Goal: Task Accomplishment & Management: Manage account settings

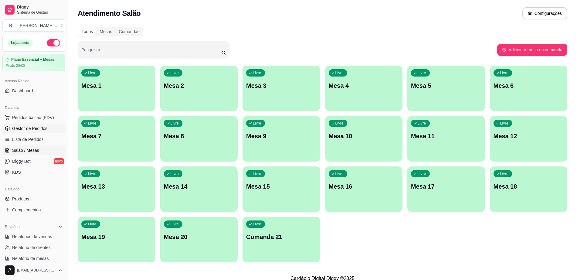
click at [44, 129] on span "Gestor de Pedidos" at bounding box center [29, 128] width 35 height 6
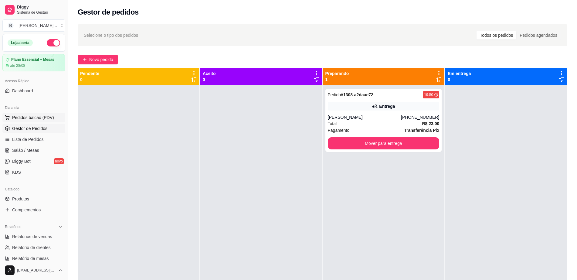
click at [39, 114] on button "Pedidos balcão (PDV)" at bounding box center [33, 118] width 63 height 10
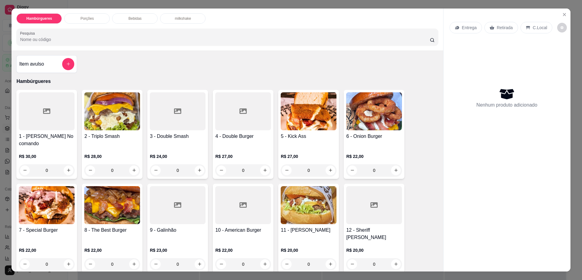
click at [110, 115] on img at bounding box center [112, 111] width 56 height 38
click at [302, 115] on img at bounding box center [309, 111] width 56 height 38
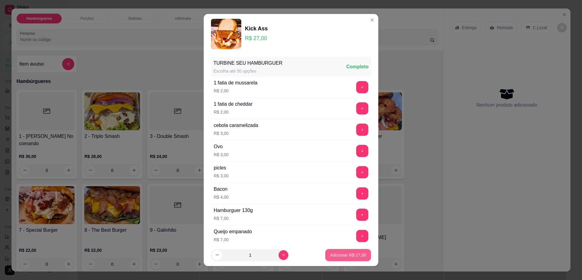
click at [344, 256] on p "Adicionar R$ 27,00" at bounding box center [348, 255] width 36 height 6
type input "1"
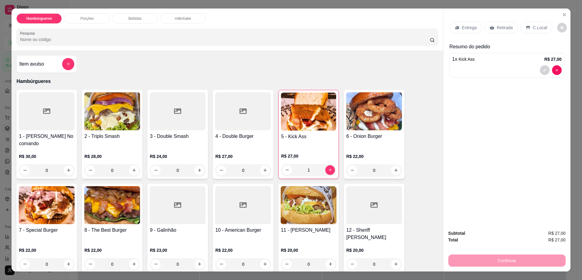
click at [505, 27] on p "Retirada" at bounding box center [505, 28] width 16 height 6
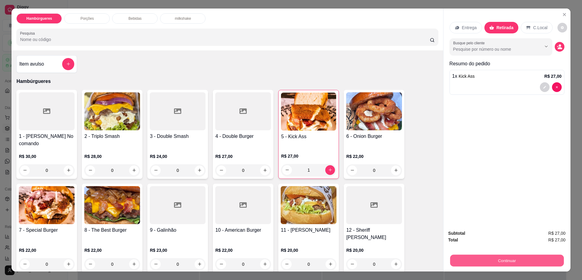
click at [469, 257] on button "Continuar" at bounding box center [507, 261] width 114 height 12
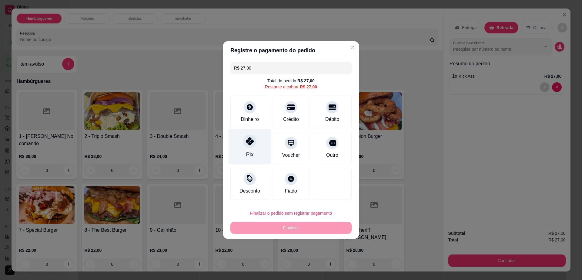
click at [248, 140] on icon at bounding box center [250, 141] width 8 height 8
type input "R$ 0,00"
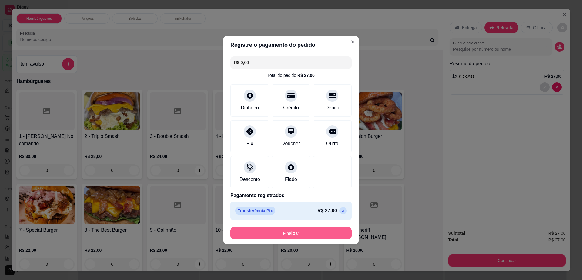
click at [309, 232] on button "Finalizar" at bounding box center [291, 233] width 121 height 12
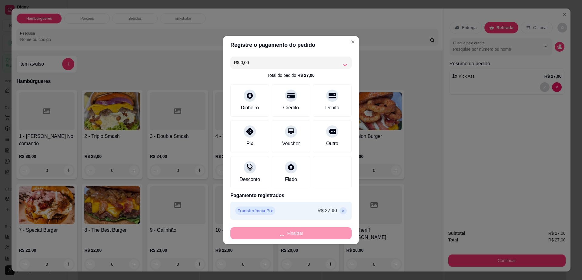
type input "0"
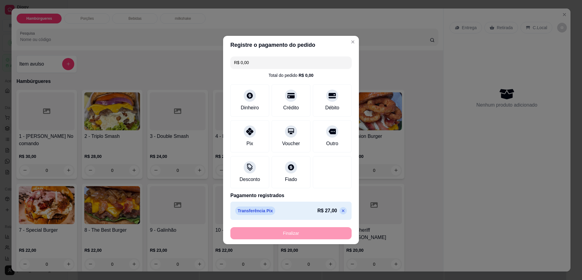
type input "-R$ 27,00"
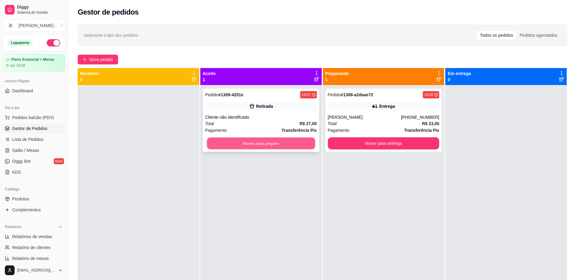
click at [265, 143] on button "Mover para preparo" at bounding box center [261, 143] width 108 height 12
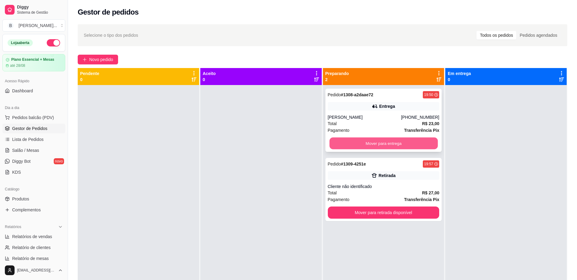
click at [340, 142] on button "Mover para entrega" at bounding box center [383, 143] width 108 height 12
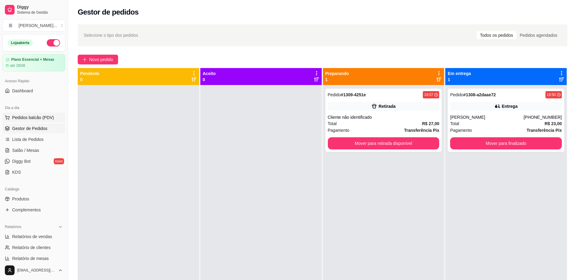
click at [43, 114] on span "Pedidos balcão (PDV)" at bounding box center [33, 117] width 42 height 6
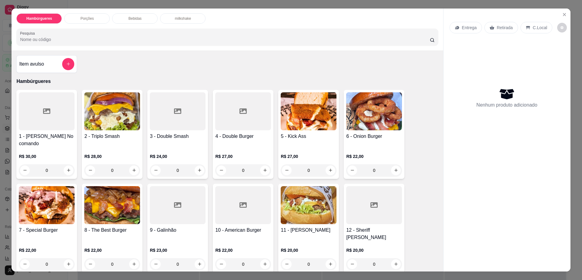
click at [361, 226] on h4 "12 - Sheriff [PERSON_NAME]" at bounding box center [374, 233] width 56 height 15
click at [562, 13] on icon "Close" at bounding box center [564, 14] width 5 height 5
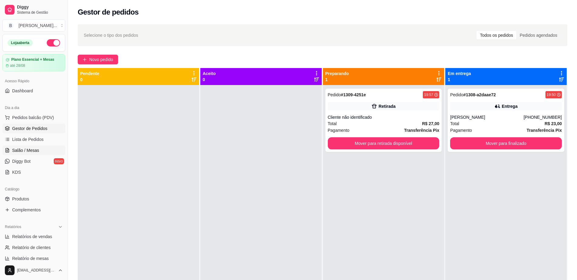
click at [8, 149] on icon at bounding box center [8, 148] width 1 height 1
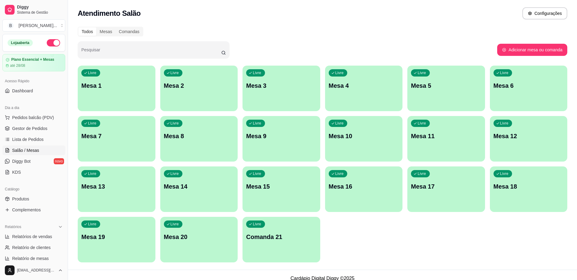
click at [208, 144] on div "Livre Mesa 8" at bounding box center [199, 135] width 78 height 38
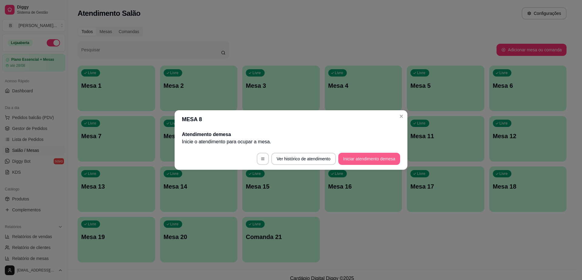
click at [366, 158] on button "Iniciar atendimento de mesa" at bounding box center [370, 159] width 62 height 12
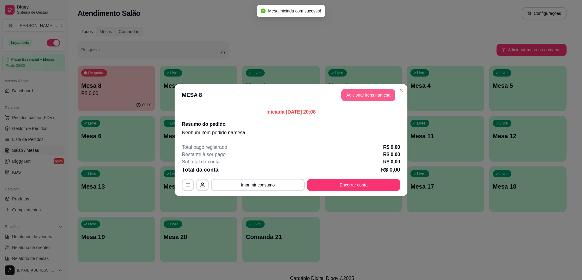
click at [370, 92] on button "Adicionar itens na mesa" at bounding box center [369, 95] width 54 height 12
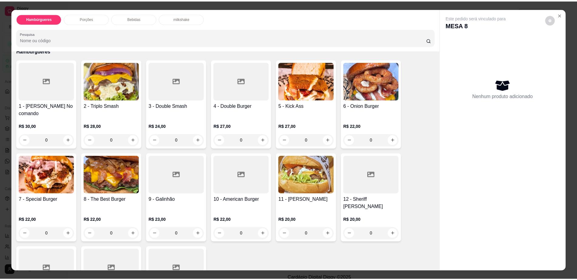
scroll to position [38, 0]
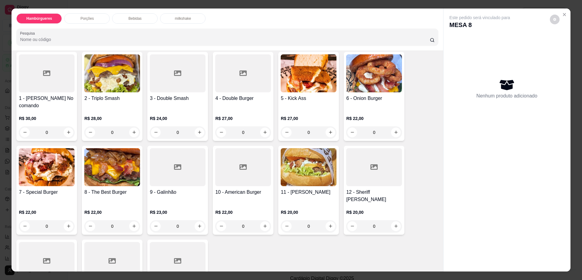
click at [347, 148] on div at bounding box center [374, 167] width 56 height 38
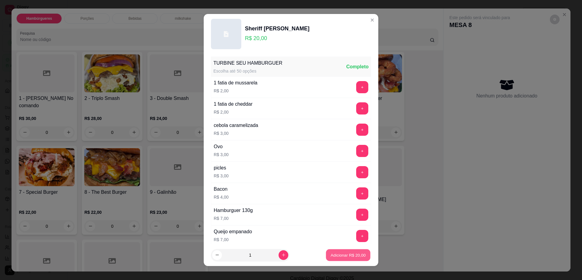
click at [346, 255] on p "Adicionar R$ 20,00" at bounding box center [348, 255] width 35 height 6
type input "1"
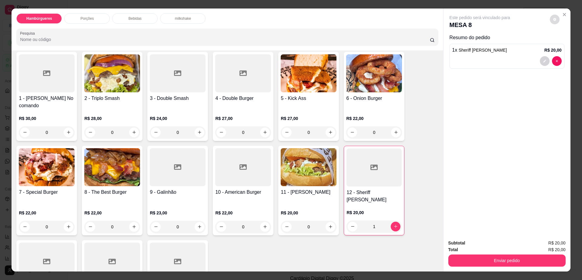
click at [554, 21] on button "decrease-product-quantity" at bounding box center [555, 20] width 10 height 10
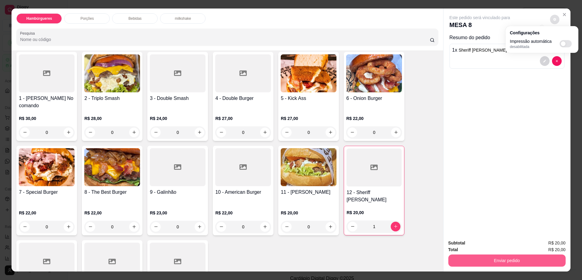
click at [478, 257] on button "Enviar pedido" at bounding box center [507, 260] width 117 height 12
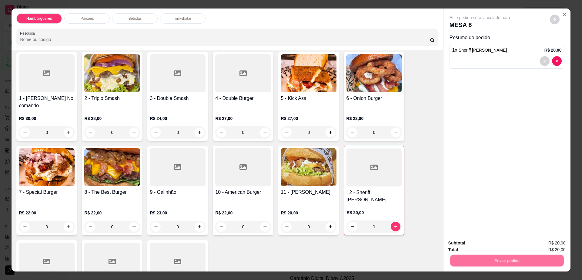
click at [477, 247] on button "Não registrar e enviar pedido" at bounding box center [486, 246] width 63 height 12
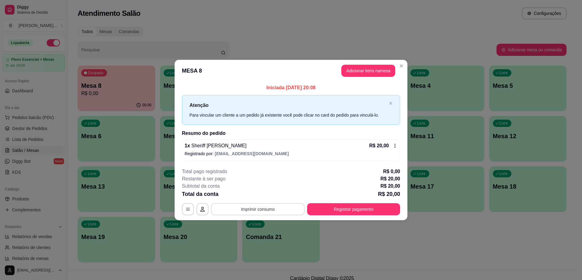
click at [278, 205] on button "Imprimir consumo" at bounding box center [258, 209] width 94 height 12
click at [261, 194] on button "Impressora cell" at bounding box center [260, 195] width 44 height 10
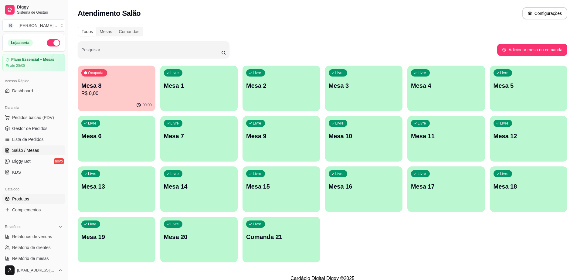
click at [39, 201] on link "Produtos" at bounding box center [33, 199] width 63 height 10
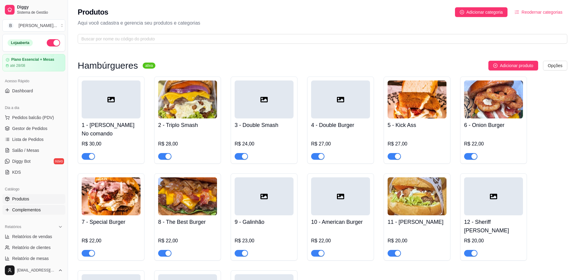
click at [41, 208] on link "Complementos" at bounding box center [33, 210] width 63 height 10
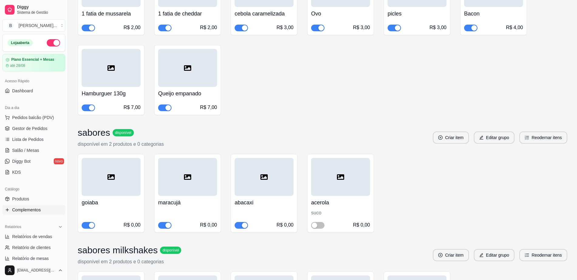
scroll to position [152, 0]
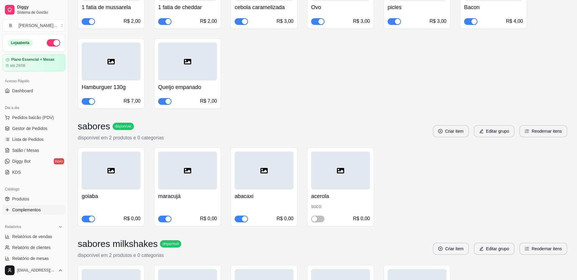
click at [241, 219] on span "button" at bounding box center [240, 218] width 13 height 7
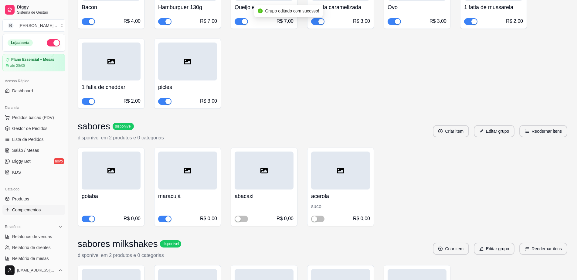
click at [165, 220] on button "button" at bounding box center [164, 218] width 13 height 7
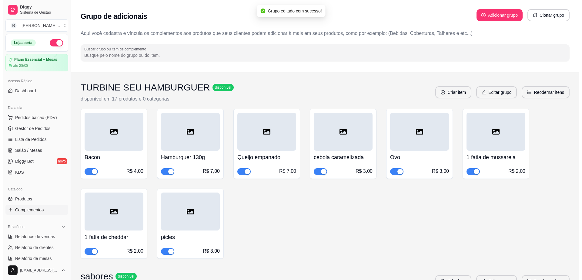
scroll to position [0, 0]
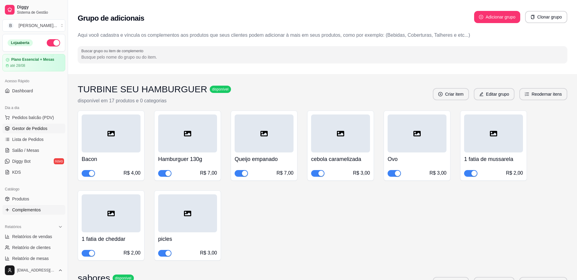
click at [39, 128] on span "Gestor de Pedidos" at bounding box center [29, 128] width 35 height 6
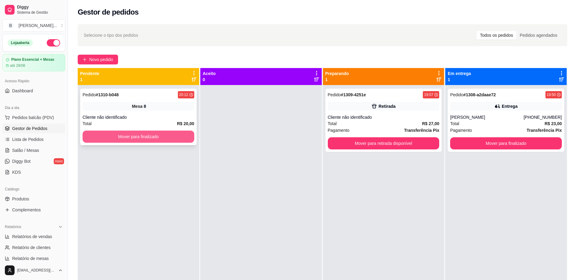
click at [128, 137] on button "Mover para finalizado" at bounding box center [139, 136] width 112 height 12
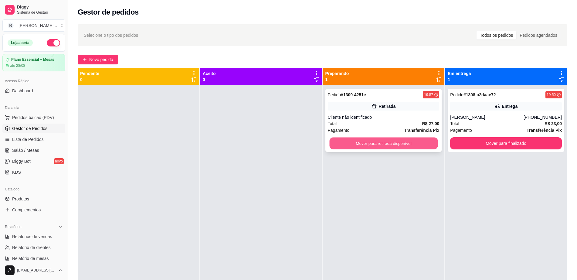
click at [359, 145] on button "Mover para retirada disponível" at bounding box center [383, 143] width 108 height 12
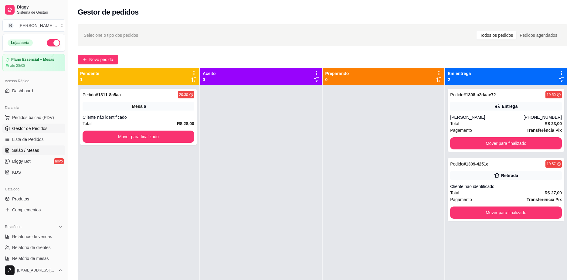
click at [42, 150] on link "Salão / Mesas" at bounding box center [33, 150] width 63 height 10
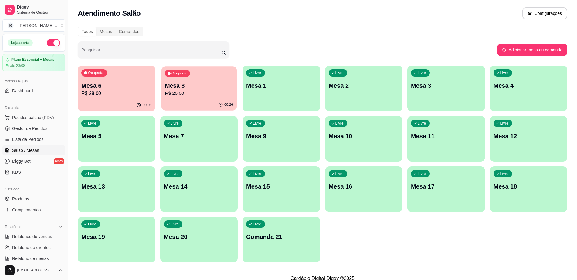
click at [201, 92] on p "R$ 20,00" at bounding box center [199, 93] width 68 height 7
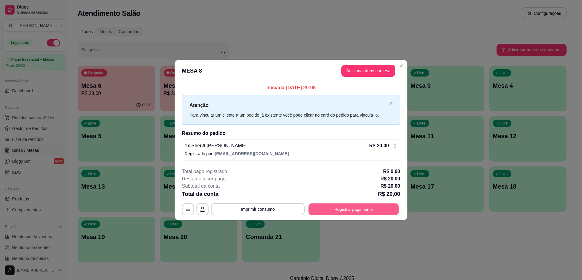
click at [386, 206] on button "Registrar pagamento" at bounding box center [354, 209] width 90 height 12
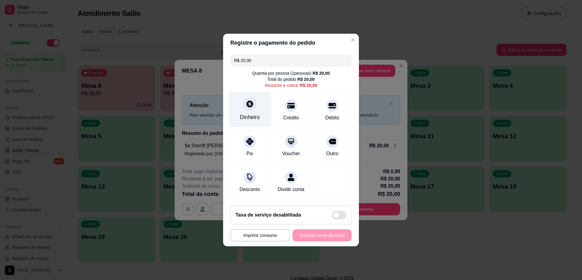
click at [250, 100] on icon at bounding box center [250, 103] width 7 height 7
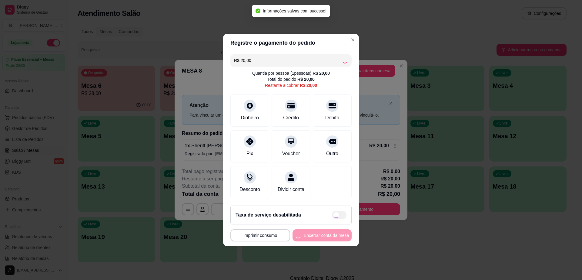
type input "R$ 0,00"
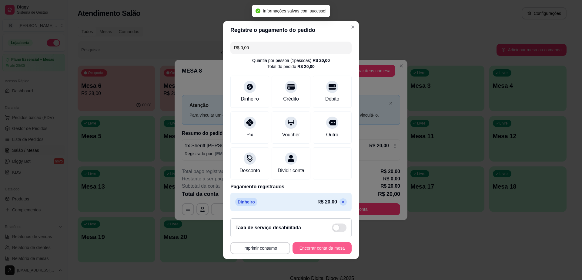
click at [310, 251] on button "Encerrar conta da mesa" at bounding box center [322, 248] width 59 height 12
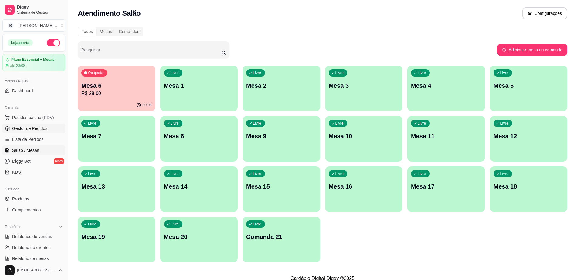
click at [47, 129] on link "Gestor de Pedidos" at bounding box center [33, 128] width 63 height 10
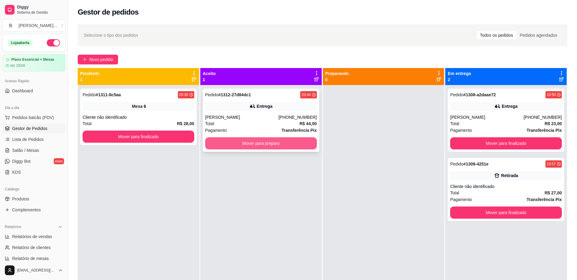
click at [274, 144] on button "Mover para preparo" at bounding box center [261, 143] width 112 height 12
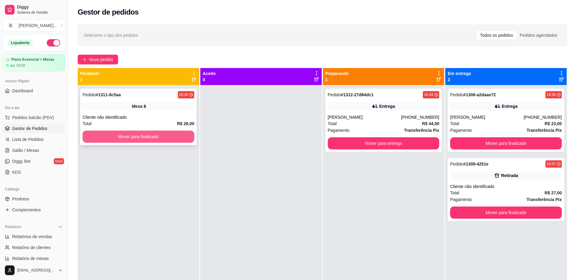
click at [140, 135] on button "Mover para finalizado" at bounding box center [139, 136] width 112 height 12
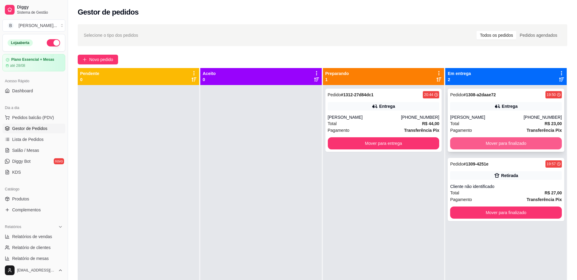
click at [465, 145] on button "Mover para finalizado" at bounding box center [506, 143] width 112 height 12
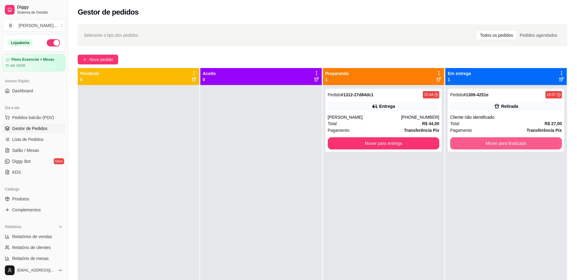
click at [465, 145] on button "Mover para finalizado" at bounding box center [506, 143] width 112 height 12
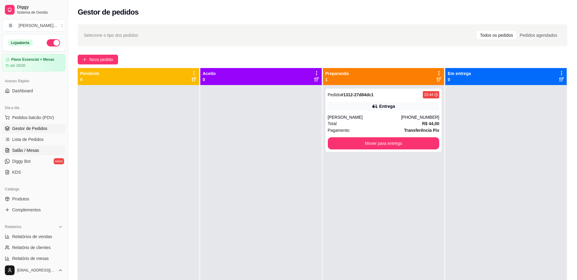
click at [33, 147] on link "Salão / Mesas" at bounding box center [33, 150] width 63 height 10
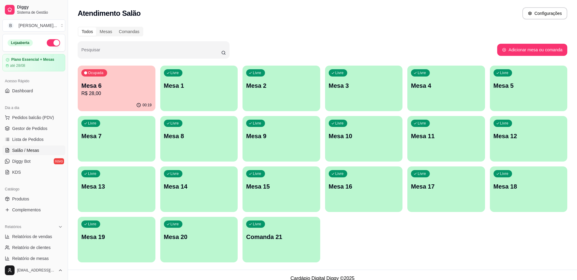
click at [113, 90] on p "R$ 28,00" at bounding box center [116, 93] width 70 height 7
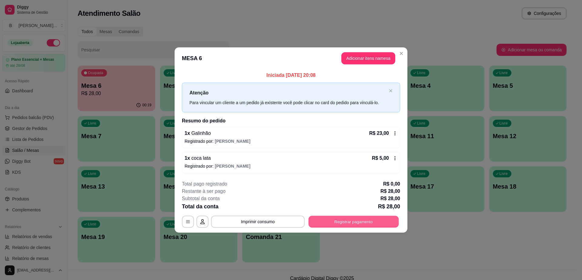
click at [356, 225] on button "Registrar pagamento" at bounding box center [354, 221] width 90 height 12
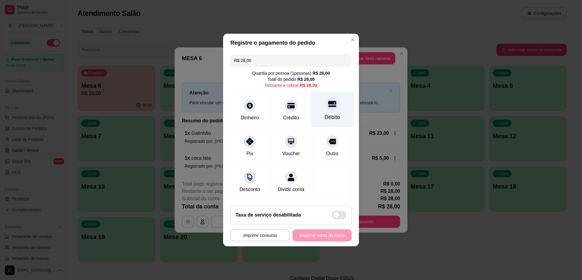
click at [325, 113] on div "Débito" at bounding box center [332, 117] width 15 height 8
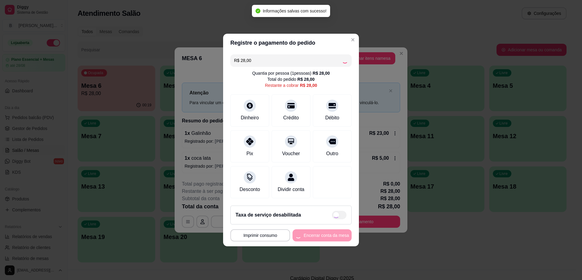
type input "R$ 0,00"
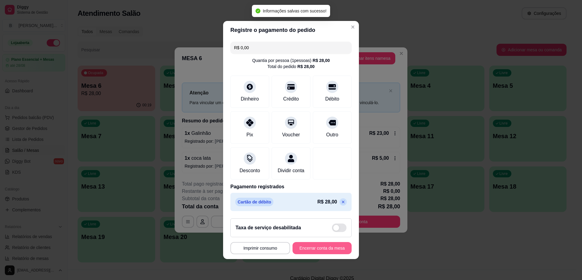
click at [322, 248] on button "Encerrar conta da mesa" at bounding box center [322, 248] width 59 height 12
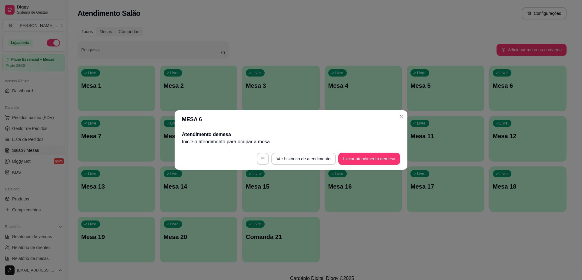
click at [201, 157] on footer "Ver histórico de atendimento Iniciar atendimento de mesa" at bounding box center [291, 159] width 233 height 22
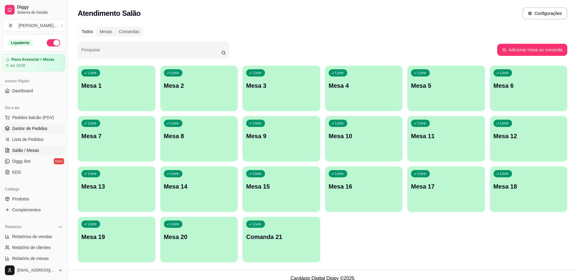
click at [33, 124] on link "Gestor de Pedidos" at bounding box center [33, 128] width 63 height 10
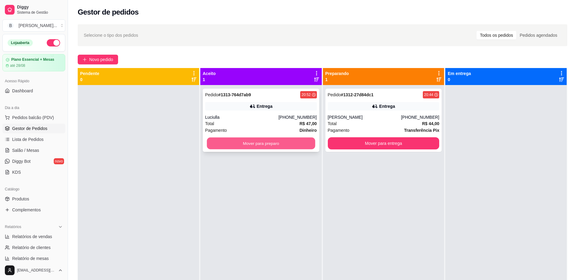
click at [248, 145] on button "Mover para preparo" at bounding box center [261, 143] width 108 height 12
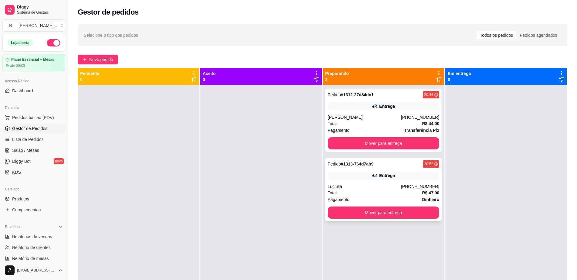
click at [384, 179] on div "Entrega" at bounding box center [384, 175] width 112 height 8
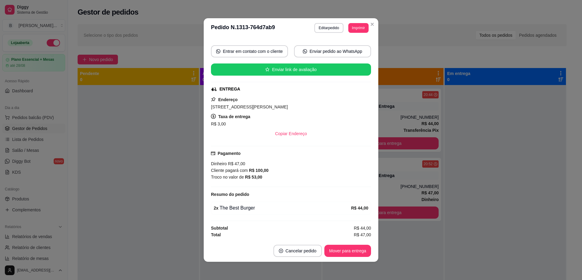
scroll to position [52, 0]
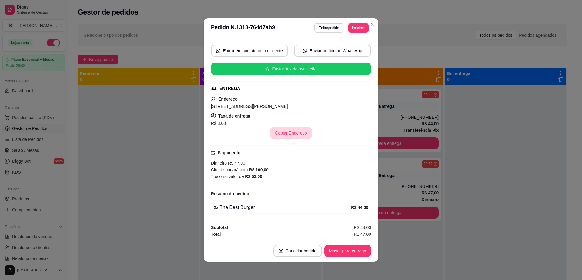
click at [288, 133] on button "Copiar Endereço" at bounding box center [291, 133] width 42 height 12
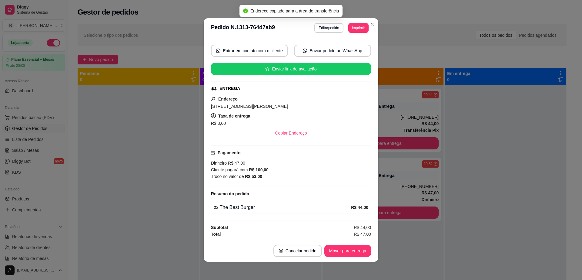
scroll to position [0, 0]
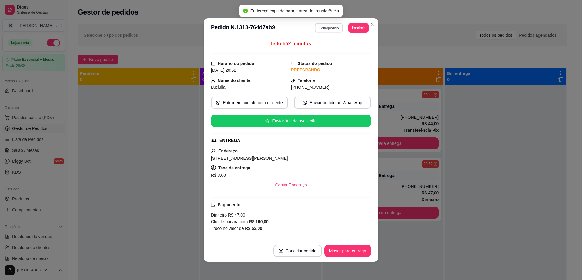
click at [333, 28] on button "Editar pedido" at bounding box center [329, 27] width 28 height 9
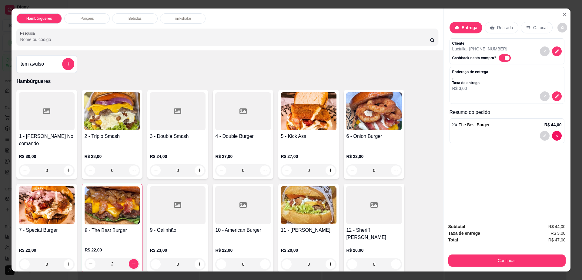
click at [137, 19] on p "Bebidas" at bounding box center [135, 18] width 13 height 5
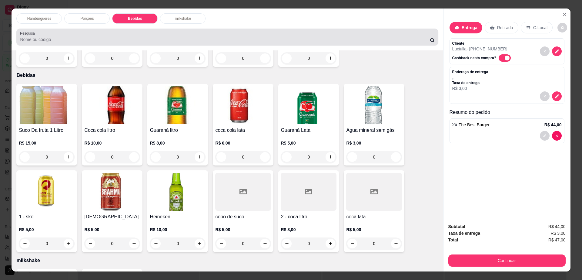
scroll to position [11, 0]
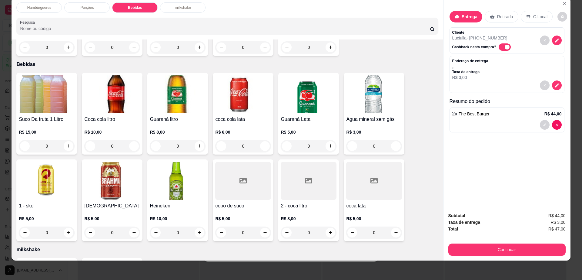
click at [62, 116] on h4 "Suco Da fruta 1 Litro" at bounding box center [47, 119] width 56 height 7
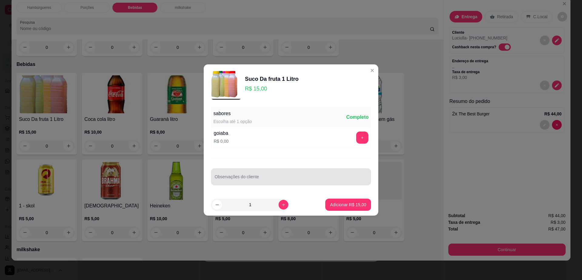
click at [253, 175] on div at bounding box center [291, 176] width 153 height 12
type input "maracujá"
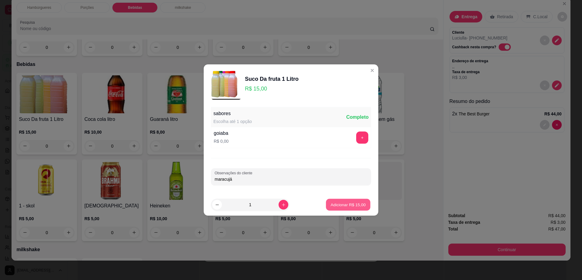
click at [341, 207] on p "Adicionar R$ 15,00" at bounding box center [348, 204] width 35 height 6
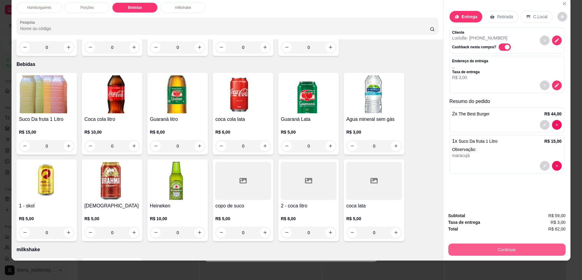
click at [494, 251] on button "Continuar" at bounding box center [507, 249] width 117 height 12
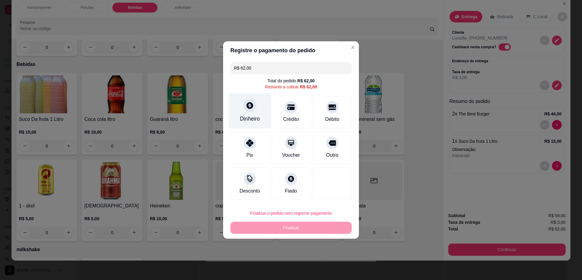
click at [246, 108] on icon at bounding box center [250, 105] width 8 height 8
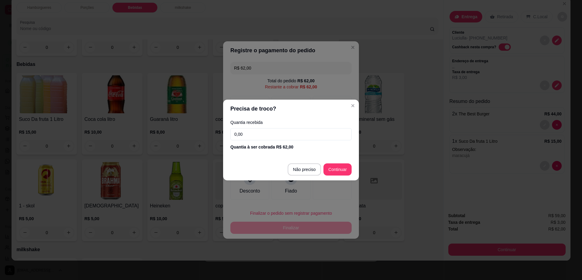
click at [273, 133] on input "0,00" at bounding box center [291, 134] width 121 height 12
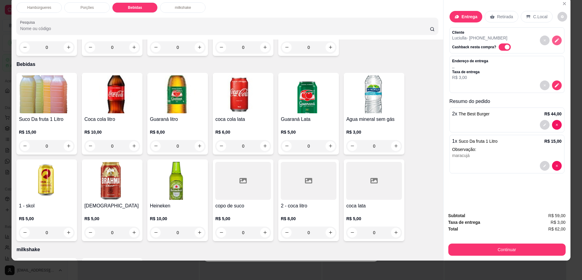
click at [555, 41] on icon "decrease-product-quantity" at bounding box center [557, 40] width 5 height 5
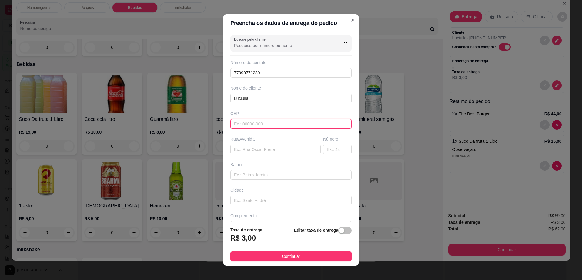
click at [252, 125] on input "text" at bounding box center [291, 124] width 121 height 10
type input "45140000"
type input "Itambé"
type input "45140000"
click at [284, 150] on input "text" at bounding box center [276, 149] width 90 height 10
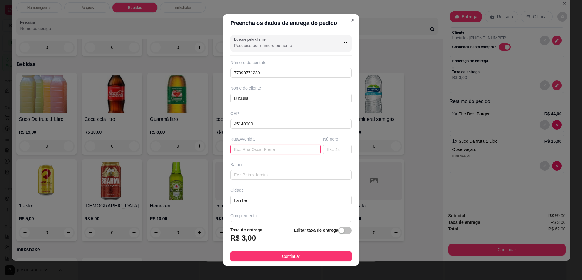
paste input "[STREET_ADDRESS][PERSON_NAME]"
type input "[STREET_ADDRESS][PERSON_NAME]"
click at [274, 177] on input "text" at bounding box center [291, 175] width 121 height 10
type input "centro"
click at [282, 255] on span "Continuar" at bounding box center [291, 256] width 19 height 7
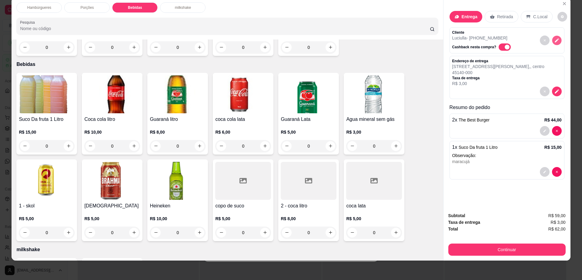
click at [555, 40] on icon "decrease-product-quantity" at bounding box center [557, 40] width 4 height 4
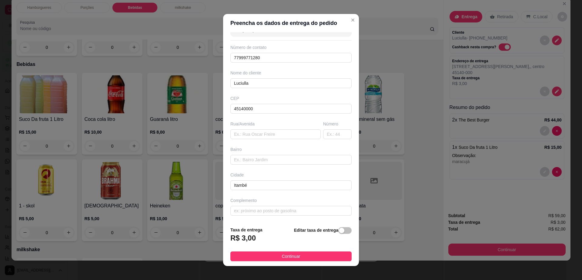
scroll to position [5, 0]
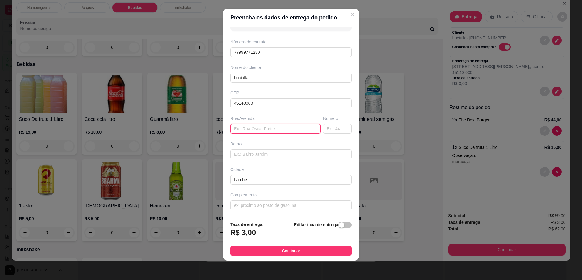
click at [274, 128] on input "text" at bounding box center [276, 129] width 90 height 10
paste input "[STREET_ADDRESS][PERSON_NAME]"
type input "[STREET_ADDRESS][PERSON_NAME]"
click at [278, 204] on input "text" at bounding box center [291, 205] width 121 height 10
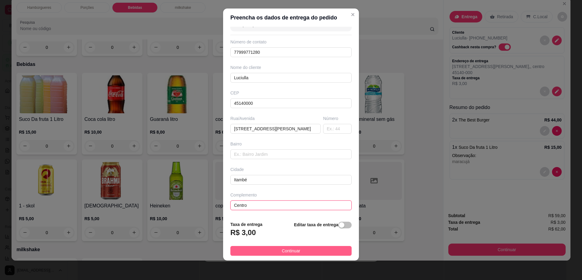
type input "Centro"
click at [293, 251] on span "Continuar" at bounding box center [291, 250] width 19 height 7
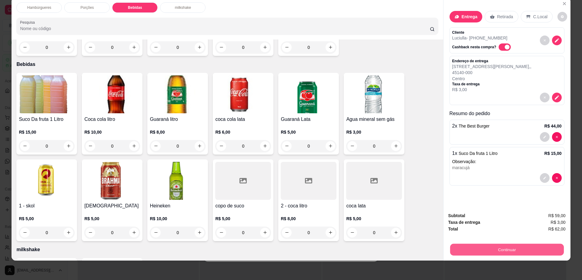
click at [480, 244] on button "Continuar" at bounding box center [507, 250] width 114 height 12
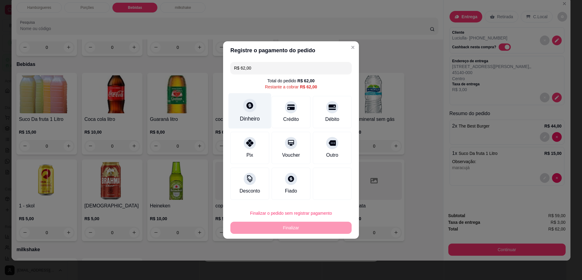
click at [248, 119] on div "Dinheiro" at bounding box center [250, 119] width 20 height 8
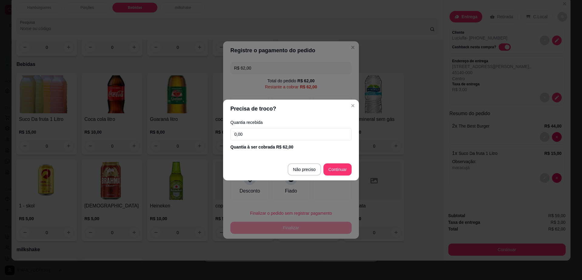
click at [246, 136] on input "0,00" at bounding box center [291, 134] width 121 height 12
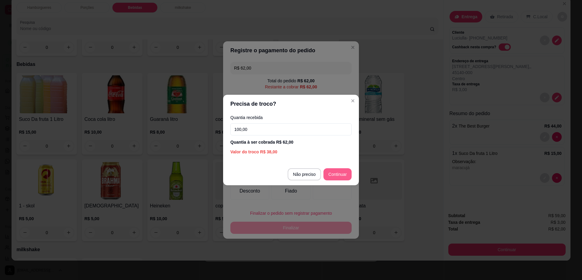
type input "100,00"
type input "R$ 0,00"
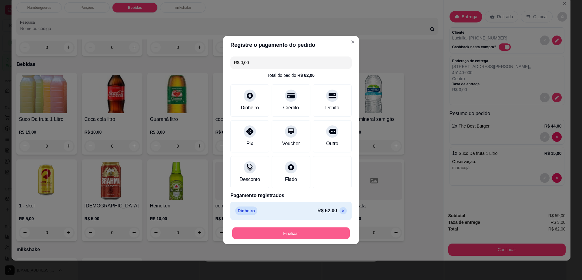
click at [332, 232] on button "Finalizar" at bounding box center [291, 233] width 118 height 12
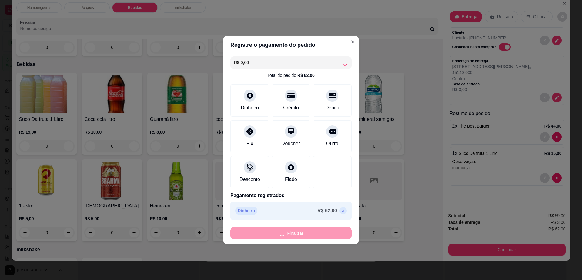
type input "0"
type input "-R$ 62,00"
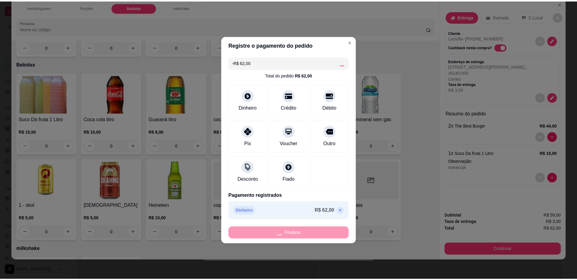
scroll to position [405, 0]
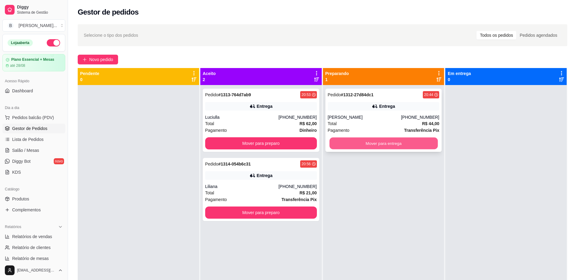
click at [411, 143] on button "Mover para entrega" at bounding box center [383, 143] width 108 height 12
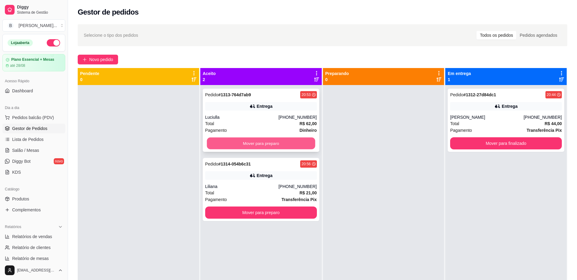
click at [251, 147] on button "Mover para preparo" at bounding box center [261, 143] width 108 height 12
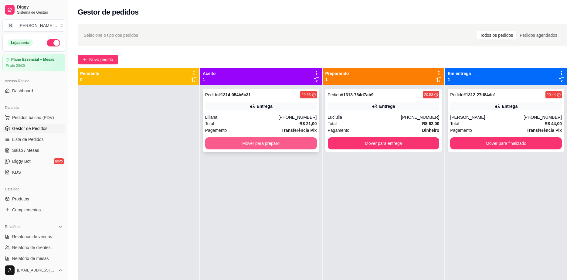
click at [258, 146] on button "Mover para preparo" at bounding box center [261, 143] width 112 height 12
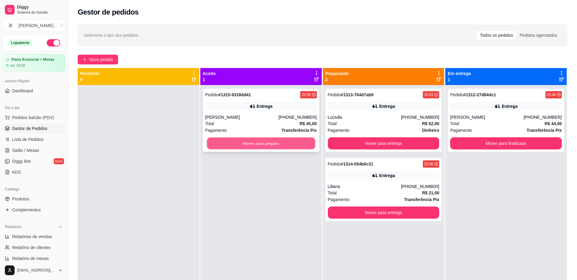
click at [207, 144] on button "Mover para preparo" at bounding box center [261, 143] width 108 height 12
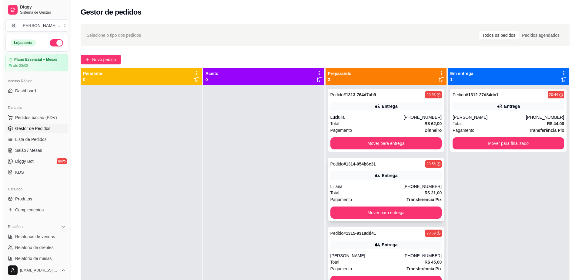
scroll to position [17, 0]
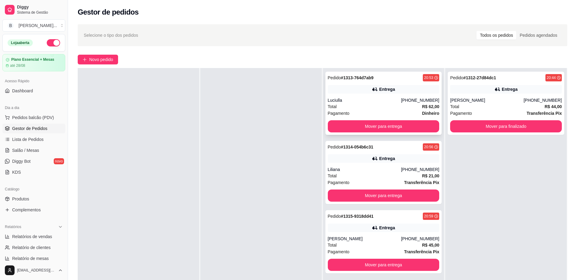
click at [346, 100] on div "Luciulla" at bounding box center [364, 100] width 73 height 6
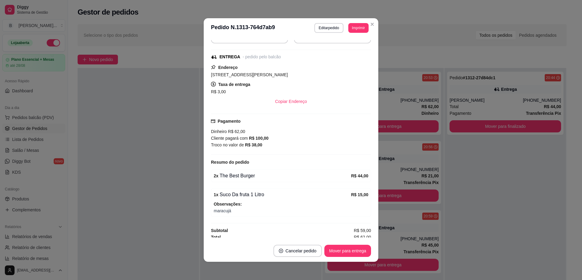
scroll to position [82, 0]
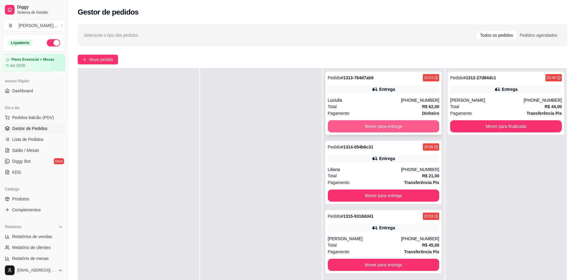
click at [366, 123] on button "Mover para entrega" at bounding box center [384, 126] width 112 height 12
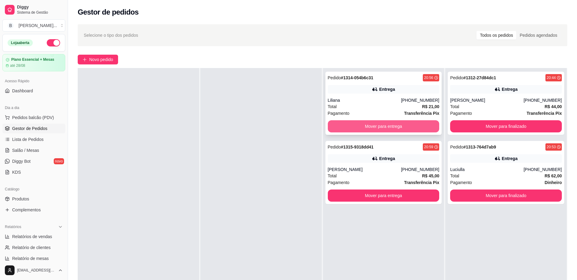
click at [363, 123] on button "Mover para entrega" at bounding box center [384, 126] width 112 height 12
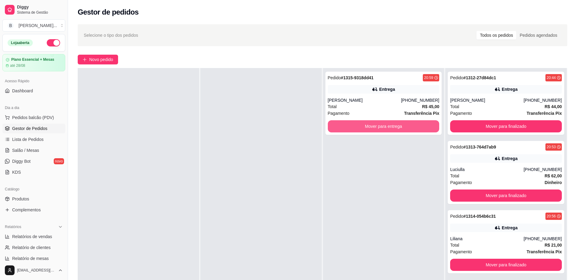
click at [363, 123] on button "Mover para entrega" at bounding box center [384, 126] width 112 height 12
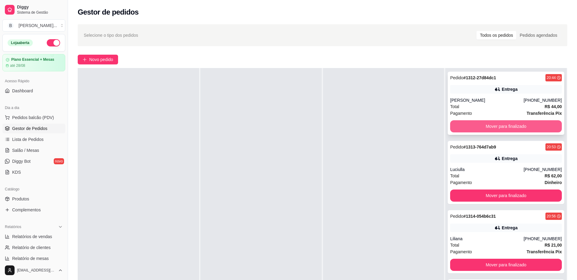
click at [463, 130] on button "Mover para finalizado" at bounding box center [506, 126] width 112 height 12
click at [453, 129] on button "Mover para finalizado" at bounding box center [506, 126] width 108 height 12
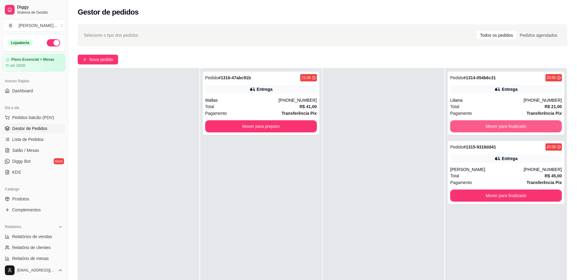
click at [453, 129] on button "Mover para finalizado" at bounding box center [506, 126] width 112 height 12
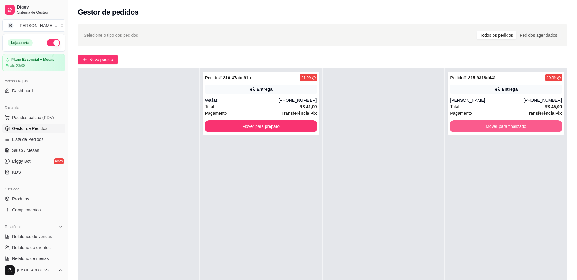
click at [453, 129] on button "Mover para finalizado" at bounding box center [506, 126] width 112 height 12
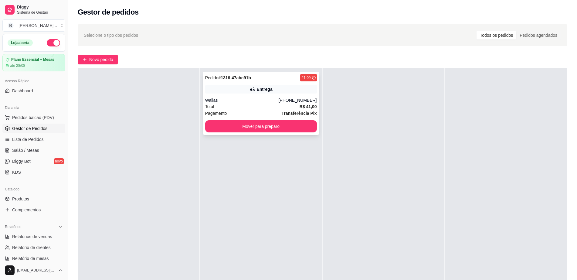
click at [261, 106] on div "Total R$ 41,00" at bounding box center [261, 106] width 112 height 7
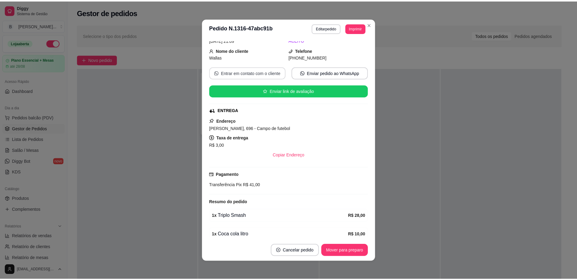
scroll to position [57, 0]
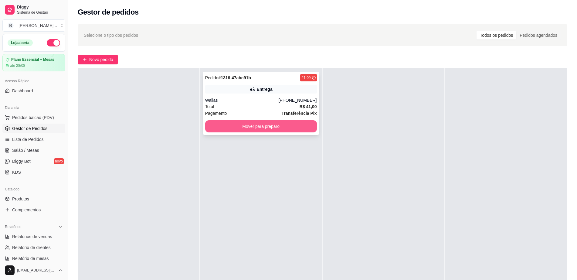
click at [295, 124] on button "Mover para preparo" at bounding box center [261, 126] width 112 height 12
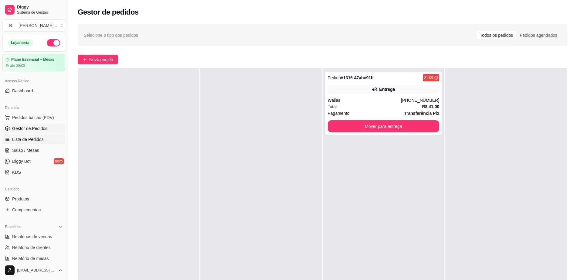
click at [39, 138] on span "Lista de Pedidos" at bounding box center [28, 139] width 32 height 6
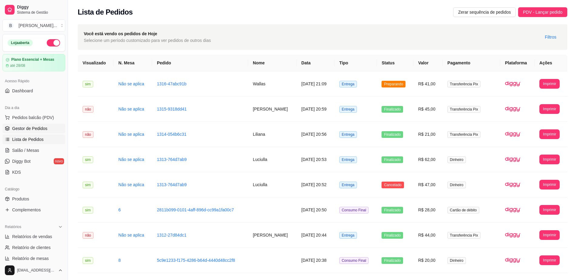
click at [34, 125] on span "Gestor de Pedidos" at bounding box center [29, 128] width 35 height 6
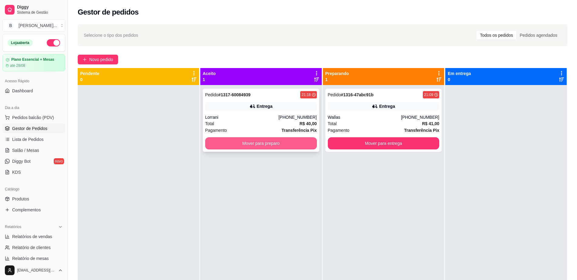
click at [217, 142] on button "Mover para preparo" at bounding box center [261, 143] width 112 height 12
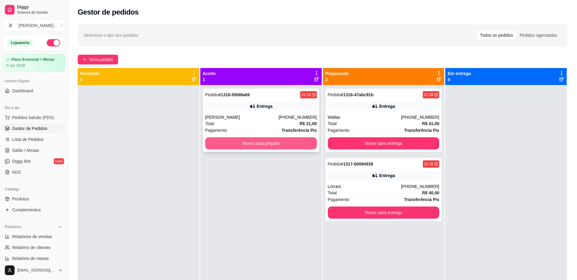
click at [218, 146] on button "Mover para preparo" at bounding box center [261, 143] width 112 height 12
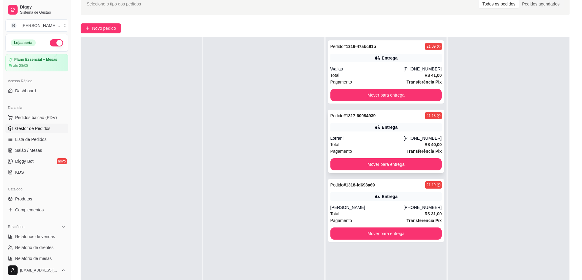
scroll to position [76, 0]
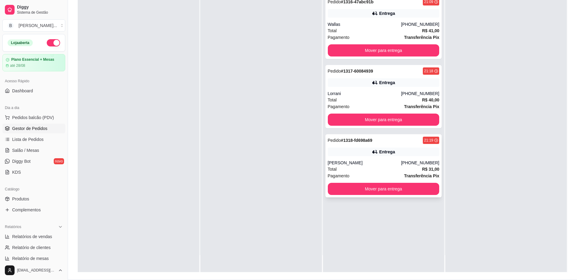
click at [398, 159] on div "Pedido # 1318-fd698a69 21:19 Entrega [PERSON_NAME] [PHONE_NUMBER] Total R$ 31,0…" at bounding box center [383, 165] width 116 height 63
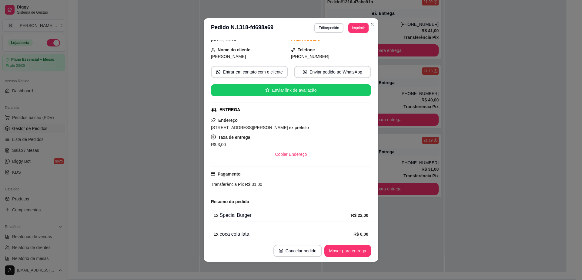
scroll to position [57, 0]
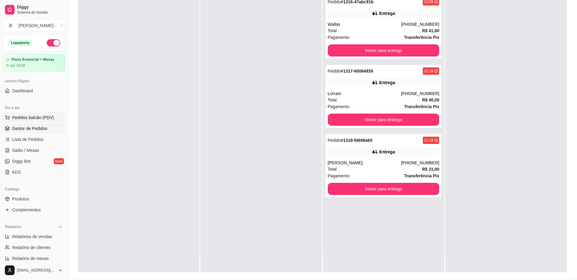
click at [44, 115] on span "Pedidos balcão (PDV)" at bounding box center [33, 117] width 42 height 6
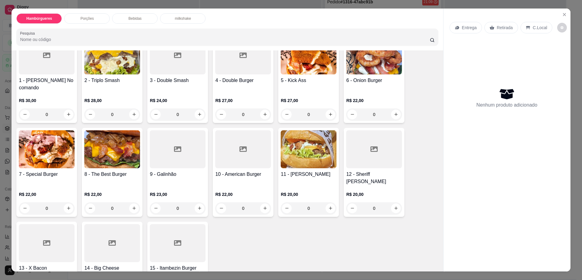
scroll to position [76, 0]
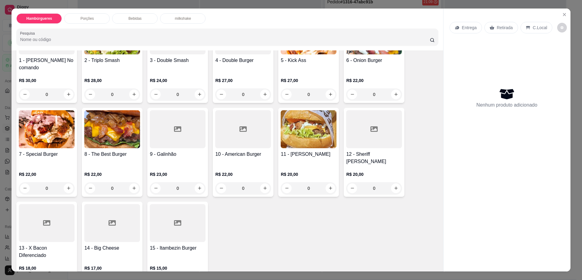
click at [111, 227] on div at bounding box center [112, 223] width 56 height 38
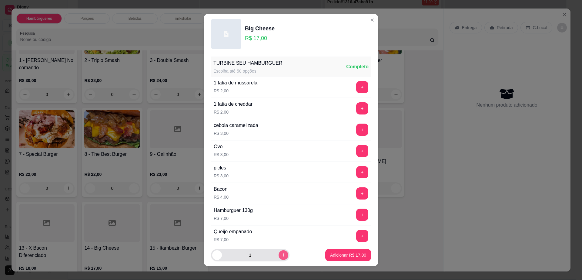
click at [282, 254] on icon "increase-product-quantity" at bounding box center [284, 254] width 5 height 5
type input "2"
click at [348, 252] on p "Adicionar R$ 34,00" at bounding box center [348, 255] width 35 height 6
type input "2"
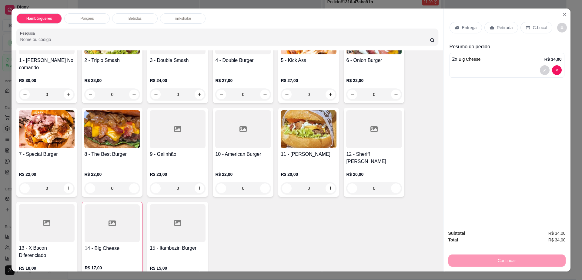
click at [312, 135] on img at bounding box center [309, 129] width 56 height 38
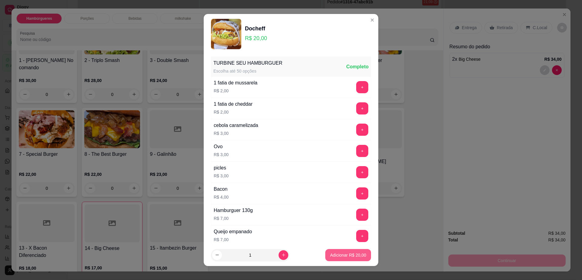
click at [343, 252] on p "Adicionar R$ 20,00" at bounding box center [348, 255] width 36 height 6
type input "1"
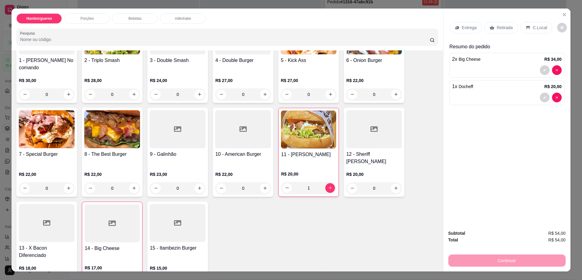
click at [502, 24] on div "Retirada" at bounding box center [502, 28] width 34 height 12
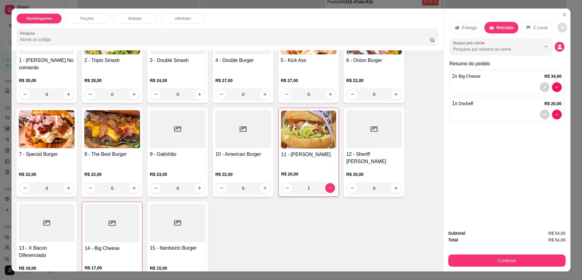
click at [558, 25] on button "decrease-product-quantity" at bounding box center [563, 28] width 10 height 10
click at [484, 259] on button "Continuar" at bounding box center [507, 260] width 117 height 12
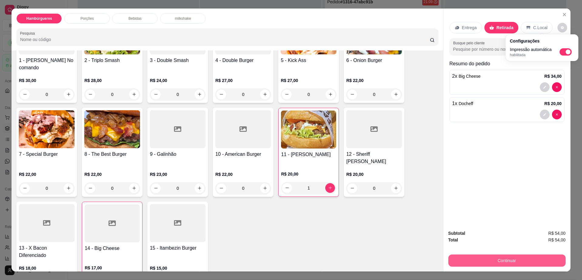
click at [484, 259] on button "Continuar" at bounding box center [507, 260] width 117 height 12
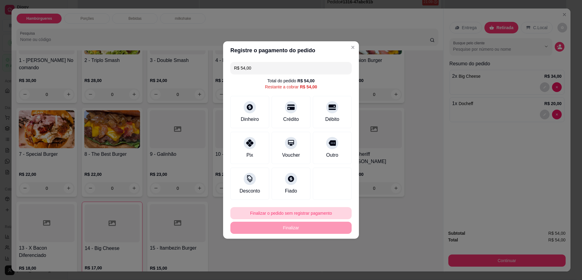
click at [319, 212] on button "Finalizar o pedido sem registrar pagamento" at bounding box center [291, 213] width 121 height 12
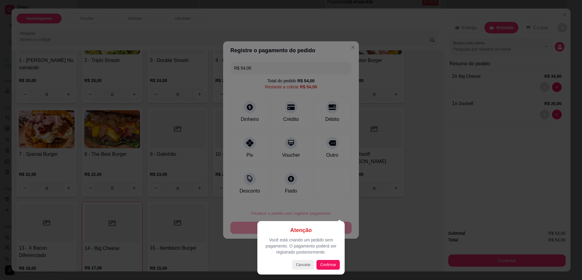
click at [566, 217] on div at bounding box center [291, 140] width 582 height 280
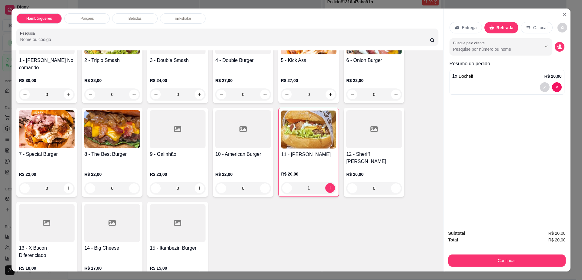
click at [469, 78] on span "Docheff" at bounding box center [466, 76] width 15 height 5
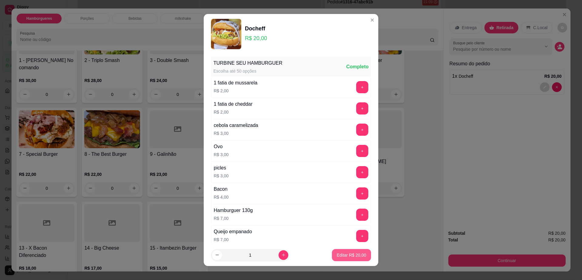
click at [340, 254] on p "Editar R$ 20,00" at bounding box center [351, 255] width 29 height 6
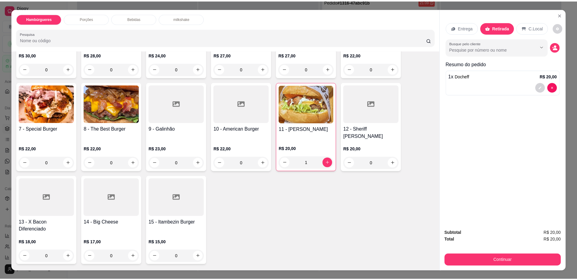
scroll to position [114, 0]
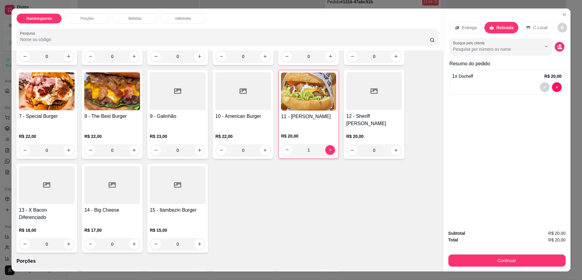
click at [98, 206] on h4 "14 - Big Cheese" at bounding box center [112, 209] width 56 height 7
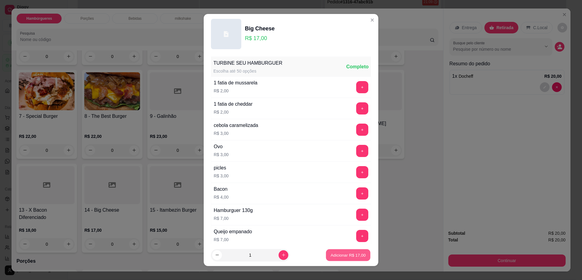
click at [332, 252] on p "Adicionar R$ 17,00" at bounding box center [348, 255] width 35 height 6
type input "1"
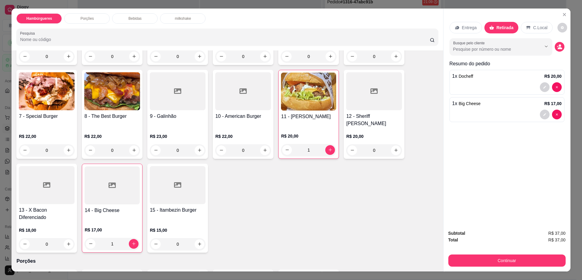
click at [503, 84] on div at bounding box center [508, 87] width 110 height 10
click at [540, 86] on button "decrease-product-quantity" at bounding box center [545, 87] width 10 height 10
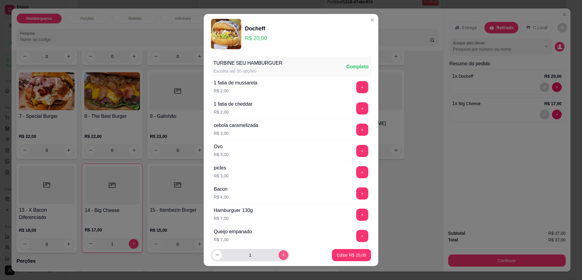
click at [282, 255] on icon "increase-product-quantity" at bounding box center [284, 254] width 5 height 5
type input "2"
click at [344, 252] on p "Editar R$ 40,00" at bounding box center [351, 255] width 29 height 6
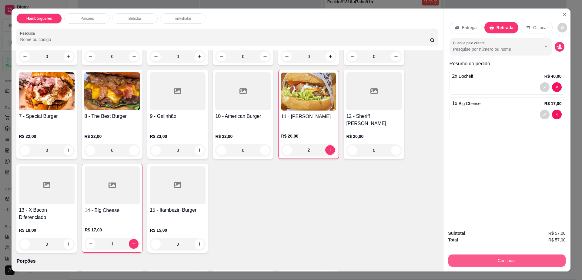
click at [482, 259] on button "Continuar" at bounding box center [507, 260] width 117 height 12
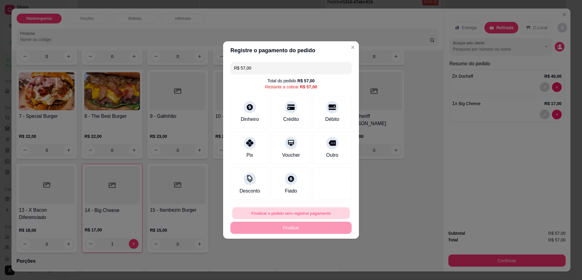
click at [325, 210] on button "Finalizar o pedido sem registrar pagamento" at bounding box center [291, 213] width 118 height 12
click at [335, 265] on button "Confirmar" at bounding box center [330, 262] width 22 height 9
type input "0"
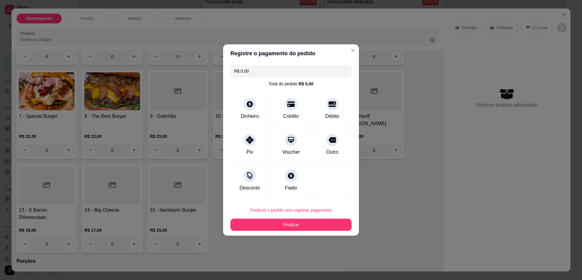
type input "R$ 0,00"
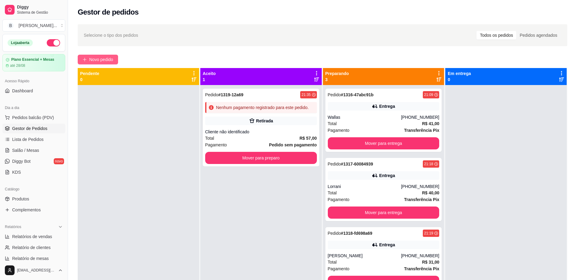
click at [92, 56] on span "Novo pedido" at bounding box center [101, 59] width 24 height 7
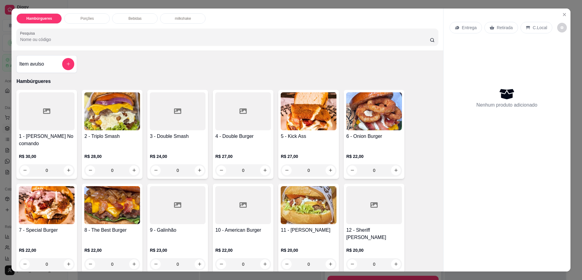
scroll to position [152, 0]
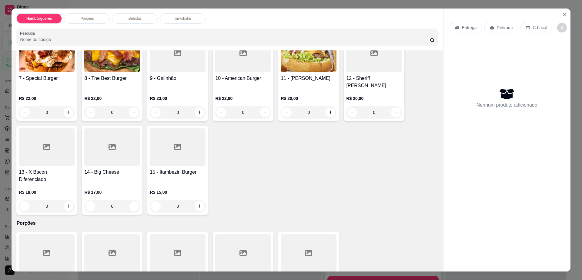
click at [160, 168] on h4 "15 - Itambezin Burger" at bounding box center [178, 171] width 56 height 7
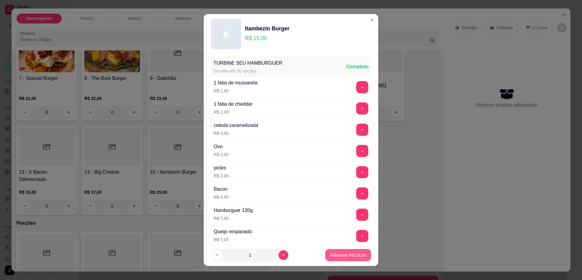
click at [339, 255] on p "Adicionar R$ 15,00" at bounding box center [348, 255] width 36 height 6
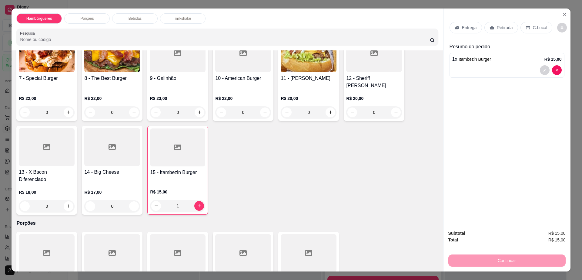
click at [490, 30] on div "Retirada" at bounding box center [502, 28] width 34 height 12
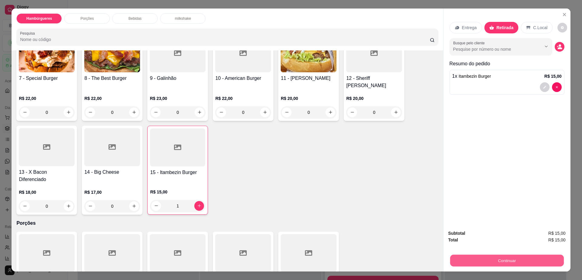
click at [520, 259] on button "Continuar" at bounding box center [507, 261] width 114 height 12
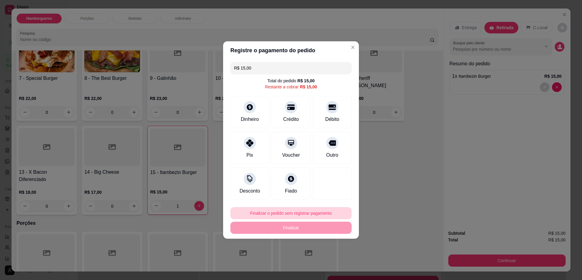
click at [305, 217] on button "Finalizar o pedido sem registrar pagamento" at bounding box center [291, 213] width 121 height 12
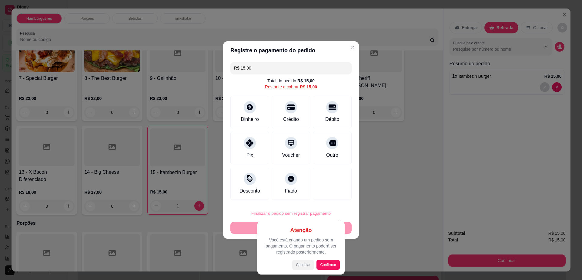
click at [303, 269] on button "Cancelar" at bounding box center [303, 265] width 22 height 10
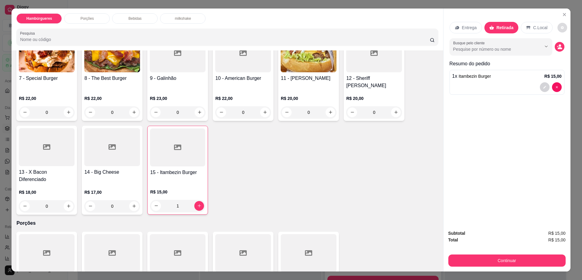
click at [558, 24] on button "decrease-product-quantity" at bounding box center [563, 28] width 10 height 10
click at [529, 261] on button "Continuar" at bounding box center [507, 260] width 117 height 12
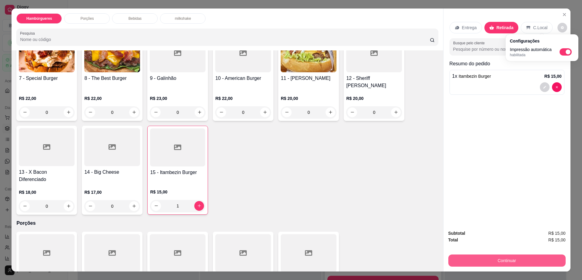
click at [529, 261] on button "Continuar" at bounding box center [507, 260] width 117 height 12
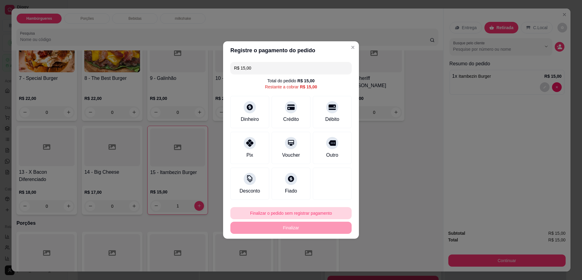
click at [273, 212] on button "Finalizar o pedido sem registrar pagamento" at bounding box center [291, 213] width 121 height 12
click at [330, 266] on button "Confirmar" at bounding box center [329, 262] width 22 height 9
type input "0"
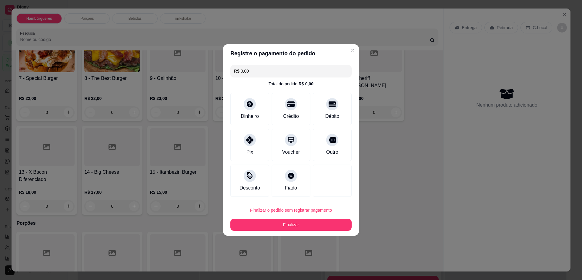
type input "R$ 0,00"
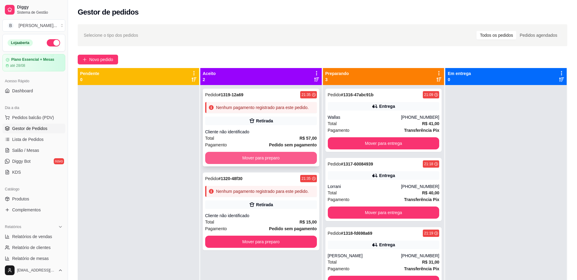
click at [291, 156] on button "Mover para preparo" at bounding box center [261, 158] width 112 height 12
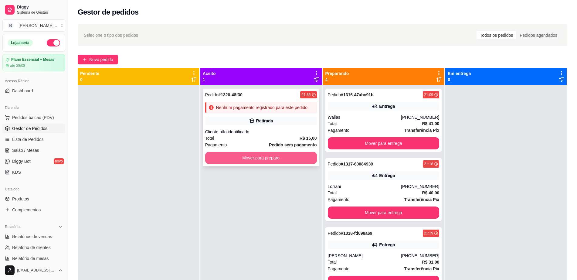
click at [290, 156] on button "Mover para preparo" at bounding box center [261, 158] width 112 height 12
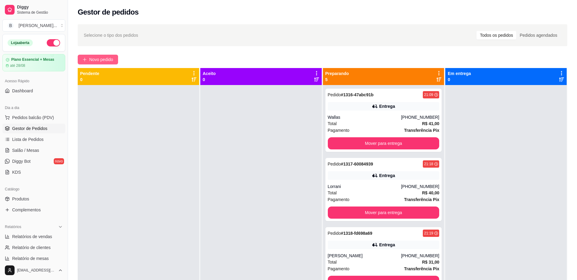
click at [95, 58] on span "Novo pedido" at bounding box center [101, 59] width 24 height 7
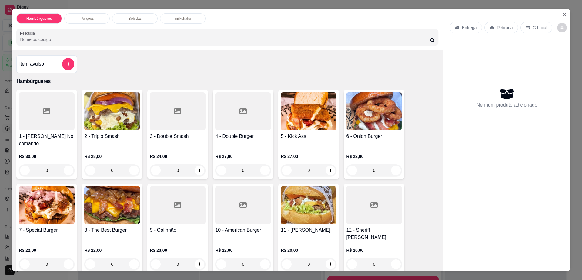
click at [497, 26] on p "Retirada" at bounding box center [505, 28] width 16 height 6
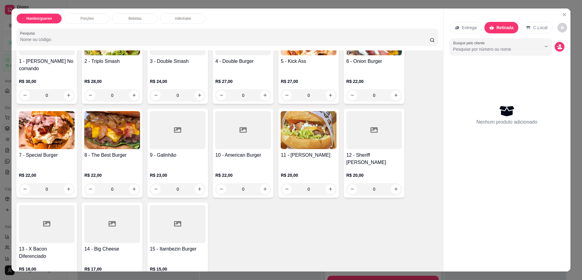
scroll to position [76, 0]
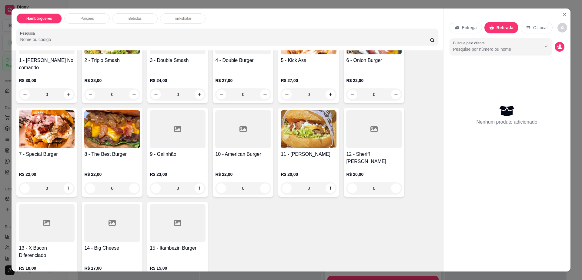
click at [167, 214] on div at bounding box center [178, 223] width 56 height 38
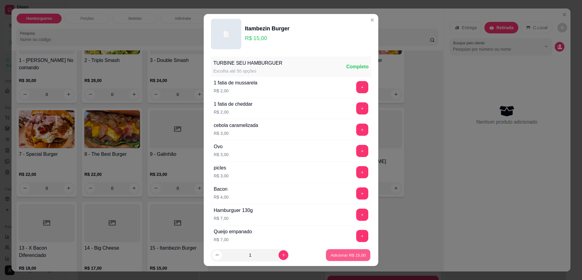
click at [338, 254] on p "Adicionar R$ 15,00" at bounding box center [348, 255] width 35 height 6
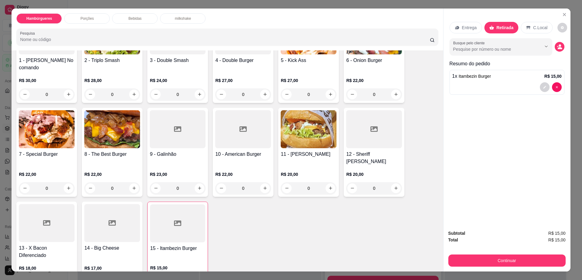
click at [561, 26] on icon "decrease-product-quantity" at bounding box center [563, 28] width 4 height 4
click at [504, 259] on button "Continuar" at bounding box center [507, 260] width 117 height 12
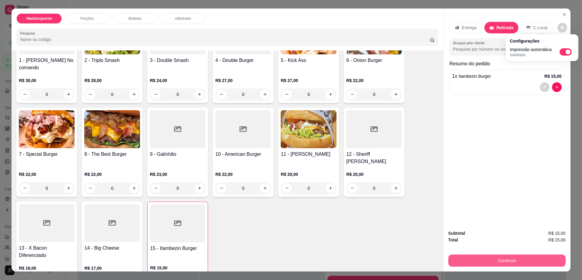
click at [504, 259] on button "Continuar" at bounding box center [507, 260] width 117 height 12
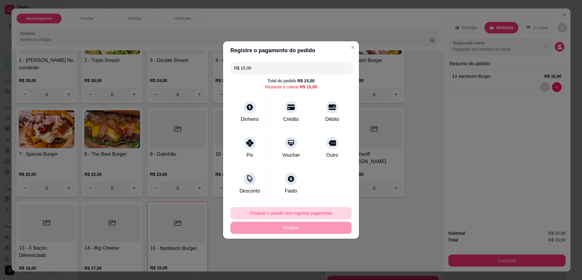
click at [286, 214] on button "Finalizar o pedido sem registrar pagamento" at bounding box center [291, 213] width 121 height 12
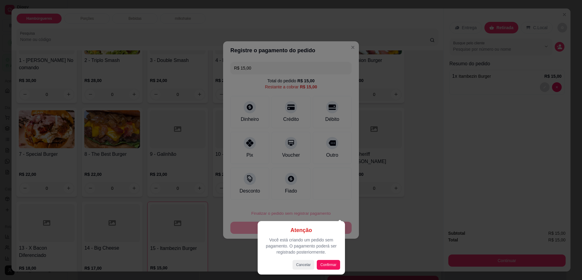
click at [325, 270] on div "Atenção Você está criando um pedido sem pagamento. O pagamento poderá ser regis…" at bounding box center [301, 247] width 87 height 53
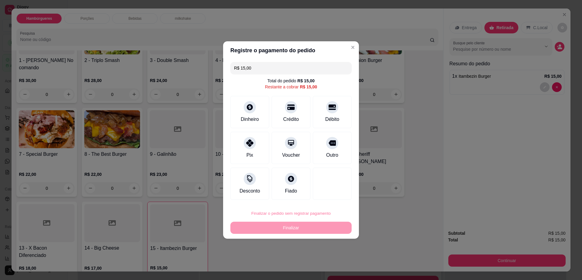
click at [331, 262] on button "Confirmar" at bounding box center [329, 262] width 22 height 9
type input "0"
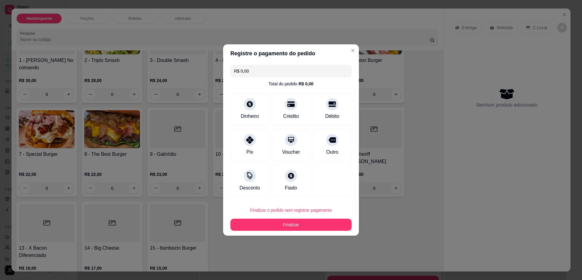
type input "R$ 0,00"
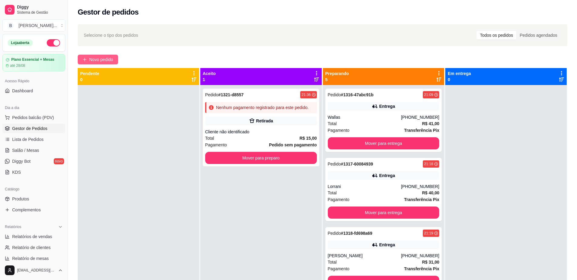
click at [103, 56] on span "Novo pedido" at bounding box center [101, 59] width 24 height 7
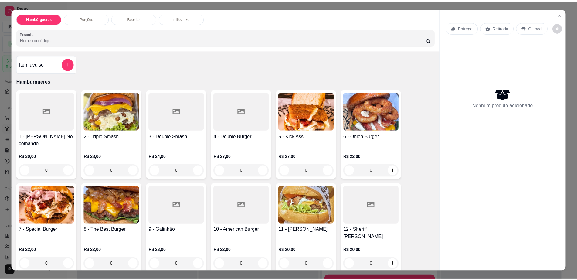
scroll to position [152, 0]
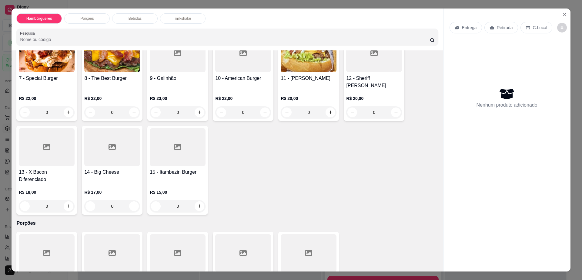
click at [58, 147] on div at bounding box center [47, 147] width 56 height 38
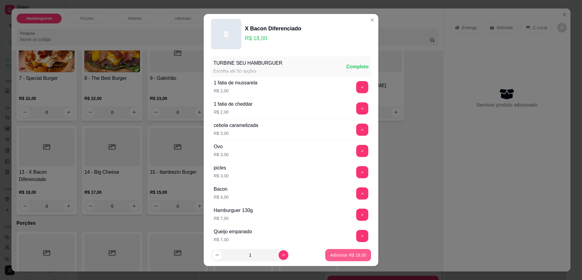
click at [338, 255] on p "Adicionar R$ 18,00" at bounding box center [348, 255] width 36 height 6
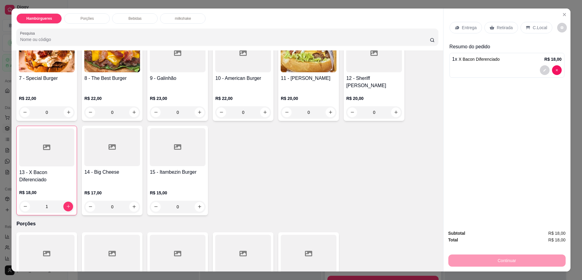
click at [497, 27] on p "Retirada" at bounding box center [505, 28] width 16 height 6
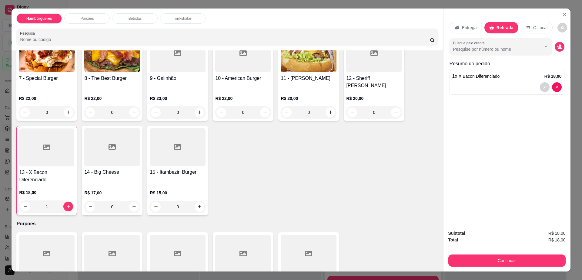
click at [559, 30] on button "decrease-product-quantity" at bounding box center [563, 28] width 10 height 10
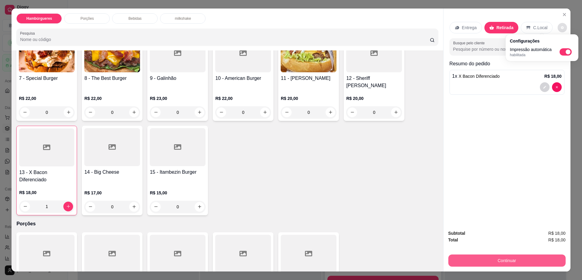
click at [498, 264] on button "Continuar" at bounding box center [507, 260] width 117 height 12
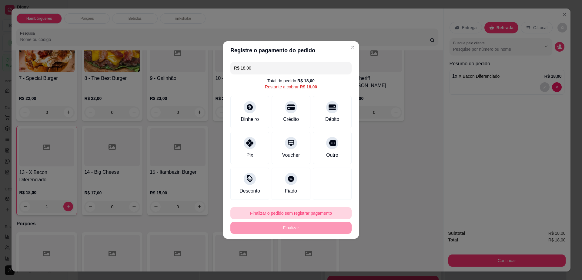
click at [311, 214] on button "Finalizar o pedido sem registrar pagamento" at bounding box center [291, 213] width 121 height 12
click at [329, 268] on button "Confirmar" at bounding box center [329, 262] width 22 height 9
type input "0"
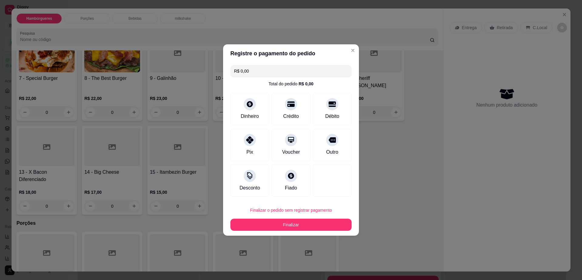
type input "R$ 0,00"
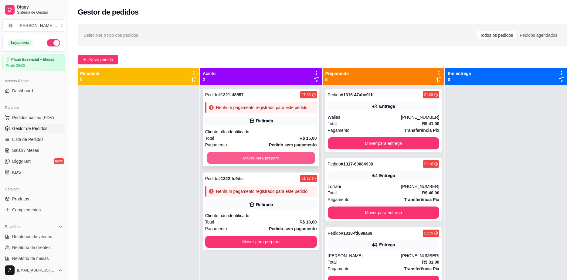
click at [295, 162] on button "Mover para preparo" at bounding box center [261, 158] width 108 height 12
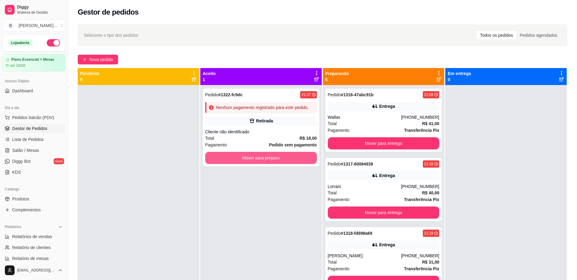
click at [293, 161] on button "Mover para preparo" at bounding box center [261, 158] width 112 height 12
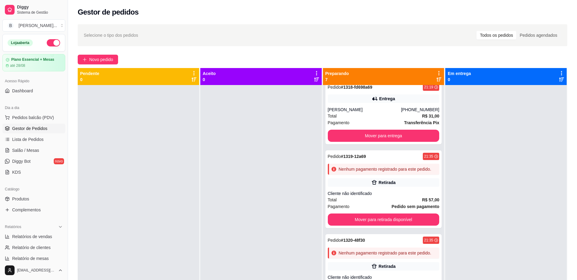
scroll to position [141, 0]
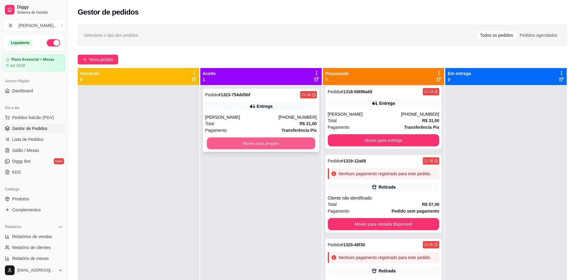
click at [266, 142] on button "Mover para preparo" at bounding box center [261, 143] width 108 height 12
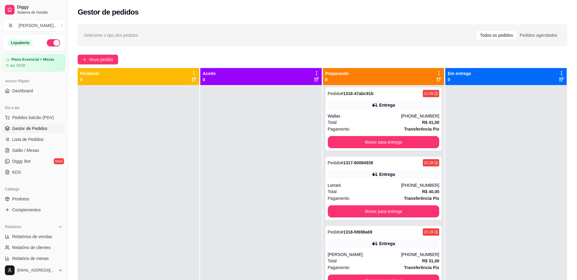
scroll to position [0, 0]
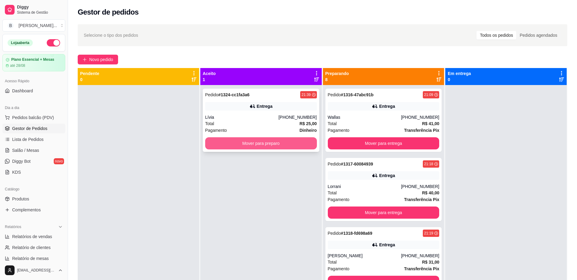
click at [266, 139] on button "Mover para preparo" at bounding box center [261, 143] width 112 height 12
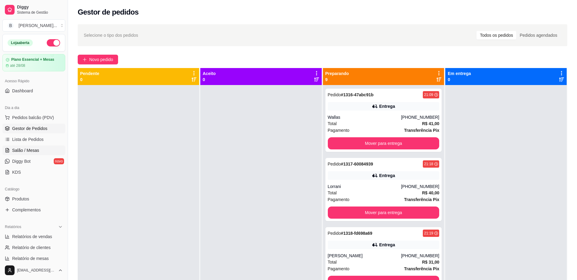
click at [48, 152] on link "Salão / Mesas" at bounding box center [33, 150] width 63 height 10
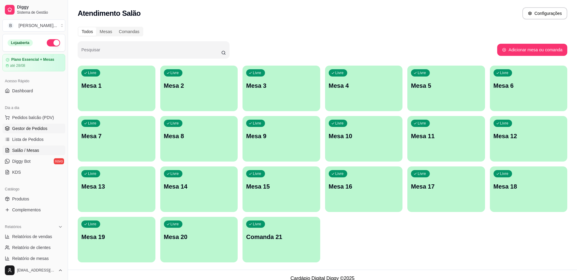
click at [39, 127] on span "Gestor de Pedidos" at bounding box center [29, 128] width 35 height 6
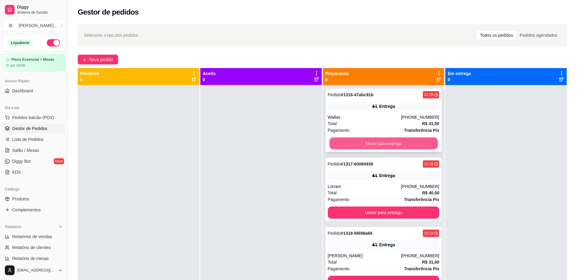
click at [341, 140] on button "Mover para entrega" at bounding box center [383, 143] width 108 height 12
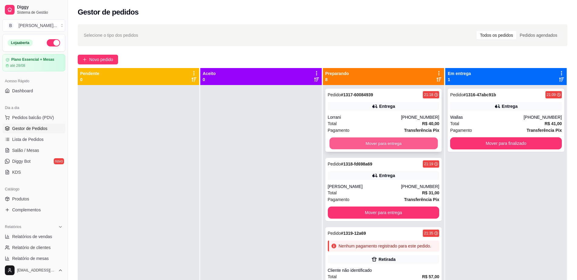
click at [342, 140] on button "Mover para entrega" at bounding box center [383, 143] width 108 height 12
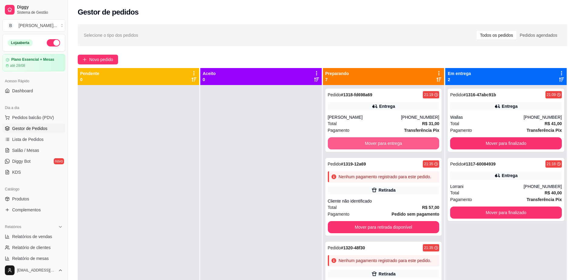
click at [342, 140] on button "Mover para entrega" at bounding box center [384, 143] width 112 height 12
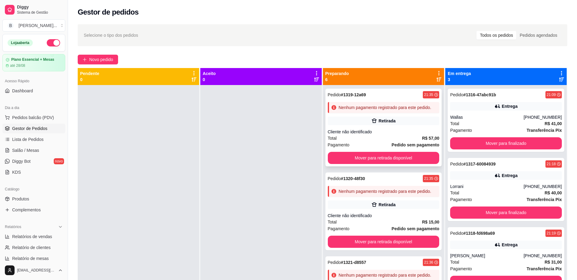
click at [360, 123] on div "Retirada" at bounding box center [384, 120] width 112 height 8
click at [491, 146] on button "Mover para finalizado" at bounding box center [506, 143] width 112 height 12
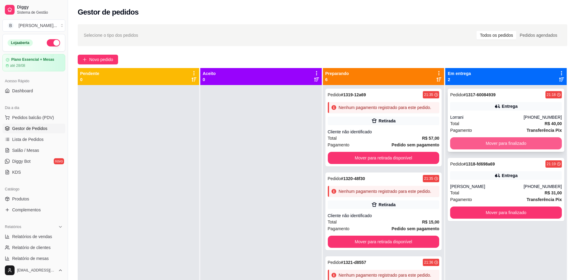
click at [491, 146] on button "Mover para finalizado" at bounding box center [506, 143] width 112 height 12
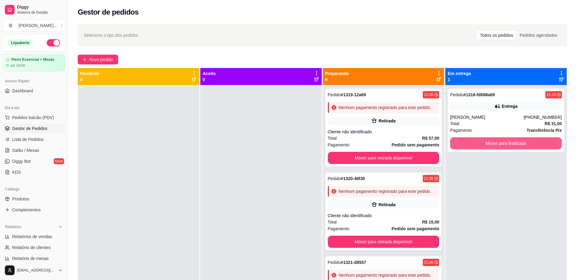
click at [491, 146] on button "Mover para finalizado" at bounding box center [506, 143] width 112 height 12
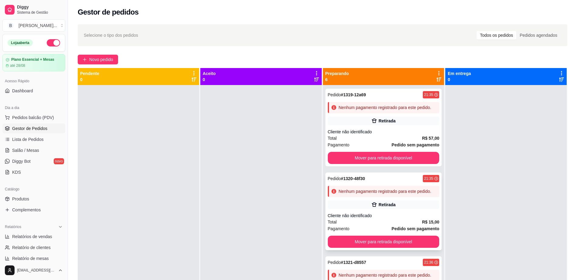
scroll to position [38, 0]
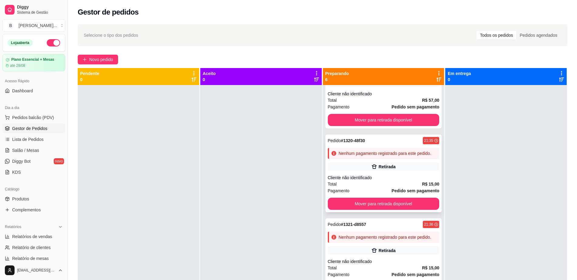
click at [359, 171] on div "Retirada" at bounding box center [384, 166] width 112 height 8
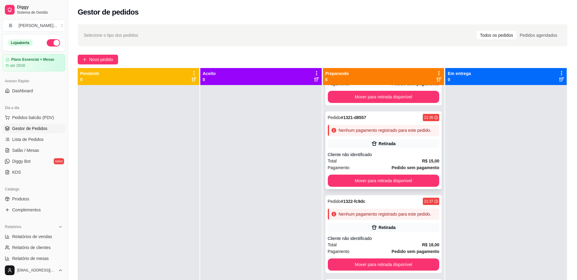
scroll to position [152, 0]
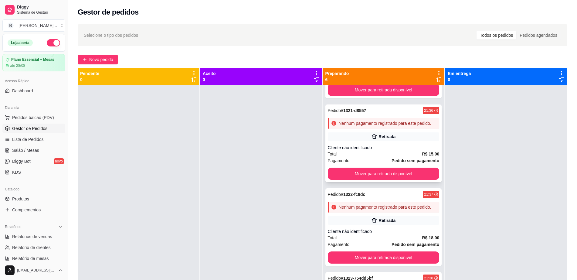
click at [382, 157] on div "Total R$ 15,00" at bounding box center [384, 153] width 112 height 7
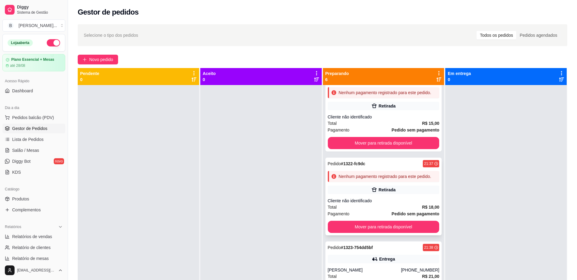
scroll to position [224, 0]
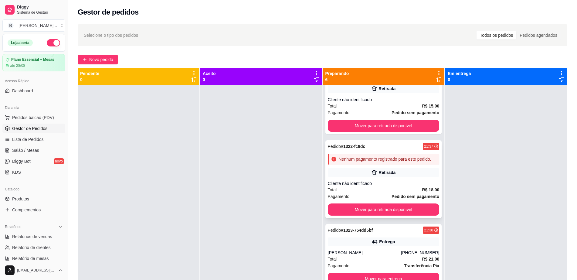
click at [407, 185] on div "Cliente não identificado" at bounding box center [384, 183] width 112 height 6
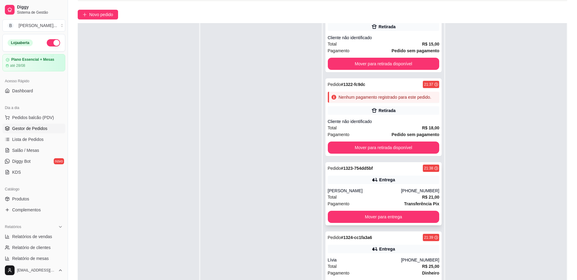
scroll to position [76, 0]
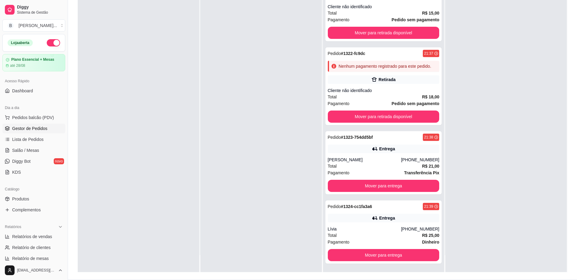
click at [226, 184] on div at bounding box center [260, 132] width 121 height 280
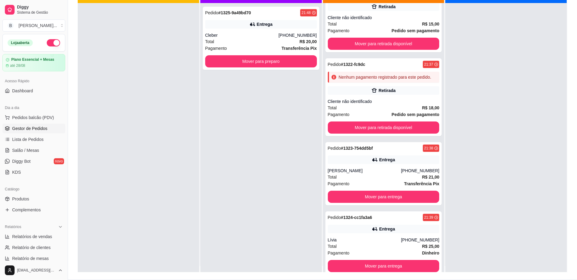
scroll to position [0, 0]
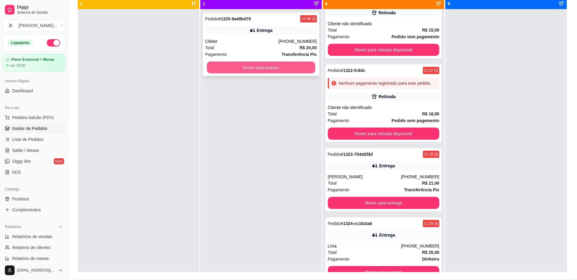
click at [235, 72] on button "Mover para preparo" at bounding box center [261, 68] width 108 height 12
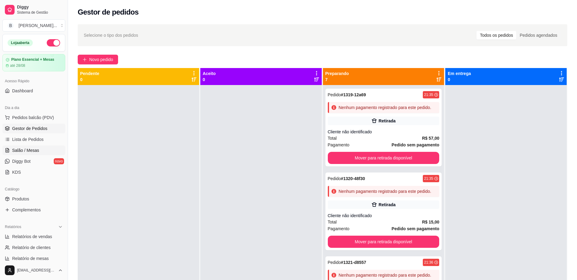
click at [46, 150] on link "Salão / Mesas" at bounding box center [33, 150] width 63 height 10
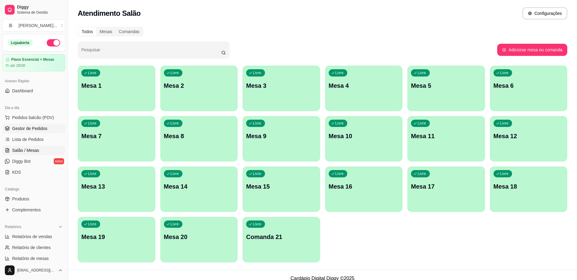
click at [44, 130] on span "Gestor de Pedidos" at bounding box center [29, 128] width 35 height 6
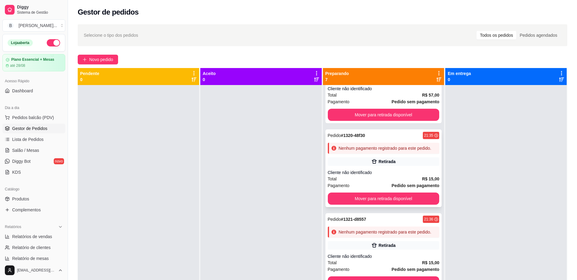
scroll to position [76, 0]
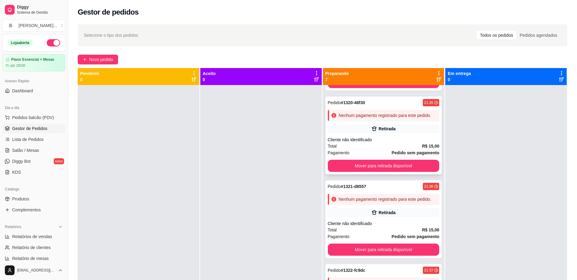
click at [403, 155] on strong "Pedido sem pagamento" at bounding box center [415, 152] width 48 height 5
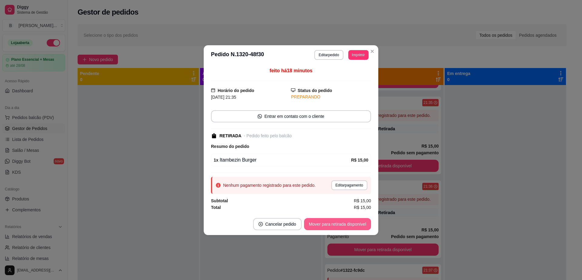
click at [348, 219] on button "Mover para retirada disponível" at bounding box center [337, 224] width 67 height 12
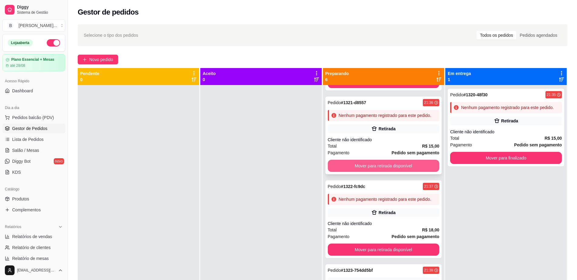
click at [403, 172] on button "Mover para retirada disponível" at bounding box center [384, 166] width 112 height 12
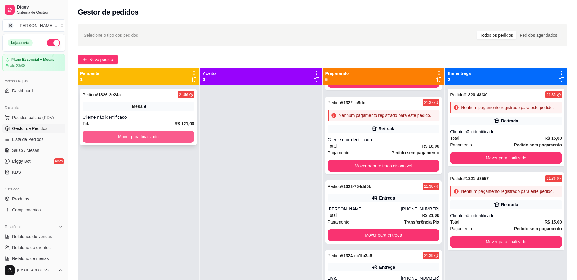
click at [174, 135] on button "Mover para finalizado" at bounding box center [139, 136] width 112 height 12
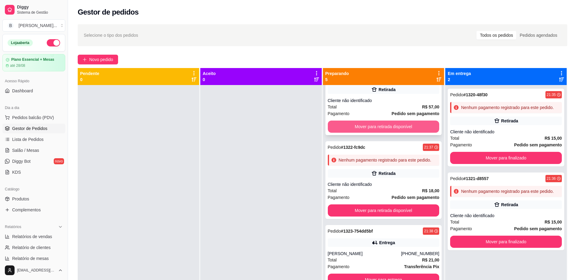
scroll to position [0, 0]
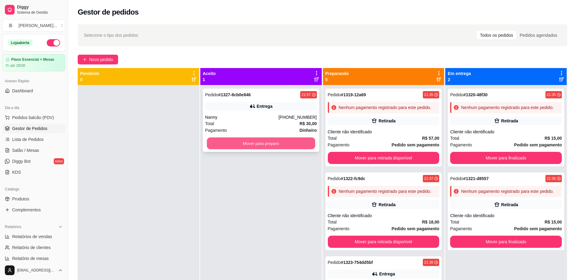
click at [272, 140] on button "Mover para preparo" at bounding box center [261, 143] width 108 height 12
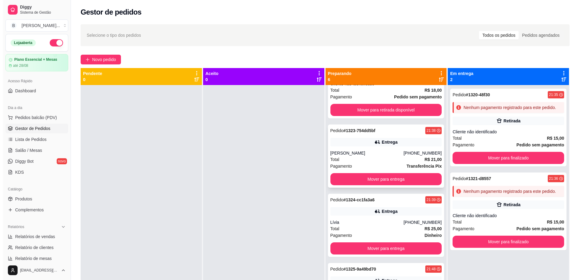
scroll to position [183, 0]
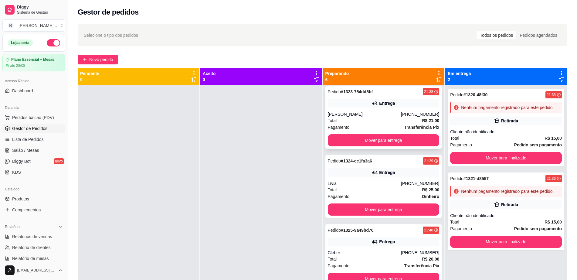
click at [386, 111] on div "[PERSON_NAME]" at bounding box center [364, 114] width 73 height 6
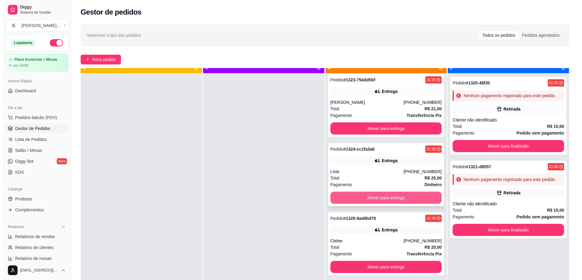
scroll to position [17, 0]
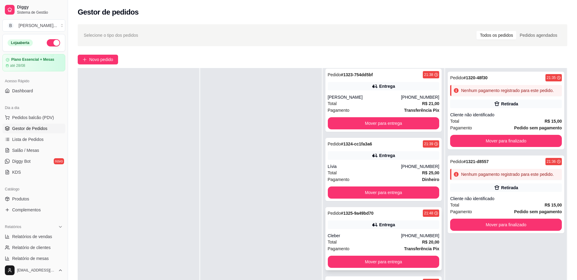
click at [383, 228] on div "Entrega" at bounding box center [384, 224] width 112 height 8
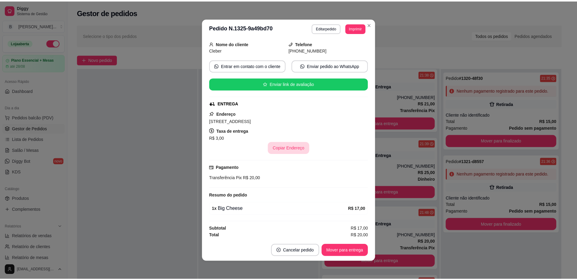
scroll to position [39, 0]
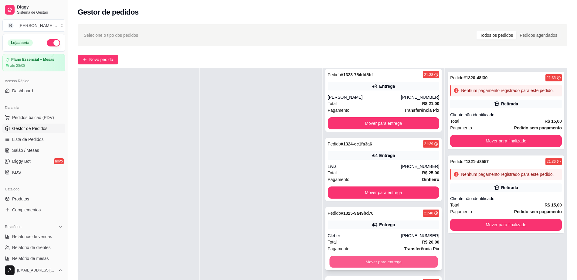
click at [356, 258] on button "Mover para entrega" at bounding box center [383, 262] width 108 height 12
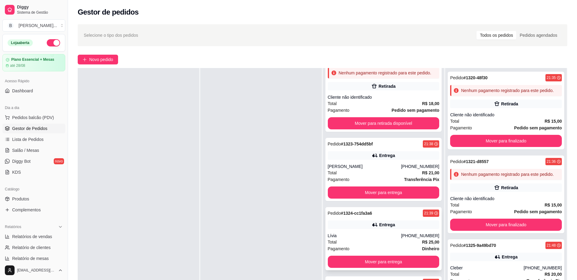
scroll to position [113, 0]
click at [388, 194] on button "Mover para entrega" at bounding box center [384, 192] width 112 height 12
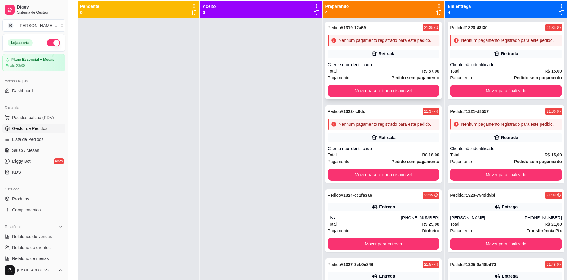
scroll to position [17, 0]
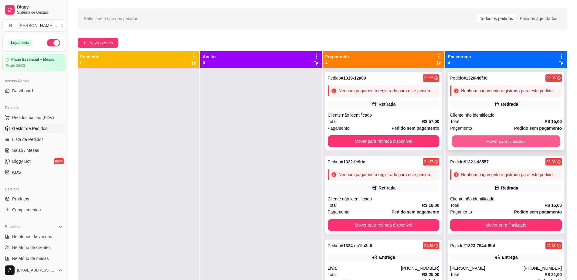
click at [460, 147] on button "Mover para finalizado" at bounding box center [506, 141] width 108 height 12
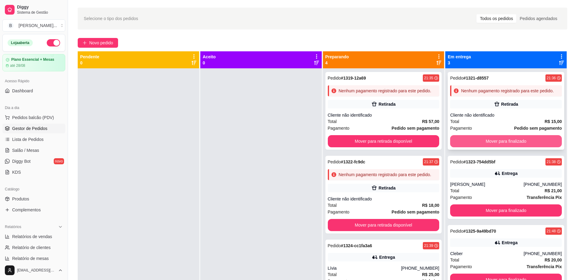
click at [463, 143] on button "Mover para finalizado" at bounding box center [506, 141] width 112 height 12
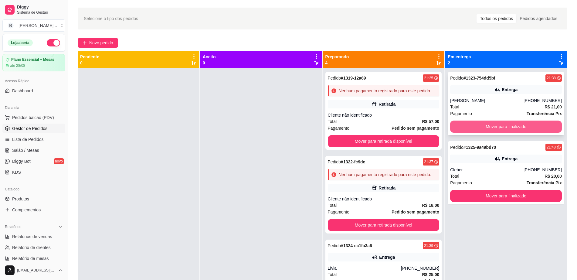
click at [465, 126] on button "Mover para finalizado" at bounding box center [506, 126] width 112 height 12
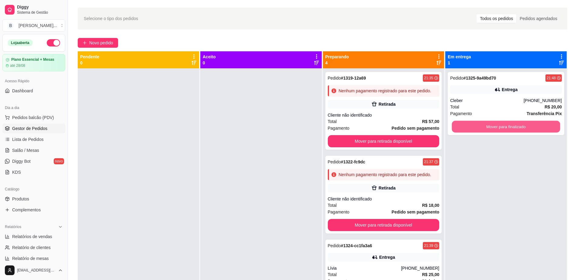
click at [464, 126] on button "Mover para finalizado" at bounding box center [506, 127] width 108 height 12
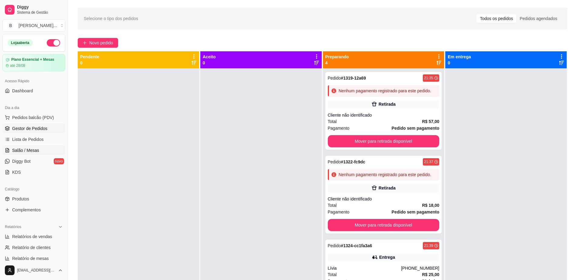
click at [42, 152] on link "Salão / Mesas" at bounding box center [33, 150] width 63 height 10
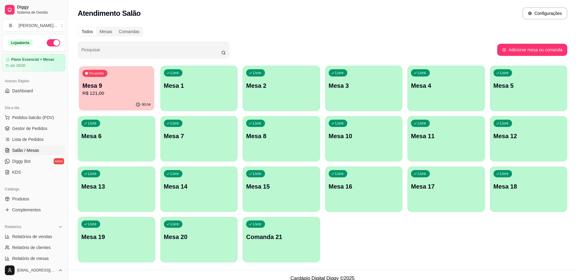
click at [116, 105] on div "00:04" at bounding box center [116, 105] width 75 height 12
click at [47, 126] on link "Gestor de Pedidos" at bounding box center [33, 128] width 63 height 10
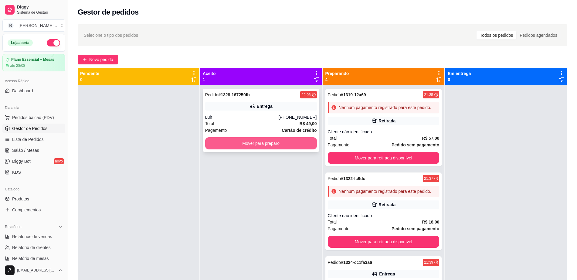
click at [231, 140] on button "Mover para preparo" at bounding box center [261, 143] width 112 height 12
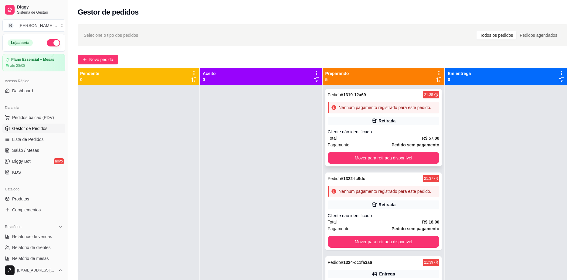
click at [395, 110] on div "Nenhum pagamento registrado para este pedido." at bounding box center [385, 107] width 93 height 6
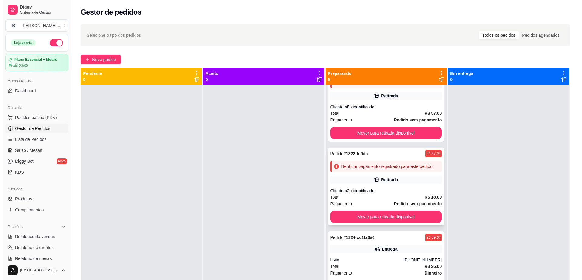
scroll to position [38, 0]
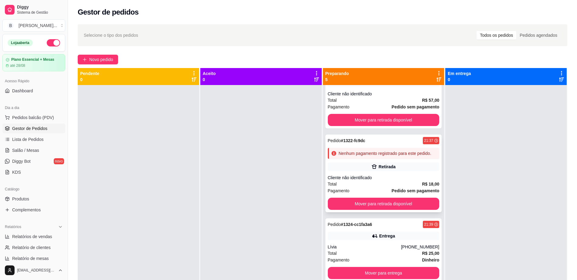
click at [387, 156] on div "Nenhum pagamento registrado para este pedido." at bounding box center [385, 153] width 93 height 6
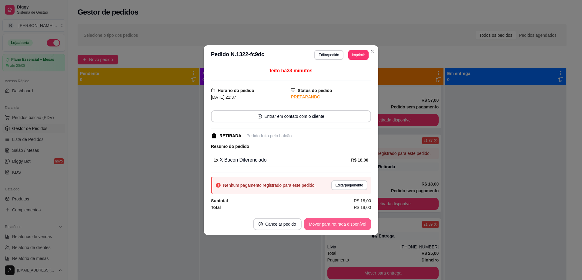
click at [345, 225] on button "Mover para retirada disponível" at bounding box center [337, 224] width 67 height 12
click at [328, 57] on button "Editar pedido" at bounding box center [329, 55] width 29 height 10
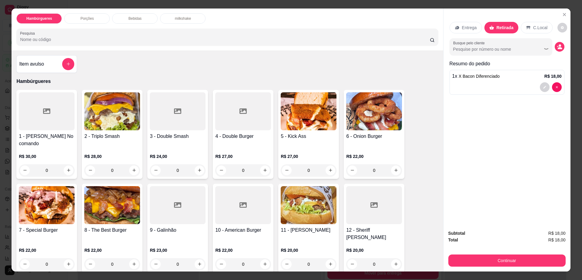
scroll to position [114, 0]
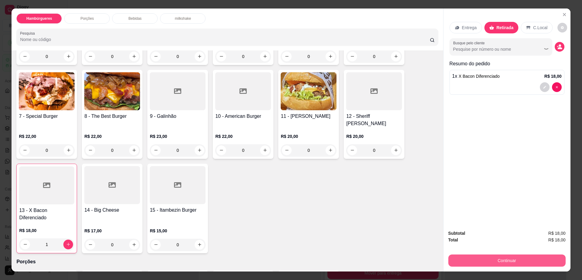
click at [517, 263] on button "Continuar" at bounding box center [507, 260] width 117 height 12
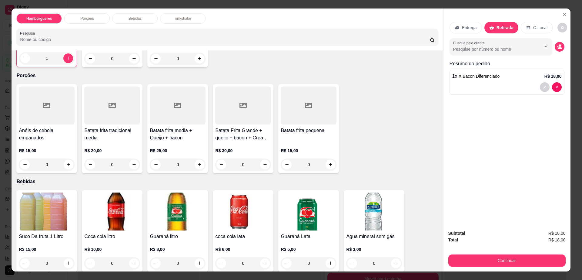
scroll to position [303, 0]
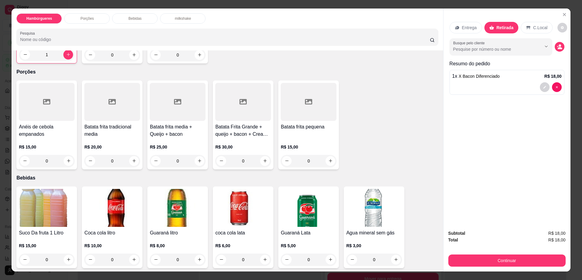
click at [224, 197] on img at bounding box center [243, 208] width 56 height 38
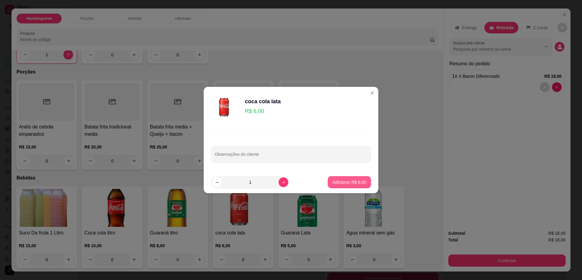
click at [349, 181] on p "Adicionar R$ 6,00" at bounding box center [350, 182] width 34 height 6
type input "1"
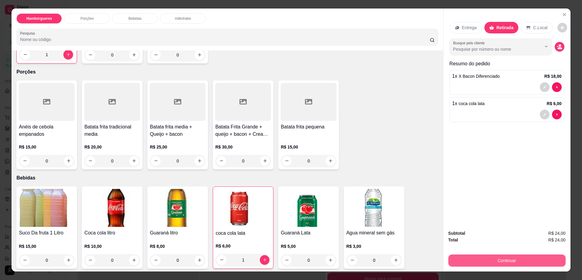
click at [477, 254] on button "Continuar" at bounding box center [507, 260] width 117 height 12
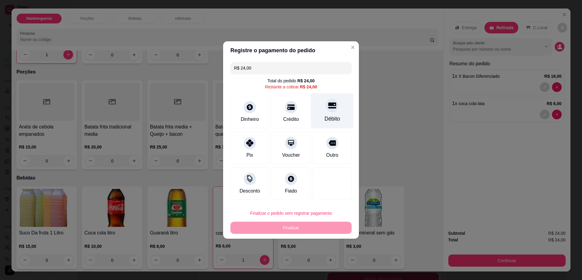
click at [329, 109] on icon at bounding box center [333, 105] width 8 height 8
type input "R$ 0,00"
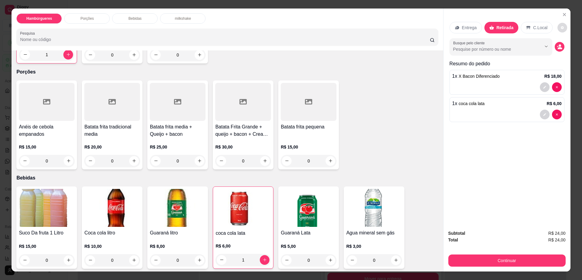
click at [559, 28] on button "decrease-product-quantity" at bounding box center [563, 28] width 10 height 10
click at [564, 53] on span "Automatic updates" at bounding box center [566, 51] width 12 height 7
click at [564, 53] on input "Automatic updates" at bounding box center [562, 54] width 4 height 4
checkbox input "false"
click at [470, 262] on button "Continuar" at bounding box center [507, 260] width 117 height 12
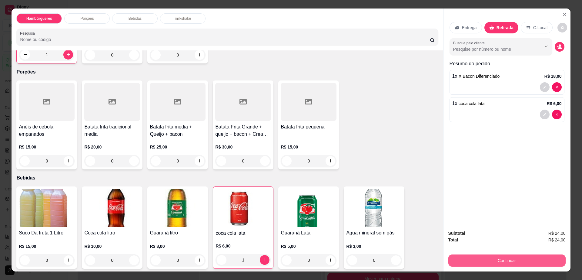
click at [468, 258] on button "Continuar" at bounding box center [507, 260] width 117 height 12
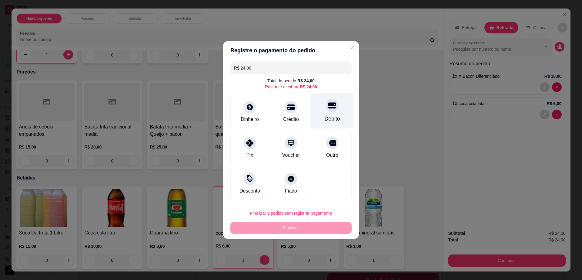
click at [333, 113] on div "Débito" at bounding box center [332, 110] width 43 height 35
type input "R$ 0,00"
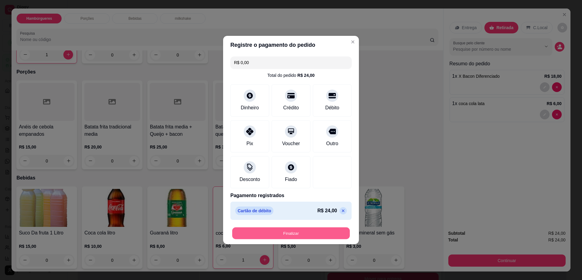
click at [315, 235] on button "Finalizar" at bounding box center [291, 233] width 118 height 12
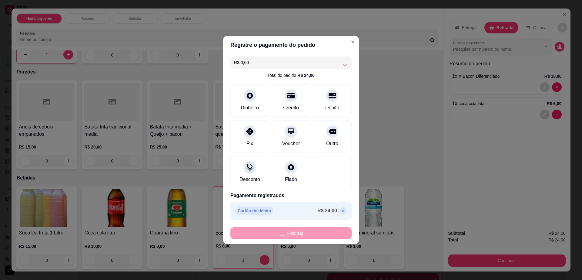
type input "0"
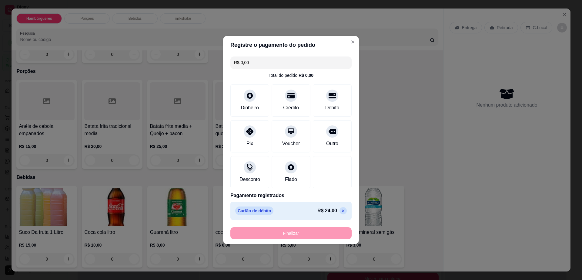
type input "-R$ 24,00"
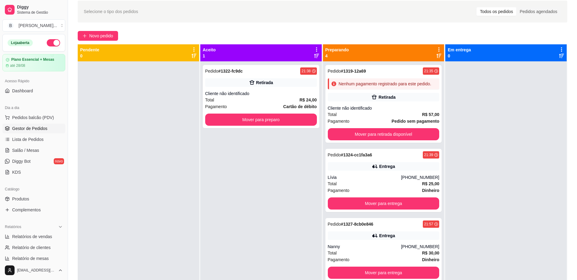
scroll to position [0, 0]
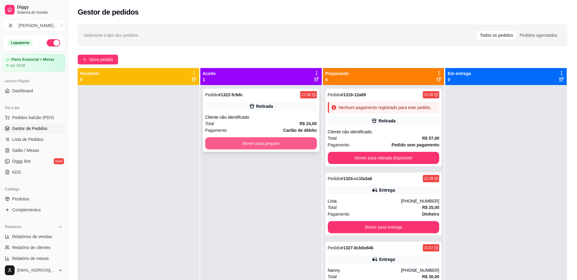
click at [291, 139] on button "Mover para preparo" at bounding box center [261, 143] width 112 height 12
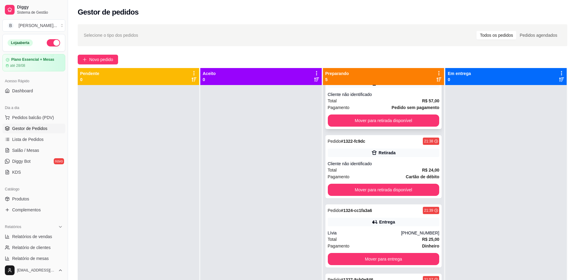
scroll to position [76, 0]
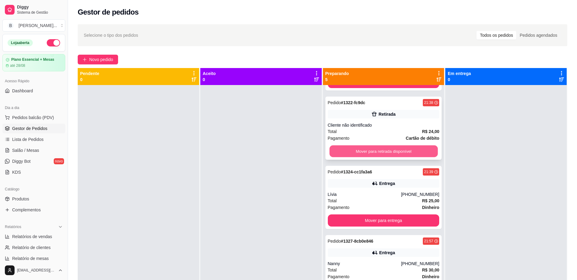
click at [359, 157] on button "Mover para retirada disponível" at bounding box center [383, 151] width 108 height 12
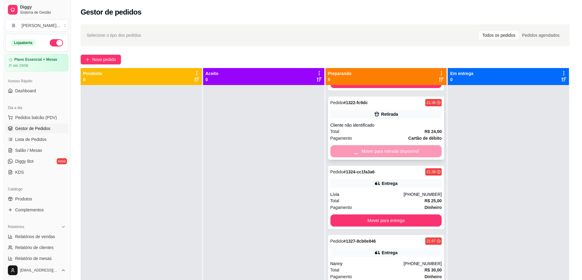
scroll to position [0, 0]
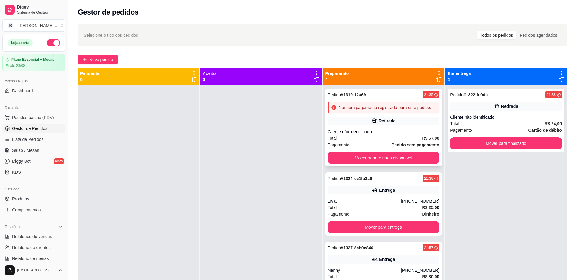
click at [362, 109] on div "Nenhum pagamento registrado para este pedido." at bounding box center [385, 107] width 93 height 6
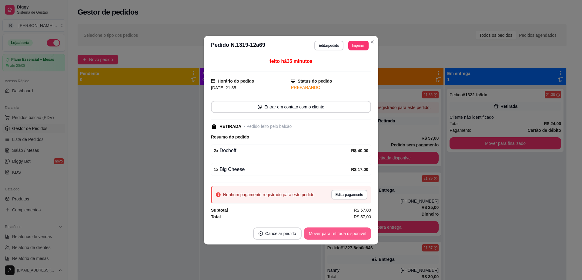
click at [347, 234] on button "Mover para retirada disponível" at bounding box center [337, 233] width 67 height 12
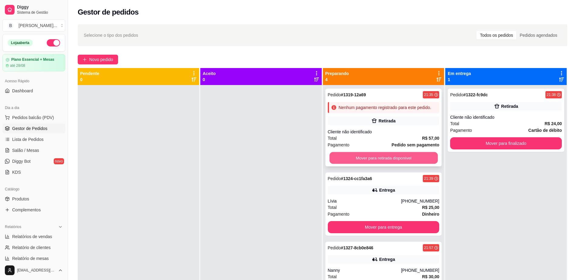
click at [401, 161] on button "Mover para retirada disponível" at bounding box center [383, 158] width 108 height 12
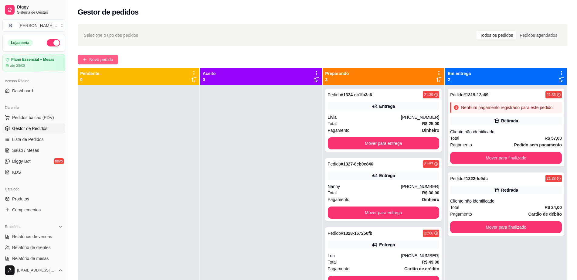
click at [104, 59] on span "Novo pedido" at bounding box center [101, 59] width 24 height 7
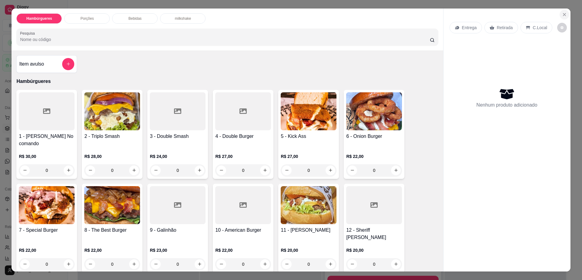
click at [562, 12] on icon "Close" at bounding box center [564, 14] width 5 height 5
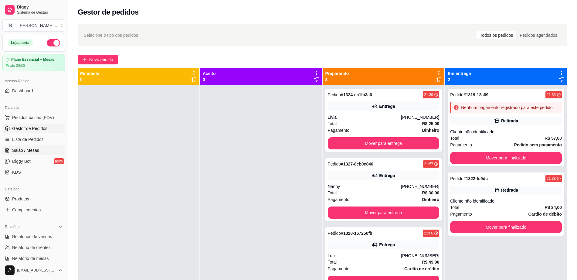
click at [29, 151] on span "Salão / Mesas" at bounding box center [25, 150] width 27 height 6
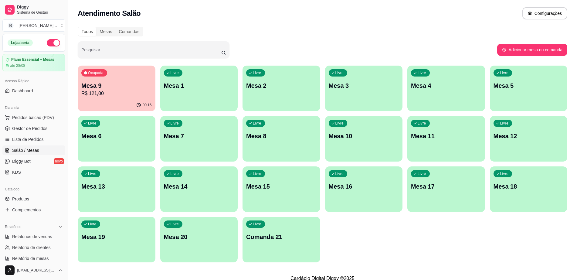
click at [86, 141] on div "Livre Mesa 6" at bounding box center [117, 135] width 78 height 38
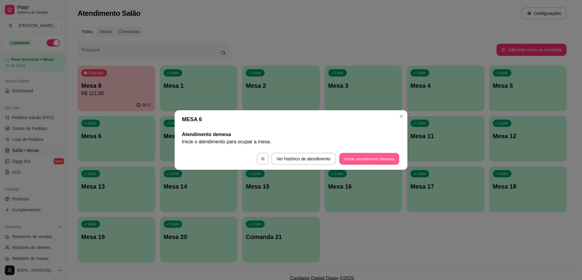
click at [364, 154] on button "Iniciar atendimento de mesa" at bounding box center [369, 159] width 60 height 12
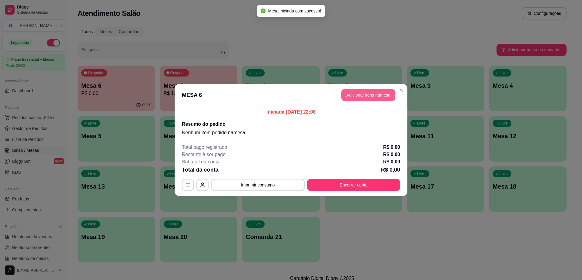
click at [354, 100] on button "Adicionar itens na mesa" at bounding box center [369, 95] width 54 height 12
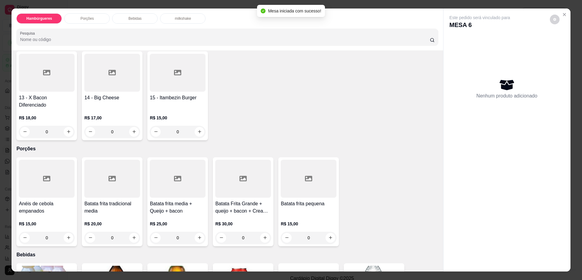
scroll to position [228, 0]
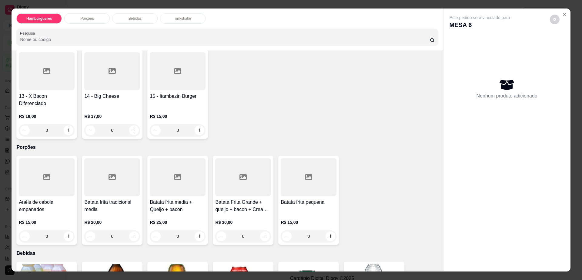
click at [53, 74] on div at bounding box center [47, 71] width 56 height 38
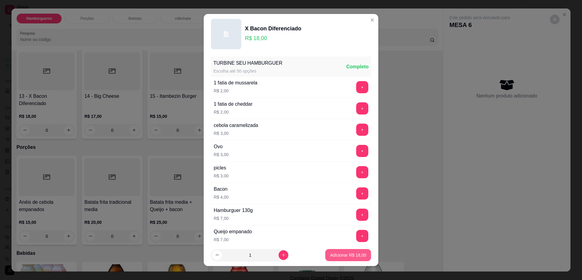
click at [345, 255] on p "Adicionar R$ 18,00" at bounding box center [348, 255] width 36 height 6
type input "1"
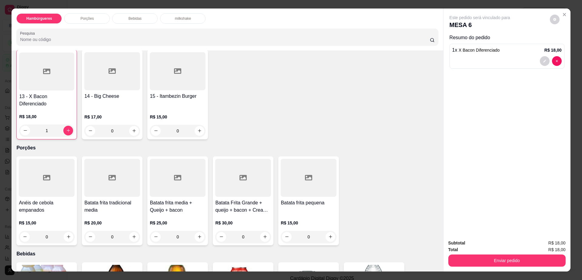
scroll to position [228, 0]
click at [553, 18] on icon "decrease-product-quantity" at bounding box center [555, 20] width 4 height 4
click at [563, 41] on span "Automatic updates" at bounding box center [566, 43] width 12 height 7
click at [563, 44] on input "Automatic updates" at bounding box center [562, 46] width 4 height 4
checkbox input "true"
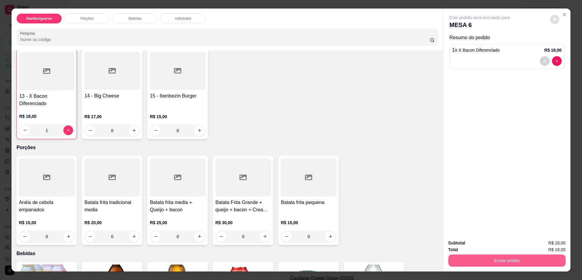
click at [513, 262] on button "Enviar pedido" at bounding box center [507, 260] width 117 height 12
click at [513, 262] on button "Enviar pedido" at bounding box center [507, 261] width 114 height 12
click at [477, 244] on button "Não registrar e enviar pedido" at bounding box center [486, 246] width 63 height 12
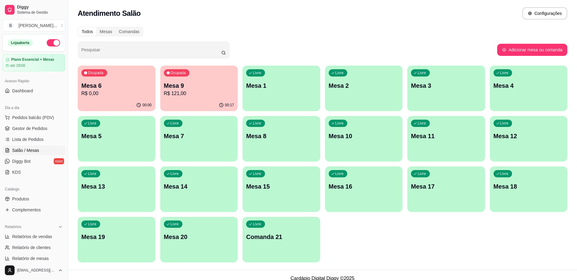
click at [32, 123] on ul "Pedidos balcão (PDV) Gestor de Pedidos Lista de Pedidos Salão / Mesas Diggy Bot…" at bounding box center [33, 145] width 63 height 64
click at [32, 126] on span "Gestor de Pedidos" at bounding box center [29, 128] width 35 height 6
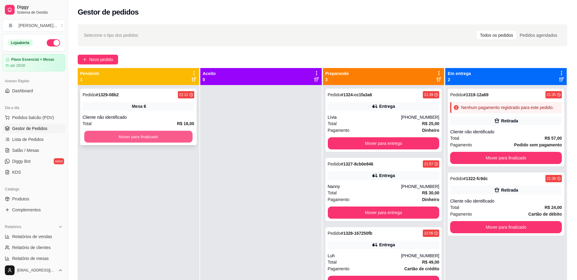
click at [158, 138] on button "Mover para finalizado" at bounding box center [138, 137] width 108 height 12
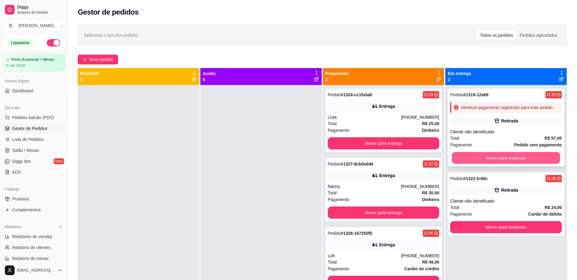
click at [469, 154] on button "Mover para finalizado" at bounding box center [506, 158] width 108 height 12
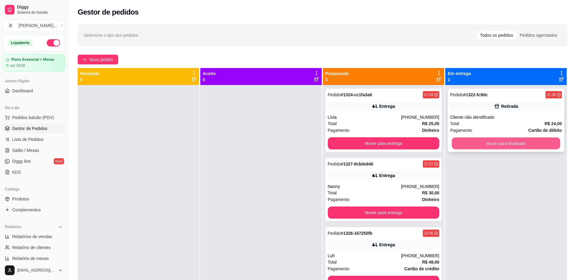
click at [471, 144] on button "Mover para finalizado" at bounding box center [506, 143] width 108 height 12
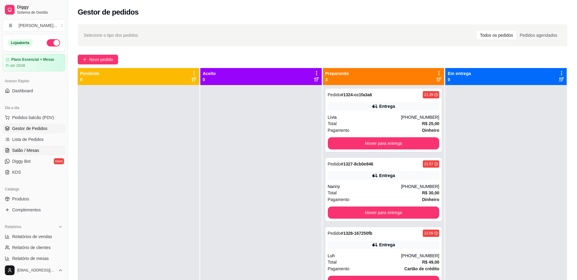
click at [36, 149] on span "Salão / Mesas" at bounding box center [25, 150] width 27 height 6
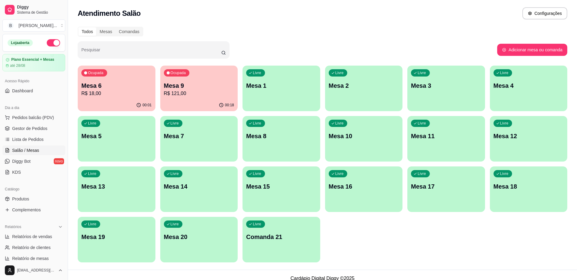
click at [117, 92] on p "R$ 18,00" at bounding box center [116, 93] width 70 height 7
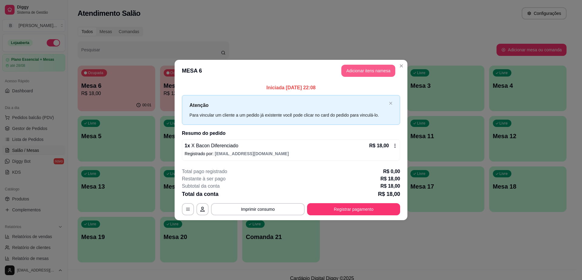
click at [363, 66] on button "Adicionar itens na mesa" at bounding box center [369, 71] width 54 height 12
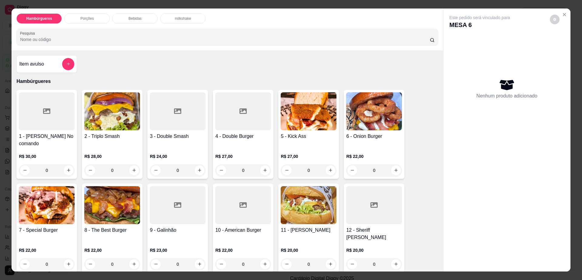
click at [129, 20] on p "Bebidas" at bounding box center [135, 18] width 13 height 5
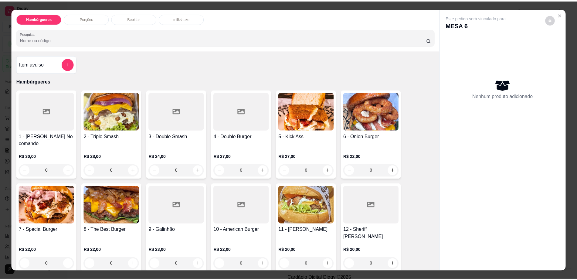
scroll to position [11, 0]
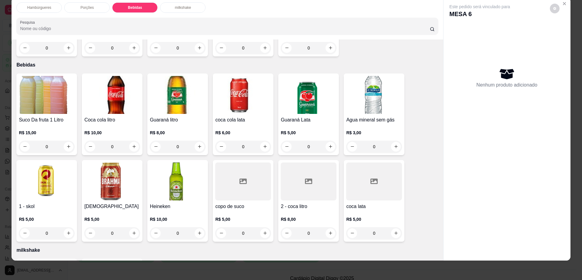
click at [51, 162] on img at bounding box center [47, 181] width 56 height 38
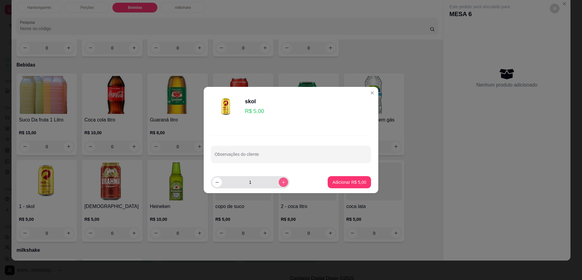
click at [279, 183] on button "increase-product-quantity" at bounding box center [283, 181] width 9 height 9
type input "2"
click at [356, 180] on p "Adicionar R$ 10,00" at bounding box center [348, 182] width 36 height 6
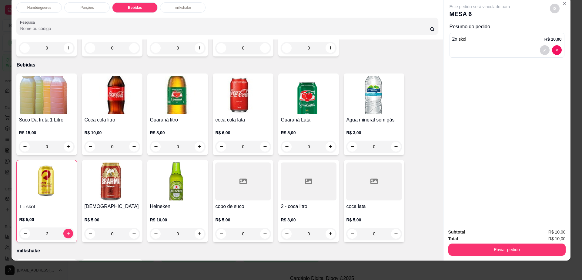
type input "2"
click at [551, 5] on button "decrease-product-quantity" at bounding box center [555, 9] width 10 height 10
click at [568, 32] on span "Automatic updates" at bounding box center [568, 32] width 5 height 5
click at [564, 33] on input "Automatic updates" at bounding box center [562, 35] width 4 height 4
checkbox input "false"
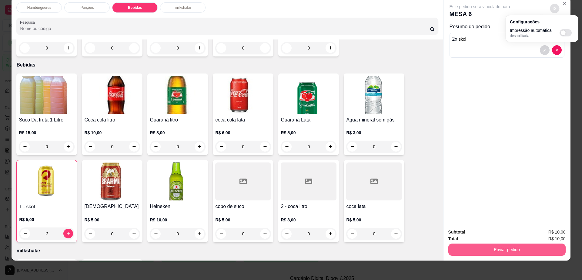
click at [498, 245] on button "Enviar pedido" at bounding box center [507, 249] width 117 height 12
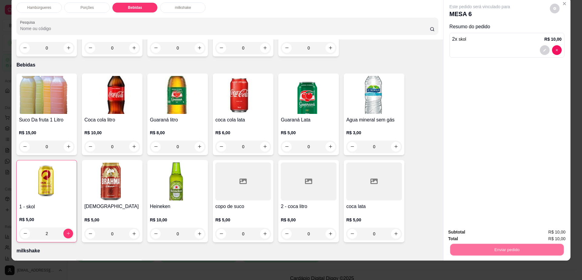
click at [497, 234] on button "Não registrar e enviar pedido" at bounding box center [486, 235] width 63 height 12
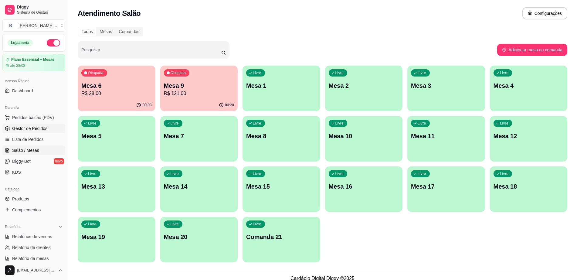
click at [32, 124] on link "Gestor de Pedidos" at bounding box center [33, 128] width 63 height 10
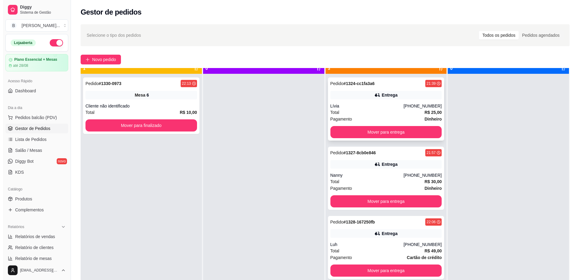
scroll to position [17, 0]
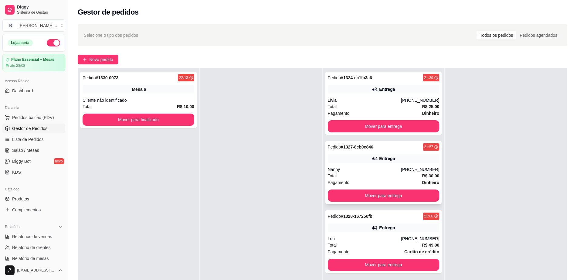
click at [384, 171] on div "Nanny" at bounding box center [364, 169] width 73 height 6
click at [368, 192] on button "Mover para entrega" at bounding box center [384, 195] width 112 height 12
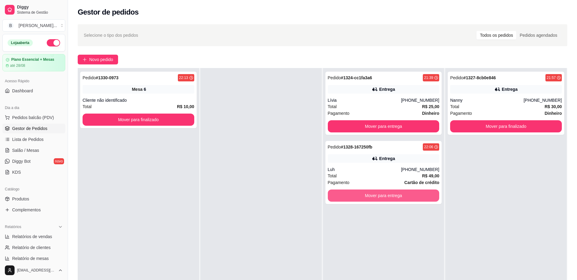
click at [368, 192] on button "Mover para entrega" at bounding box center [384, 195] width 112 height 12
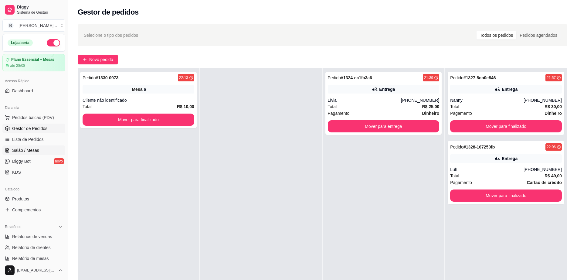
click at [22, 150] on span "Salão / Mesas" at bounding box center [25, 150] width 27 height 6
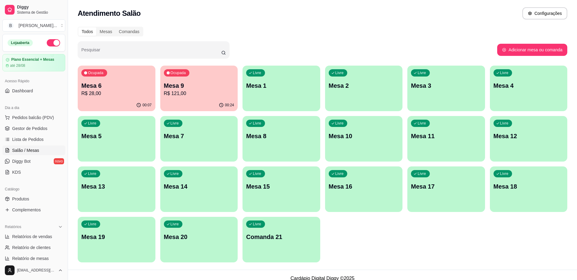
click at [130, 87] on p "Mesa 6" at bounding box center [116, 85] width 70 height 8
click at [109, 89] on p "Mesa 6" at bounding box center [116, 85] width 70 height 8
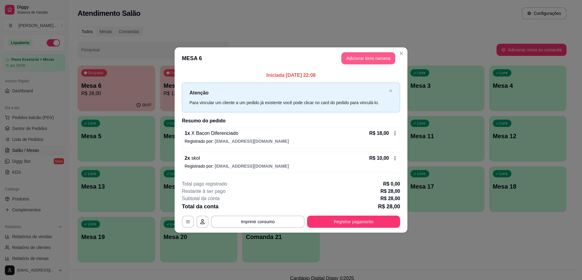
click at [352, 56] on button "Adicionar itens na mesa" at bounding box center [369, 58] width 54 height 12
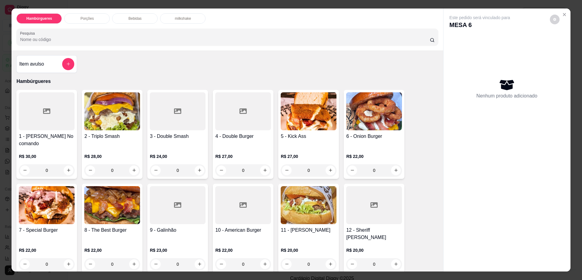
click at [140, 15] on div "Bebidas" at bounding box center [135, 18] width 46 height 10
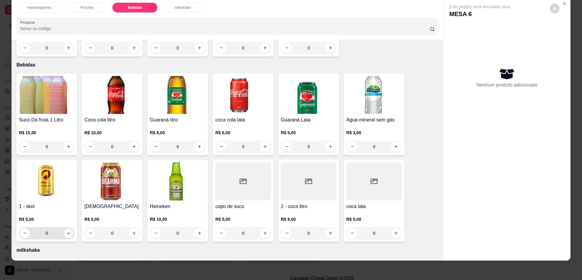
click at [66, 231] on icon "increase-product-quantity" at bounding box center [68, 233] width 5 height 5
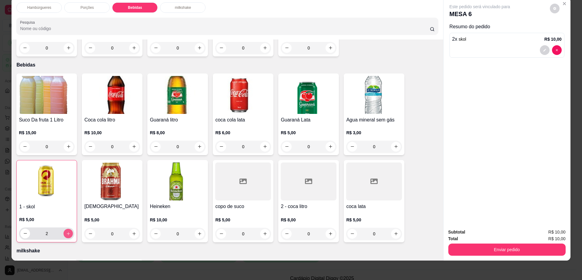
click at [66, 231] on icon "increase-product-quantity" at bounding box center [68, 233] width 5 height 5
type input "3"
click at [554, 8] on icon "decrease-product-quantity" at bounding box center [555, 8] width 3 height 3
click at [471, 243] on button "Enviar pedido" at bounding box center [507, 249] width 117 height 12
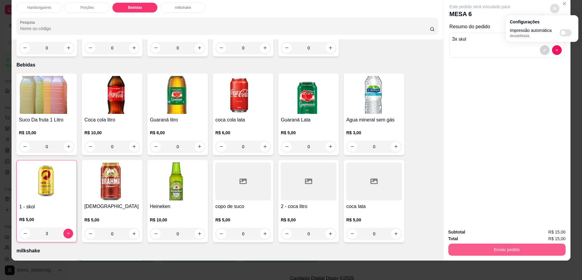
click at [471, 243] on button "Enviar pedido" at bounding box center [507, 249] width 117 height 12
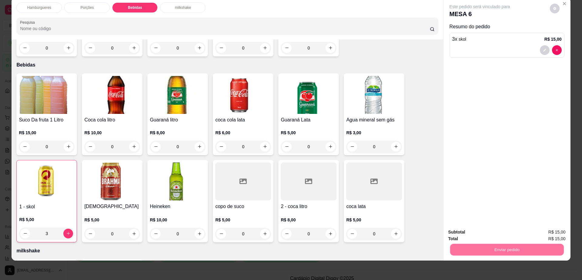
click at [470, 233] on button "Não registrar e enviar pedido" at bounding box center [486, 235] width 63 height 12
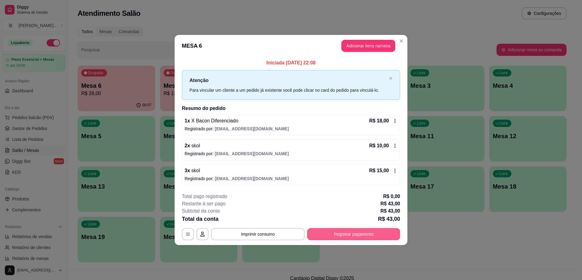
click at [339, 235] on button "Registrar pagamento" at bounding box center [353, 234] width 93 height 12
click at [362, 233] on button "Registrar pagamento" at bounding box center [353, 234] width 93 height 12
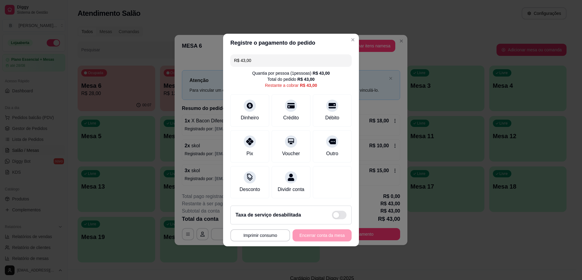
click at [274, 54] on input "R$ 43,00" at bounding box center [291, 60] width 114 height 12
click at [329, 101] on icon at bounding box center [333, 104] width 8 height 6
type input "R$ 28,00"
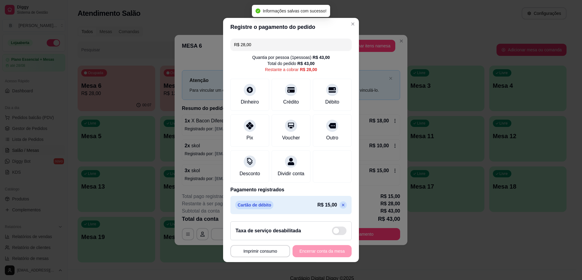
scroll to position [5, 0]
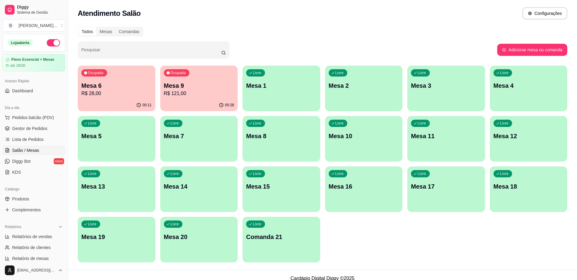
click at [437, 91] on div "Livre Mesa 3" at bounding box center [446, 85] width 78 height 38
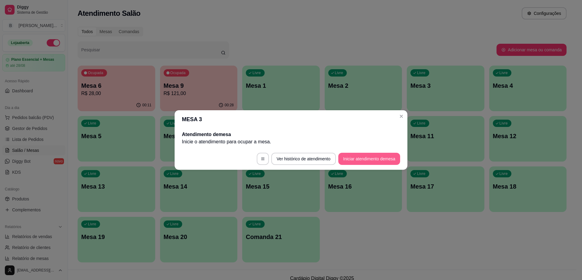
click at [372, 155] on button "Iniciar atendimento de mesa" at bounding box center [370, 159] width 62 height 12
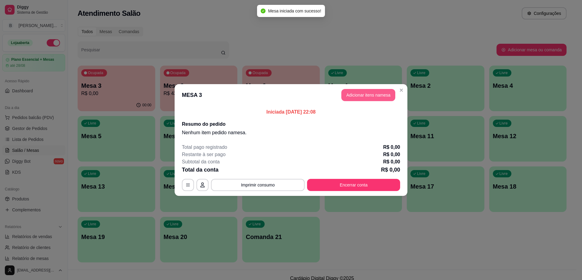
click at [372, 95] on button "Adicionar itens na mesa" at bounding box center [369, 95] width 54 height 12
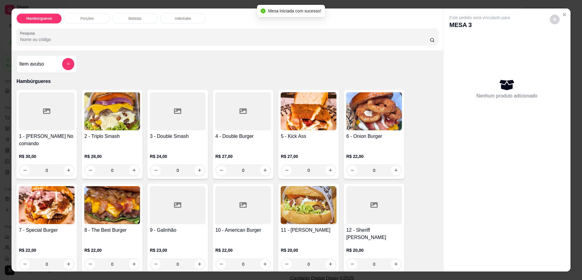
click at [139, 20] on div "Bebidas" at bounding box center [135, 18] width 46 height 10
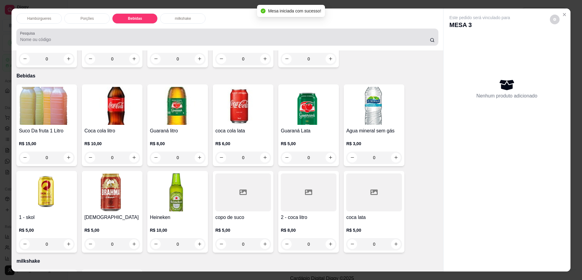
scroll to position [11, 0]
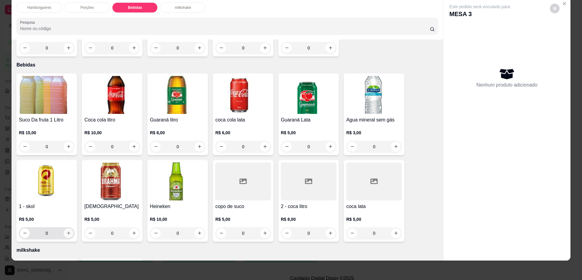
click at [66, 231] on icon "increase-product-quantity" at bounding box center [68, 233] width 5 height 5
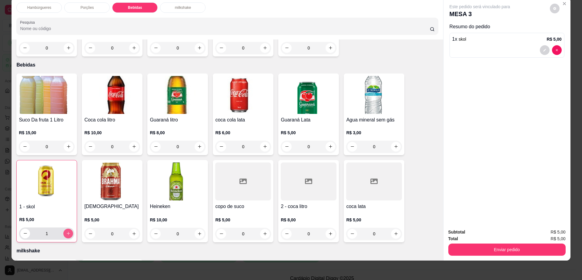
click at [66, 231] on icon "increase-product-quantity" at bounding box center [68, 233] width 5 height 5
type input "2"
click at [197, 231] on icon "increase-product-quantity" at bounding box center [199, 233] width 5 height 5
type input "1"
click at [552, 11] on button "decrease-product-quantity" at bounding box center [555, 9] width 10 height 10
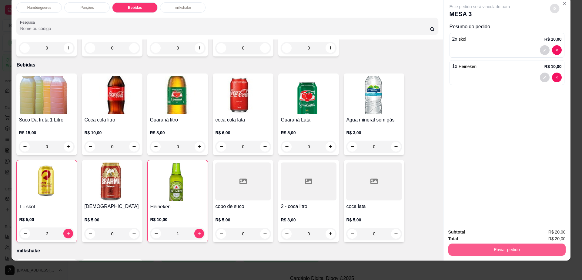
click at [493, 252] on button "Enviar pedido" at bounding box center [507, 249] width 117 height 12
click at [491, 233] on button "Não registrar e enviar pedido" at bounding box center [486, 235] width 63 height 12
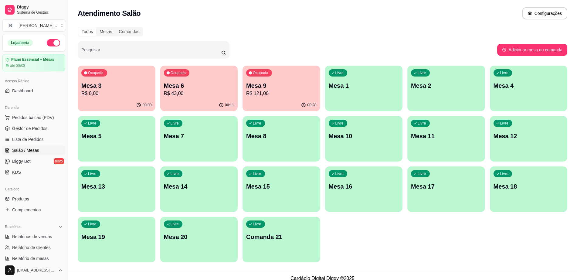
click at [281, 99] on div "00:28" at bounding box center [281, 105] width 78 height 12
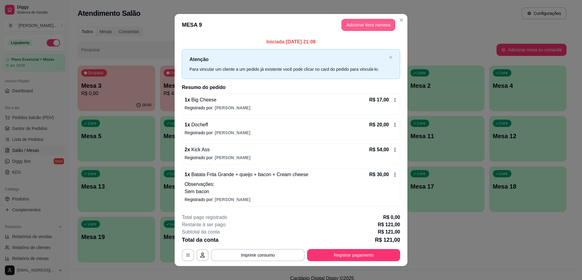
click at [363, 20] on button "Adicionar itens na mesa" at bounding box center [369, 25] width 54 height 12
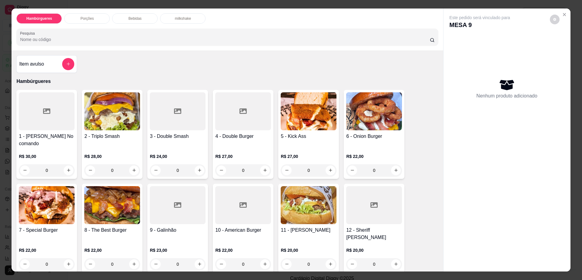
click at [123, 17] on div "Bebidas" at bounding box center [135, 18] width 46 height 10
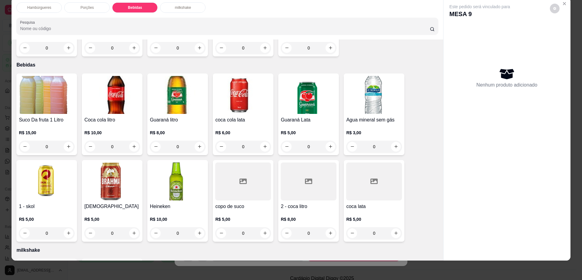
click at [295, 162] on div at bounding box center [309, 181] width 56 height 38
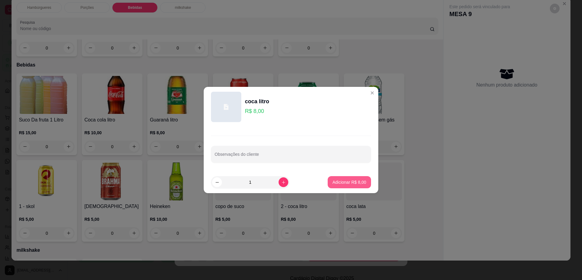
click at [353, 182] on p "Adicionar R$ 8,00" at bounding box center [350, 182] width 34 height 6
type input "1"
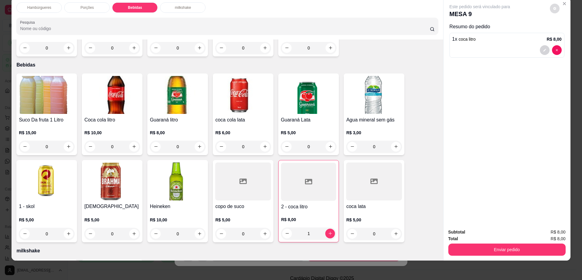
click at [553, 7] on icon "decrease-product-quantity" at bounding box center [555, 9] width 4 height 4
click at [466, 248] on button "Enviar pedido" at bounding box center [507, 249] width 117 height 12
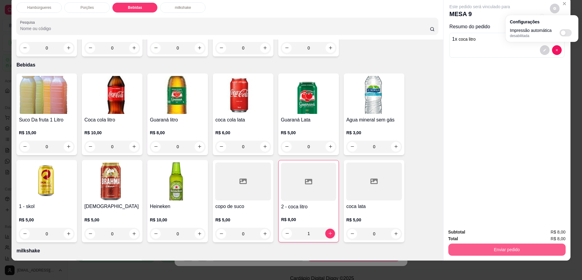
click at [466, 248] on button "Enviar pedido" at bounding box center [507, 249] width 117 height 12
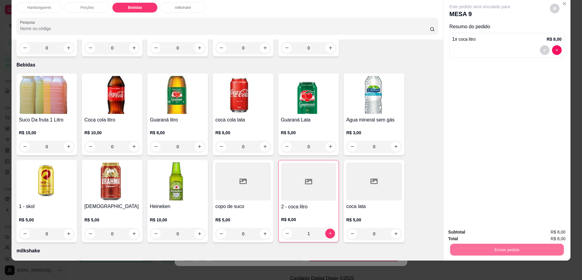
click at [470, 232] on button "Não registrar e enviar pedido" at bounding box center [486, 235] width 63 height 12
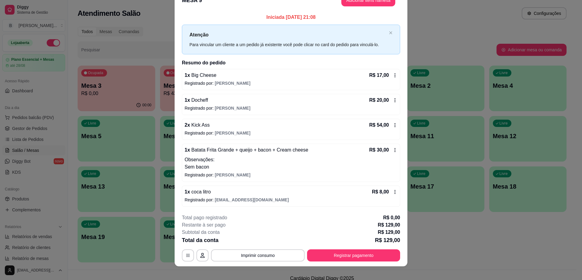
scroll to position [18, 0]
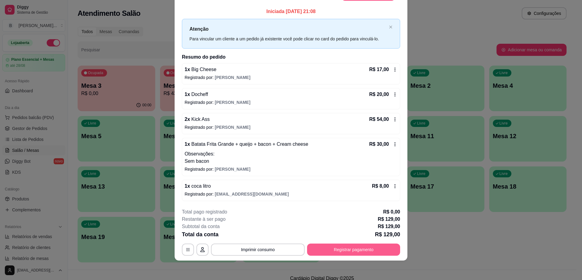
click at [346, 249] on button "Registrar pagamento" at bounding box center [353, 249] width 93 height 12
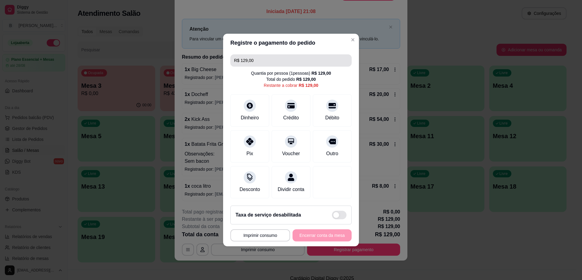
click at [286, 59] on input "R$ 129,00" at bounding box center [291, 60] width 114 height 12
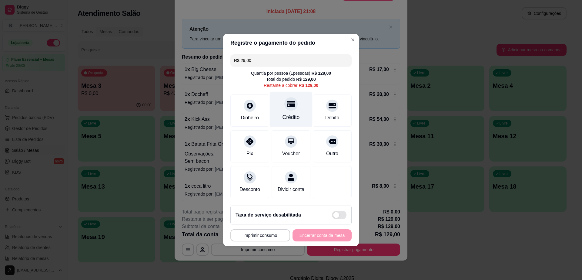
click at [291, 104] on div at bounding box center [291, 103] width 13 height 13
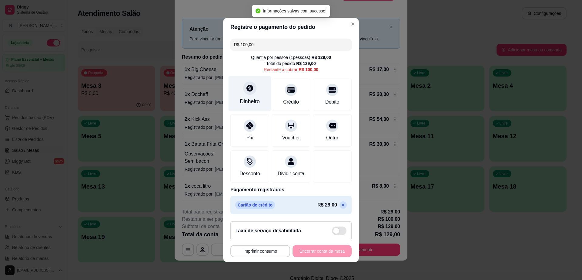
click at [251, 97] on div "Dinheiro" at bounding box center [250, 101] width 20 height 8
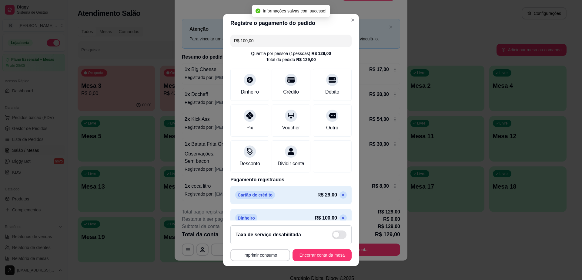
type input "R$ 0,00"
click at [324, 255] on button "Encerrar conta da mesa" at bounding box center [322, 255] width 59 height 12
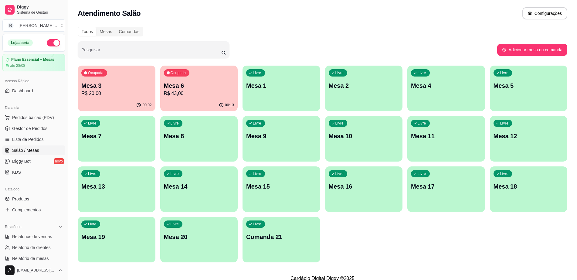
click at [187, 83] on p "Mesa 6" at bounding box center [199, 85] width 70 height 8
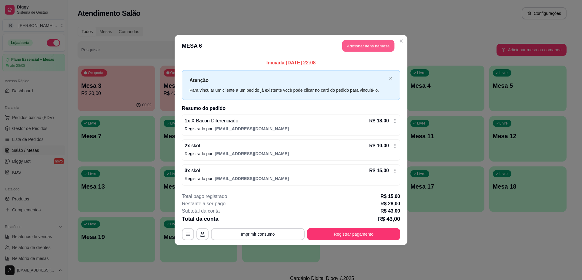
click at [375, 48] on button "Adicionar itens na mesa" at bounding box center [368, 46] width 52 height 12
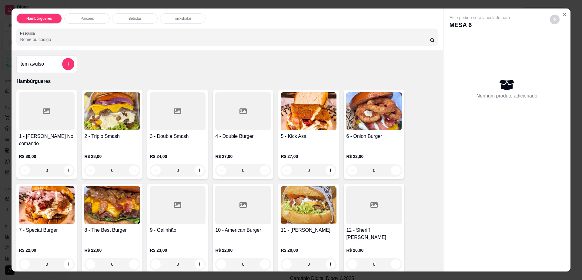
click at [135, 20] on p "Bebidas" at bounding box center [135, 18] width 13 height 5
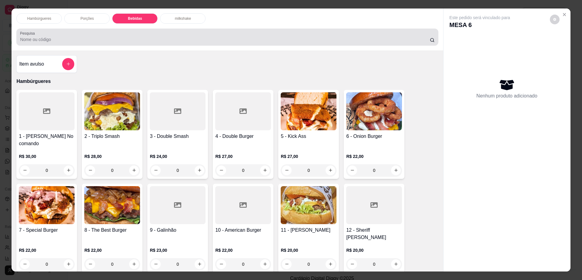
scroll to position [11, 0]
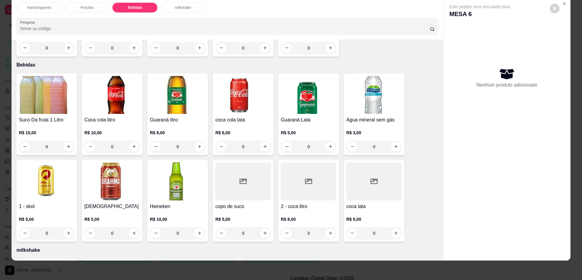
click at [54, 175] on img at bounding box center [47, 181] width 56 height 38
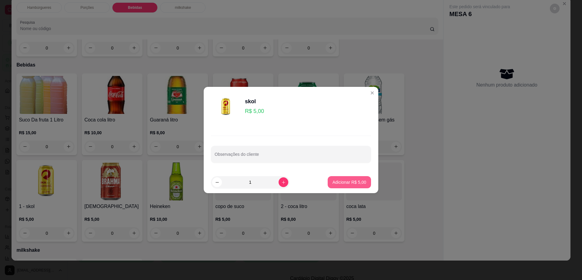
click at [353, 185] on button "Adicionar R$ 5,00" at bounding box center [349, 182] width 43 height 12
type input "1"
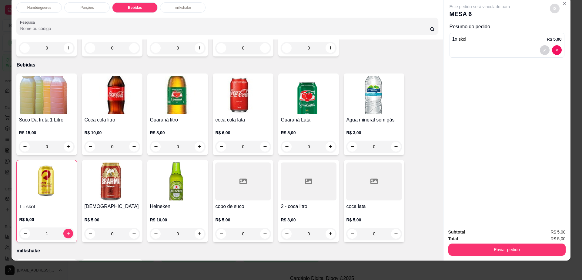
click at [553, 8] on icon "decrease-product-quantity" at bounding box center [555, 9] width 4 height 4
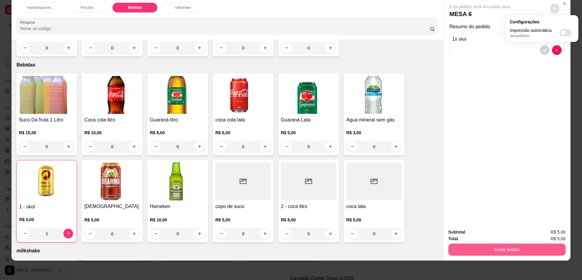
click at [464, 248] on button "Enviar pedido" at bounding box center [507, 249] width 117 height 12
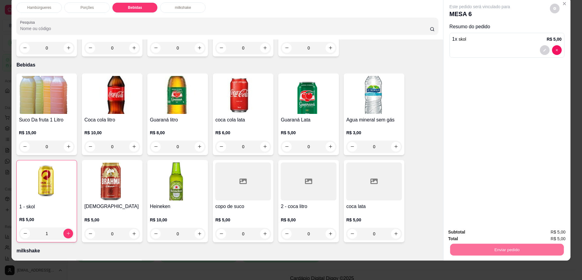
click at [467, 236] on button "Não registrar e enviar pedido" at bounding box center [486, 235] width 63 height 12
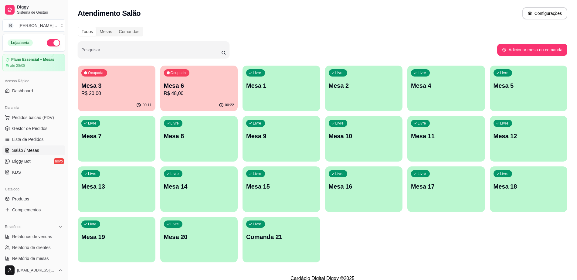
click at [191, 90] on p "R$ 48,00" at bounding box center [199, 93] width 70 height 7
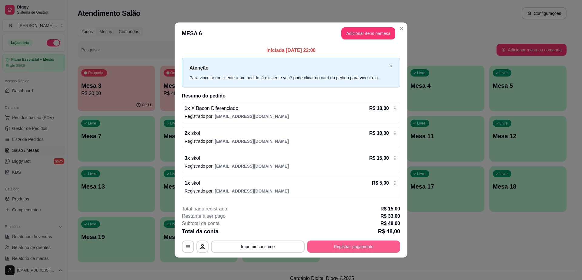
click at [332, 247] on button "Registrar pagamento" at bounding box center [353, 246] width 93 height 12
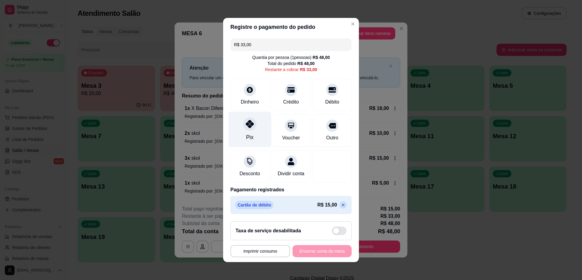
click at [251, 120] on div at bounding box center [249, 123] width 13 height 13
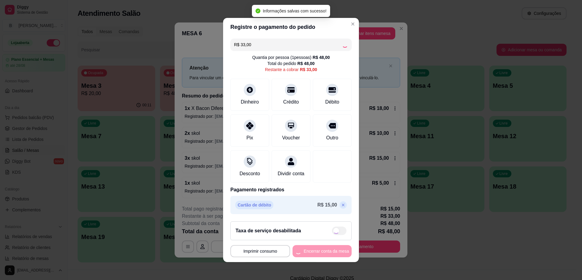
type input "R$ 0,00"
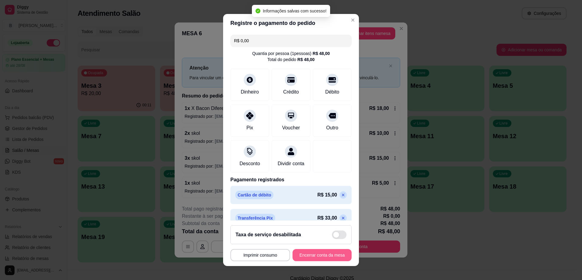
click at [330, 257] on button "Encerrar conta da mesa" at bounding box center [322, 255] width 59 height 12
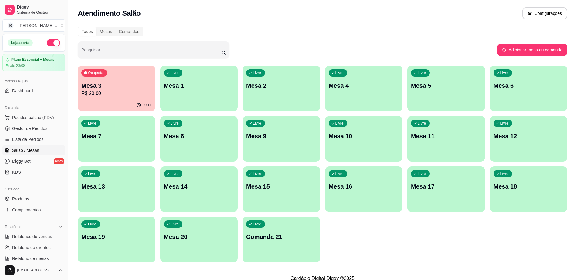
click at [128, 79] on div "Ocupada Mesa 3 R$ 20,00" at bounding box center [117, 83] width 78 height 34
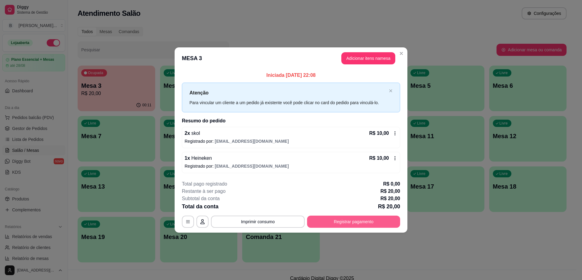
click at [352, 220] on button "Registrar pagamento" at bounding box center [353, 221] width 93 height 12
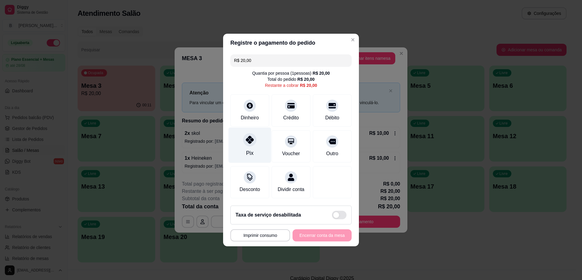
click at [243, 139] on div at bounding box center [249, 139] width 13 height 13
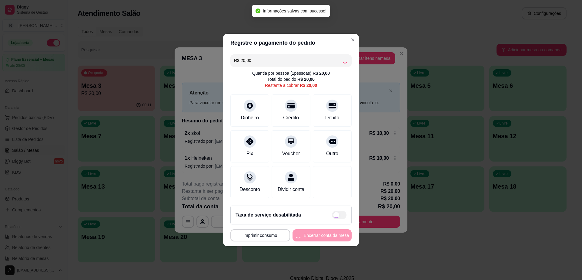
type input "R$ 0,00"
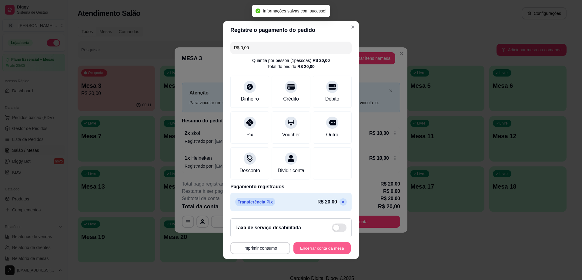
click at [324, 246] on button "Encerrar conta da mesa" at bounding box center [322, 248] width 57 height 12
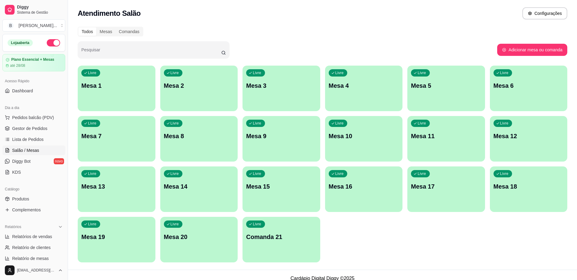
click at [414, 91] on div "Livre Mesa 5" at bounding box center [446, 85] width 78 height 38
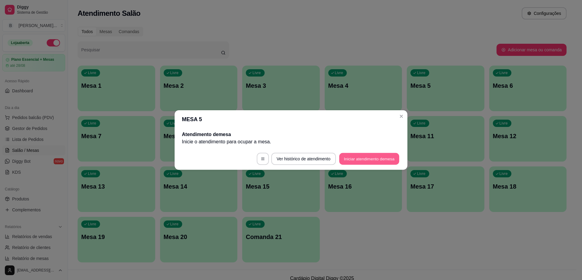
click at [356, 156] on button "Iniciar atendimento de mesa" at bounding box center [369, 159] width 60 height 12
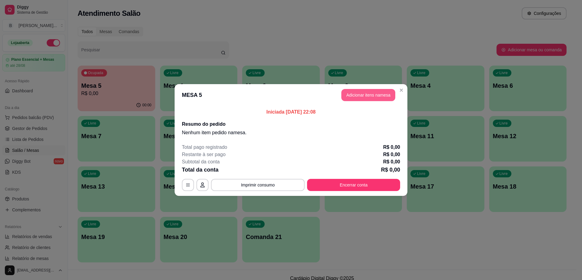
click at [376, 99] on button "Adicionar itens na mesa" at bounding box center [369, 95] width 54 height 12
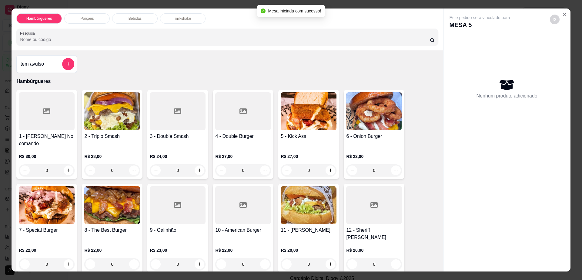
click at [305, 130] on div "5 - Kick Ass R$ 27,00 0" at bounding box center [308, 134] width 61 height 89
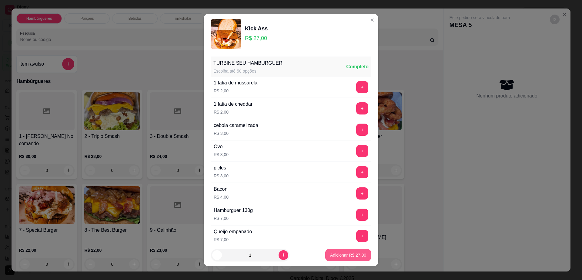
click at [349, 260] on button "Adicionar R$ 27,00" at bounding box center [349, 255] width 46 height 12
type input "1"
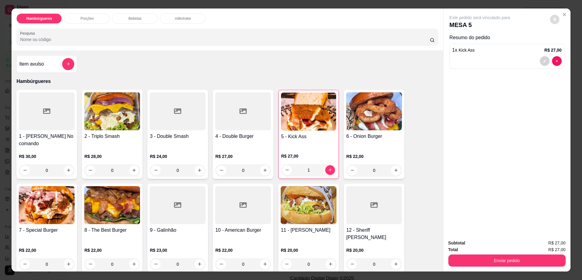
click at [553, 20] on icon "decrease-product-quantity" at bounding box center [555, 20] width 4 height 4
click at [568, 38] on div "Impressão automática desabilitada" at bounding box center [542, 43] width 64 height 11
click at [568, 43] on span "Automatic updates" at bounding box center [566, 43] width 12 height 7
click at [564, 44] on input "Automatic updates" at bounding box center [562, 46] width 4 height 4
checkbox input "true"
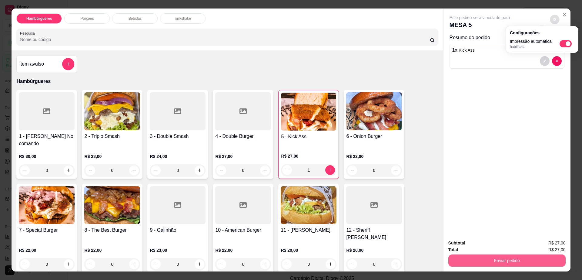
click at [471, 255] on button "Enviar pedido" at bounding box center [507, 260] width 117 height 12
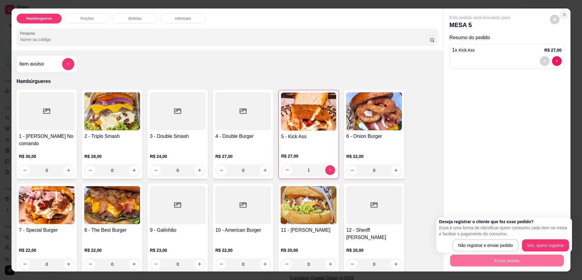
click at [562, 14] on icon "Close" at bounding box center [564, 14] width 5 height 5
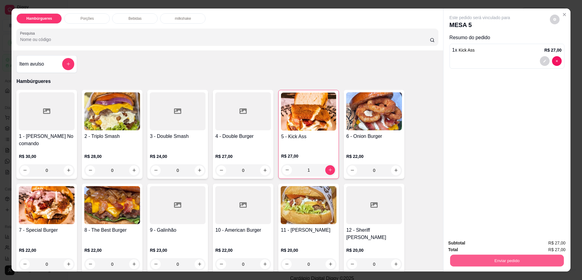
click at [481, 258] on button "Enviar pedido" at bounding box center [507, 261] width 114 height 12
click at [460, 242] on button "Não registrar e enviar pedido" at bounding box center [486, 245] width 61 height 11
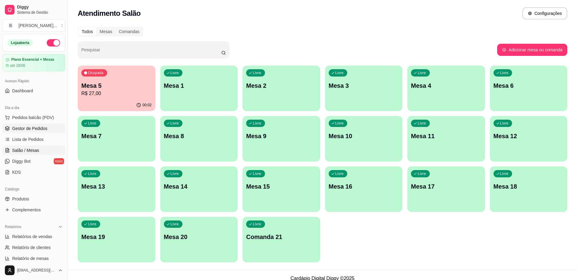
click at [43, 129] on span "Gestor de Pedidos" at bounding box center [29, 128] width 35 height 6
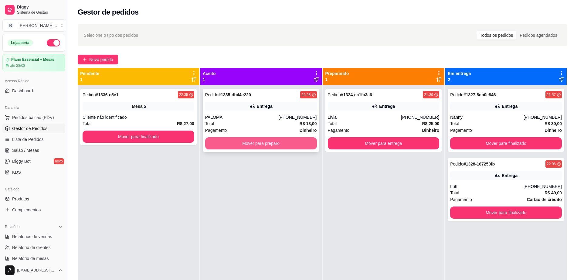
click at [228, 144] on button "Mover para preparo" at bounding box center [261, 143] width 112 height 12
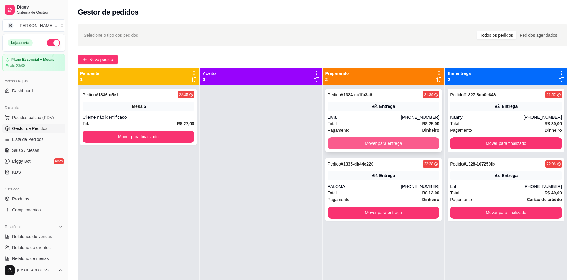
click at [365, 146] on button "Mover para entrega" at bounding box center [384, 143] width 112 height 12
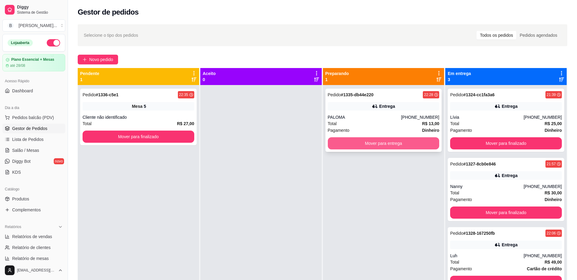
click at [365, 146] on button "Mover para entrega" at bounding box center [384, 143] width 112 height 12
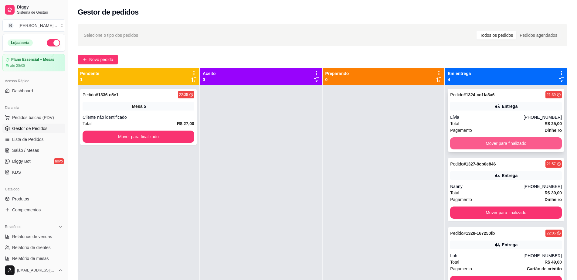
click at [465, 138] on button "Mover para finalizado" at bounding box center [506, 143] width 112 height 12
click at [465, 138] on button "Mover para finalizado" at bounding box center [506, 143] width 108 height 12
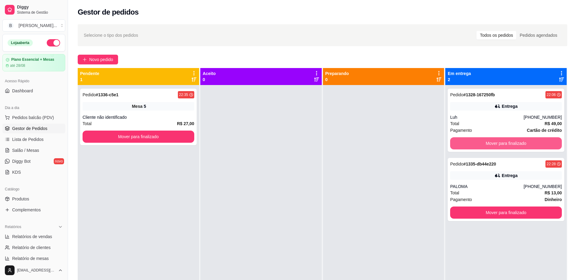
click at [465, 138] on button "Mover para finalizado" at bounding box center [506, 143] width 112 height 12
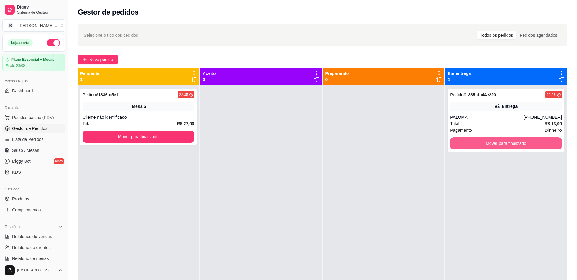
click at [465, 138] on button "Mover para finalizado" at bounding box center [506, 143] width 112 height 12
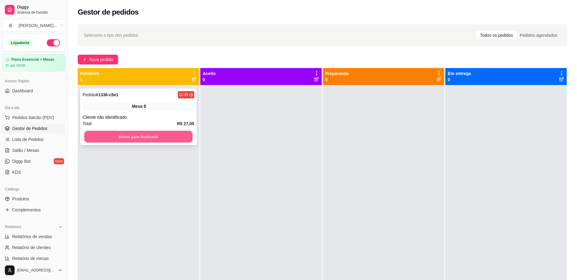
click at [119, 139] on button "Mover para finalizado" at bounding box center [138, 137] width 108 height 12
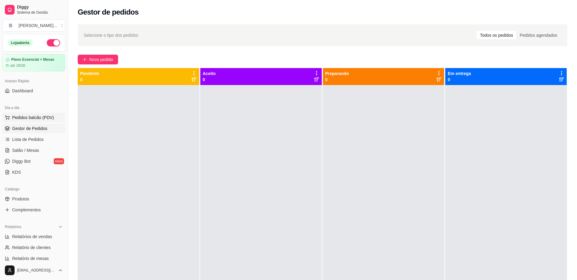
click at [37, 117] on span "Pedidos balcão (PDV)" at bounding box center [33, 117] width 42 height 6
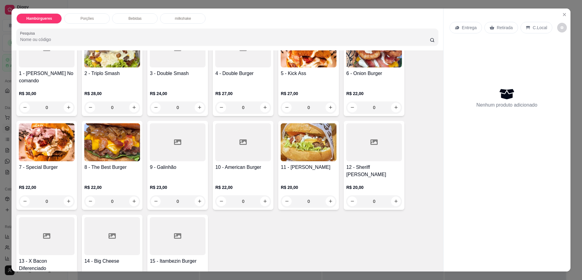
scroll to position [76, 0]
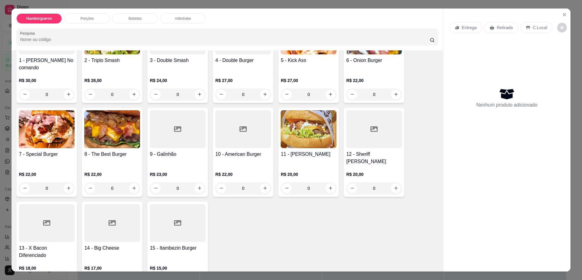
click at [163, 139] on div at bounding box center [178, 129] width 56 height 38
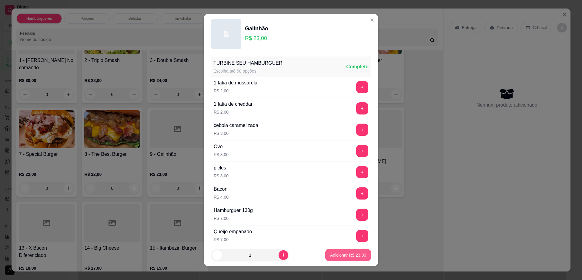
click at [351, 258] on p "Adicionar R$ 23,00" at bounding box center [348, 255] width 36 height 6
type input "1"
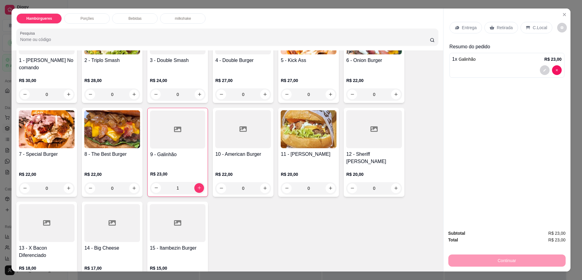
click at [498, 24] on div "Retirada" at bounding box center [502, 28] width 34 height 12
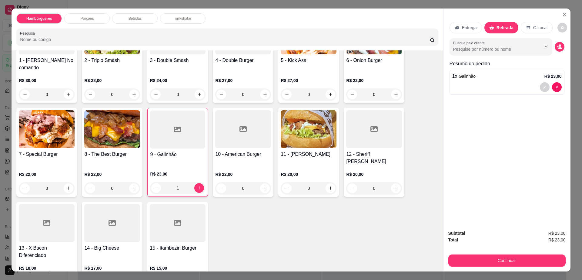
click at [141, 13] on div "Bebidas" at bounding box center [135, 18] width 46 height 10
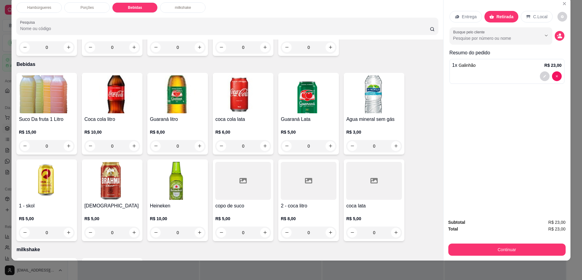
click at [298, 75] on img at bounding box center [309, 94] width 56 height 38
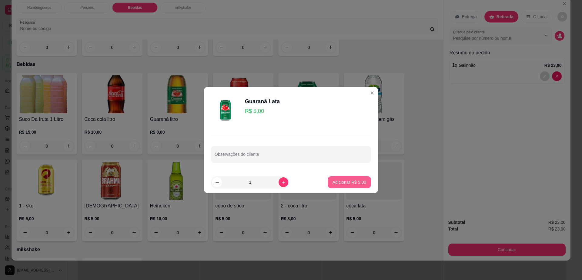
click at [357, 180] on p "Adicionar R$ 5,00" at bounding box center [350, 182] width 34 height 6
type input "1"
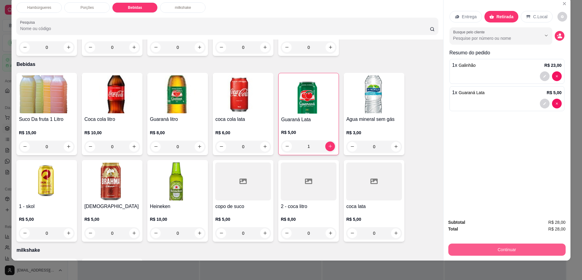
click at [479, 254] on button "Continuar" at bounding box center [507, 249] width 117 height 12
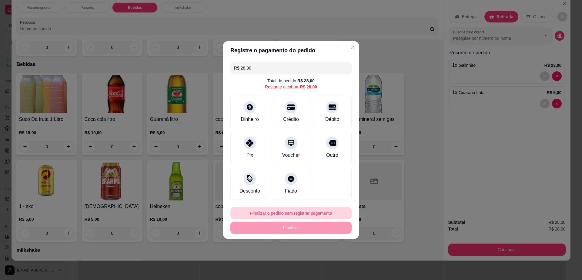
click at [266, 209] on button "Finalizar o pedido sem registrar pagamento" at bounding box center [291, 213] width 121 height 12
click at [322, 265] on button "Confirmar" at bounding box center [329, 262] width 22 height 9
type input "0"
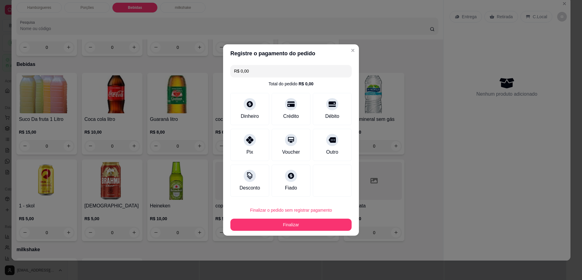
type input "R$ 0,00"
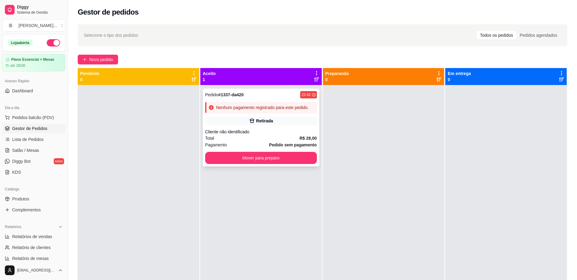
click at [306, 90] on div "Pedido # 1337-da420 22:42 Nenhum pagamento registrado para este pedido. Retirad…" at bounding box center [261, 128] width 116 height 78
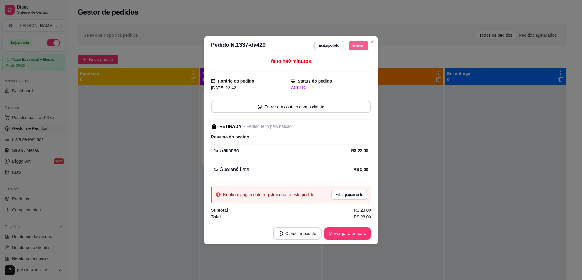
click at [358, 46] on button "Imprimir" at bounding box center [359, 45] width 20 height 9
click at [359, 67] on button "Impressora cell" at bounding box center [348, 67] width 44 height 10
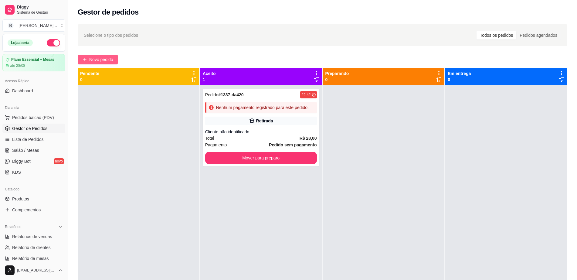
click at [118, 60] on button "Novo pedido" at bounding box center [98, 60] width 40 height 10
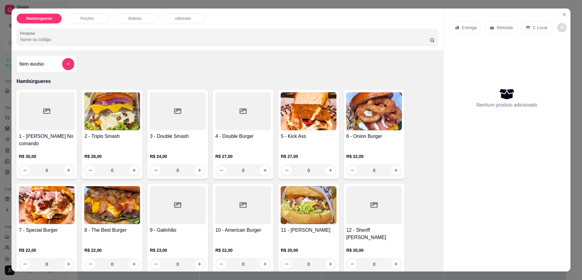
click at [558, 25] on button "decrease-product-quantity" at bounding box center [562, 27] width 9 height 9
click at [563, 48] on span "Automatic updates" at bounding box center [566, 51] width 12 height 7
click at [563, 52] on input "Automatic updates" at bounding box center [562, 54] width 4 height 4
checkbox input "true"
click at [561, 11] on button "Close" at bounding box center [565, 15] width 10 height 10
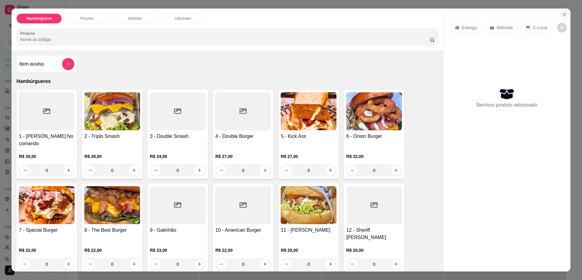
click at [561, 11] on button "Close" at bounding box center [565, 15] width 10 height 10
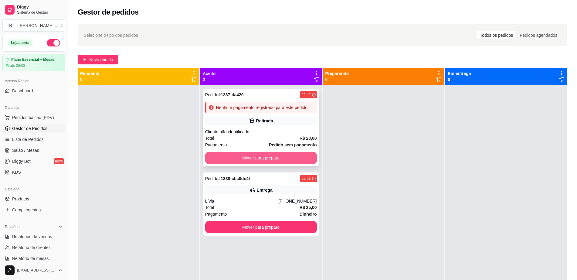
click at [270, 155] on button "Mover para preparo" at bounding box center [261, 158] width 112 height 12
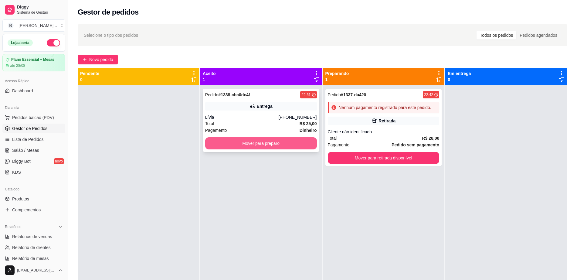
click at [270, 138] on button "Mover para preparo" at bounding box center [261, 143] width 112 height 12
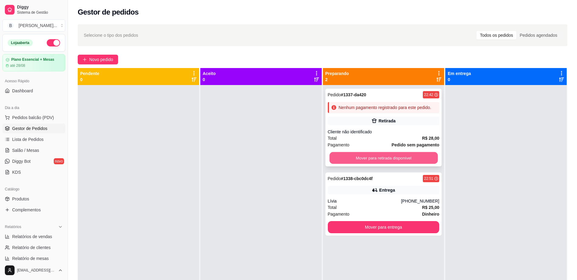
click at [369, 156] on button "Mover para retirada disponível" at bounding box center [383, 158] width 108 height 12
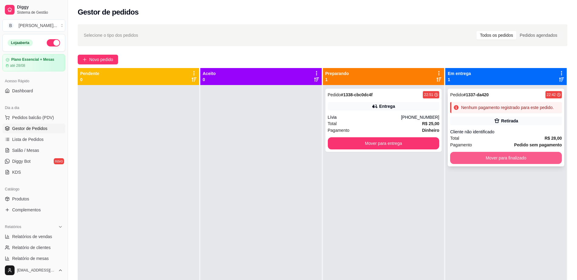
click at [489, 160] on button "Mover para finalizado" at bounding box center [506, 158] width 112 height 12
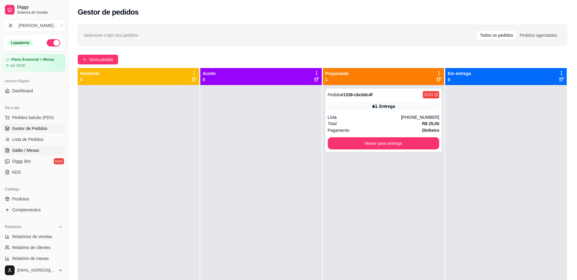
click at [49, 151] on link "Salão / Mesas" at bounding box center [33, 150] width 63 height 10
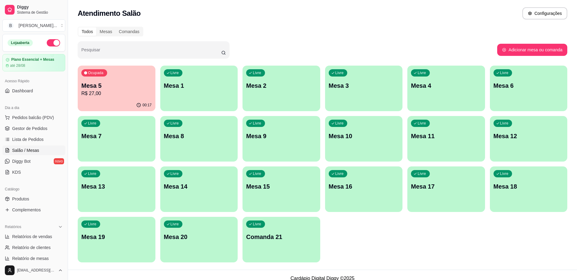
click at [114, 87] on p "Mesa 5" at bounding box center [116, 85] width 70 height 8
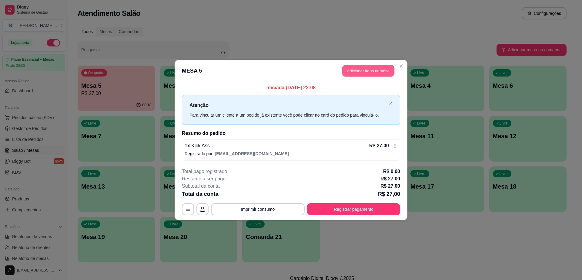
click at [360, 72] on button "Adicionar itens na mesa" at bounding box center [368, 71] width 52 height 12
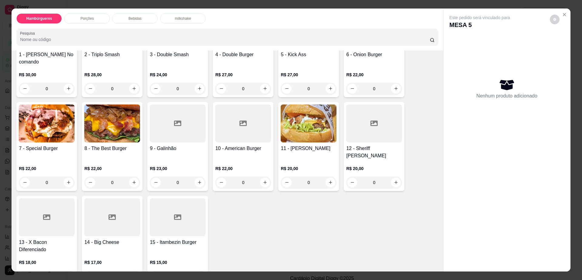
scroll to position [38, 0]
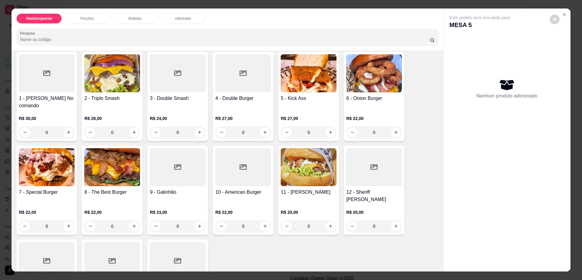
click at [137, 19] on p "Bebidas" at bounding box center [135, 18] width 13 height 5
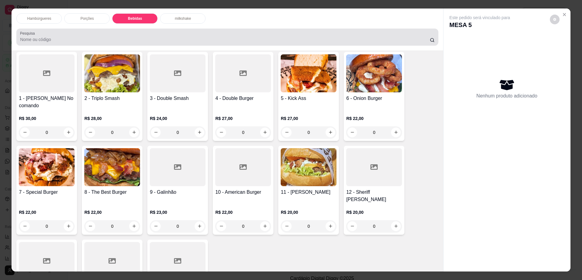
scroll to position [11, 0]
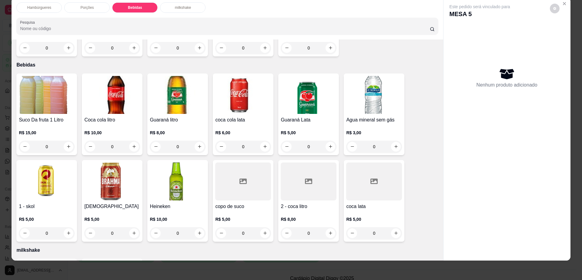
click at [229, 178] on div at bounding box center [243, 181] width 56 height 38
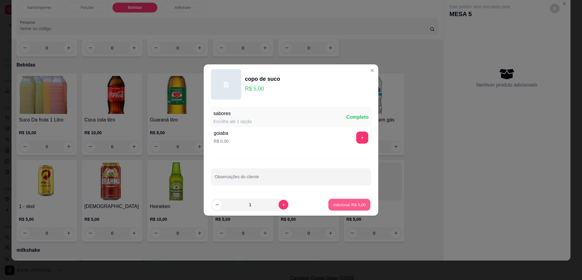
click at [348, 206] on p "Adicionar R$ 5,00" at bounding box center [349, 204] width 33 height 6
type input "1"
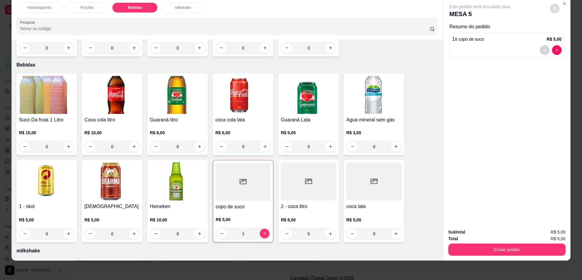
click at [556, 9] on button "decrease-product-quantity" at bounding box center [555, 9] width 10 height 10
click at [558, 34] on div "Impressão automática habilitada" at bounding box center [542, 32] width 64 height 11
click at [564, 29] on span "Automatic updates" at bounding box center [566, 32] width 12 height 7
click at [564, 33] on input "Automatic updates" at bounding box center [562, 35] width 4 height 4
checkbox input "false"
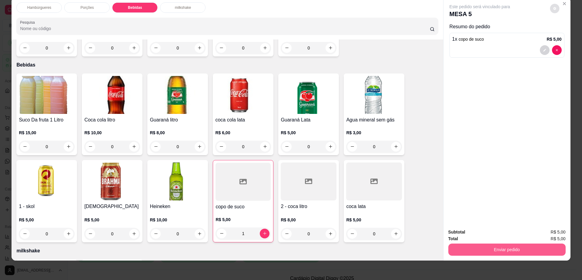
click at [477, 249] on button "Enviar pedido" at bounding box center [507, 249] width 117 height 12
click at [473, 247] on button "Enviar pedido" at bounding box center [507, 249] width 117 height 12
click at [481, 231] on button "Não registrar e enviar pedido" at bounding box center [486, 234] width 61 height 11
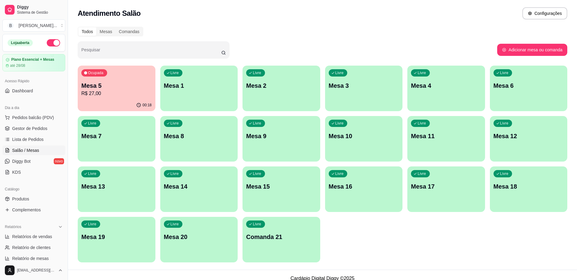
click at [132, 95] on p "R$ 27,00" at bounding box center [116, 93] width 70 height 7
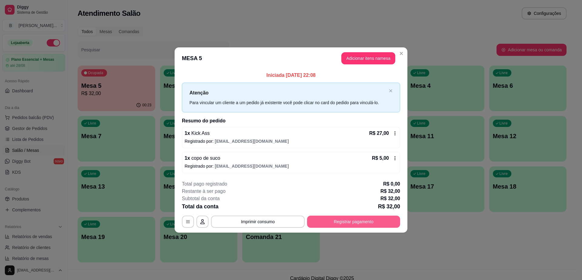
click at [383, 225] on button "Registrar pagamento" at bounding box center [353, 221] width 93 height 12
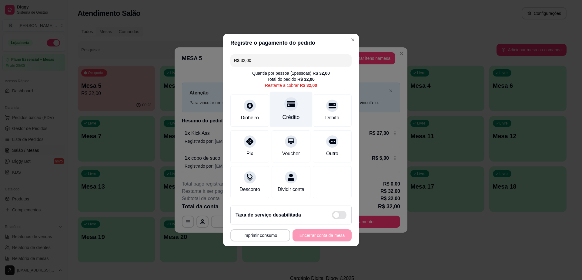
click at [287, 103] on icon at bounding box center [291, 104] width 8 height 8
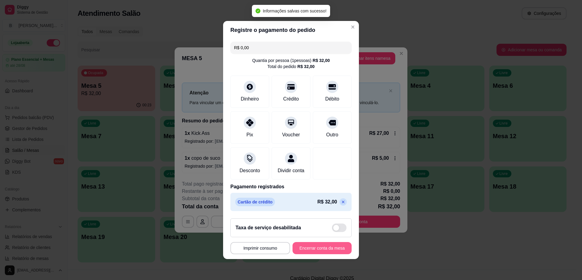
type input "R$ 0,00"
click at [321, 248] on button "Encerrar conta da mesa" at bounding box center [322, 248] width 59 height 12
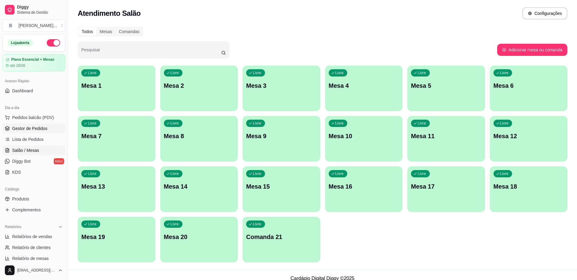
click at [37, 132] on link "Gestor de Pedidos" at bounding box center [33, 128] width 63 height 10
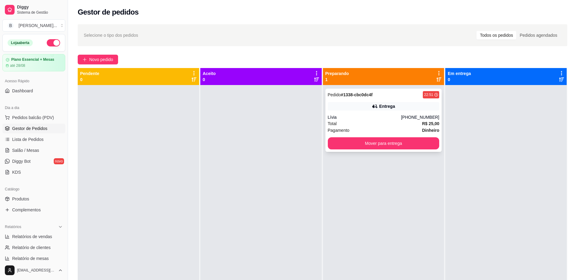
click at [387, 119] on div "Lívia" at bounding box center [364, 117] width 73 height 6
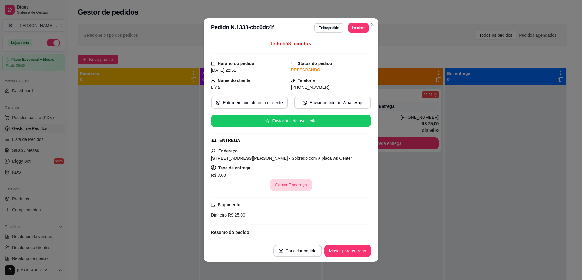
click at [285, 182] on button "Copiar Endereço" at bounding box center [291, 185] width 42 height 12
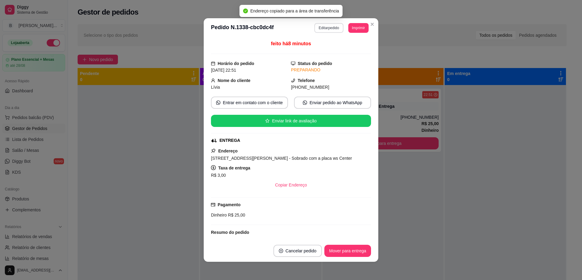
click at [322, 25] on button "Editar pedido" at bounding box center [329, 28] width 29 height 10
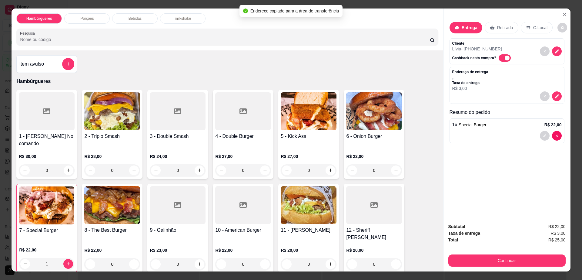
click at [129, 21] on div "Bebidas" at bounding box center [135, 18] width 46 height 10
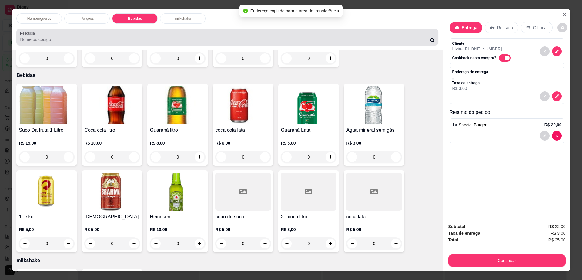
scroll to position [11, 0]
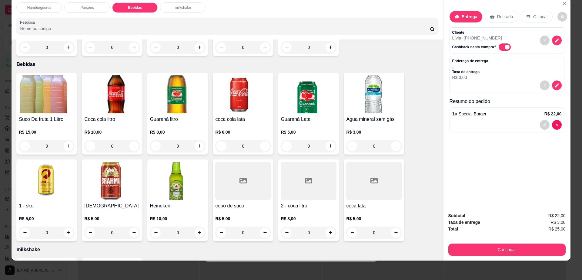
click at [253, 79] on img at bounding box center [243, 94] width 56 height 38
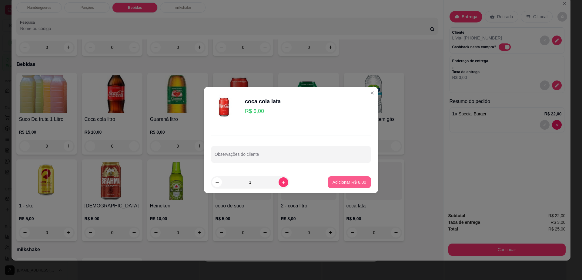
click at [340, 179] on p "Adicionar R$ 6,00" at bounding box center [350, 182] width 34 height 6
type input "1"
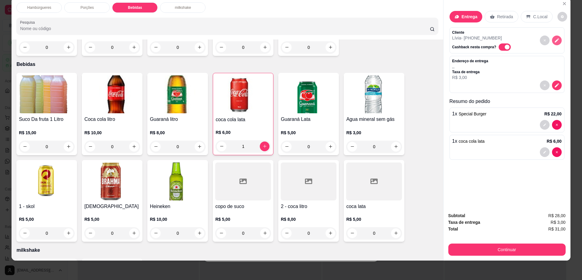
click at [555, 38] on icon "decrease-product-quantity" at bounding box center [557, 40] width 5 height 5
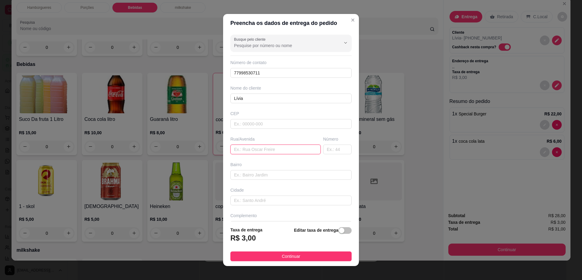
click at [281, 151] on input "text" at bounding box center [276, 149] width 90 height 10
paste input "[STREET_ADDRESS][PERSON_NAME] - Sobrado com a placa ws Center"
type input "[STREET_ADDRESS][PERSON_NAME] - Sobrado com a placa ws Center"
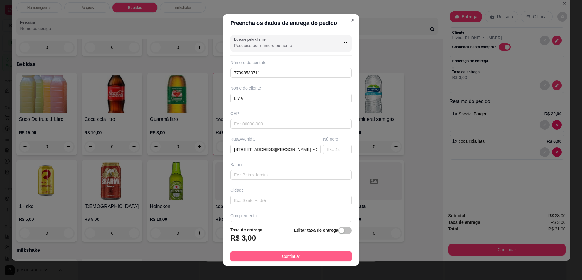
click at [286, 258] on span "Continuar" at bounding box center [291, 256] width 19 height 7
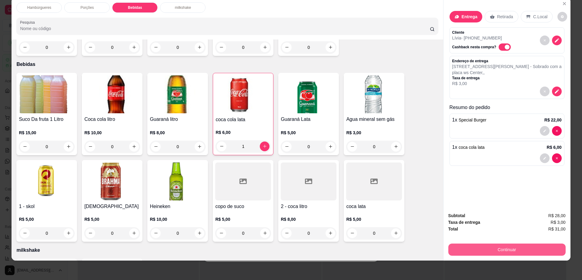
click at [482, 247] on button "Continuar" at bounding box center [507, 249] width 117 height 12
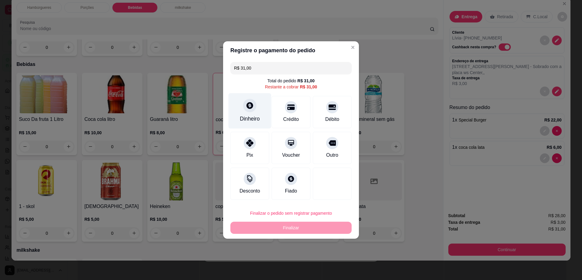
click at [255, 106] on div at bounding box center [249, 105] width 13 height 13
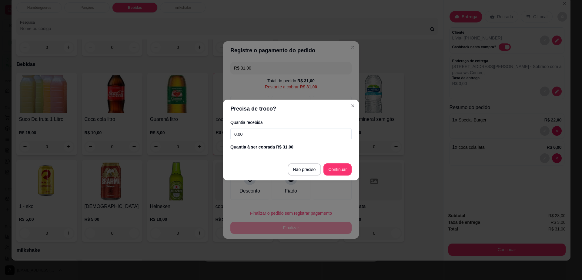
click at [261, 129] on input "0,00" at bounding box center [291, 134] width 121 height 12
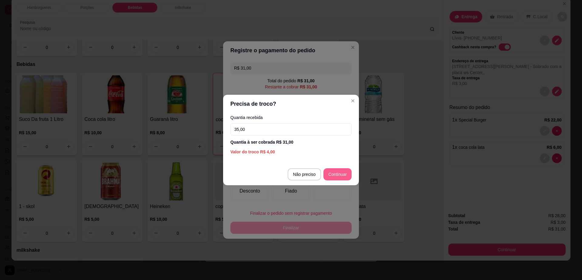
type input "35,00"
type input "R$ 0,00"
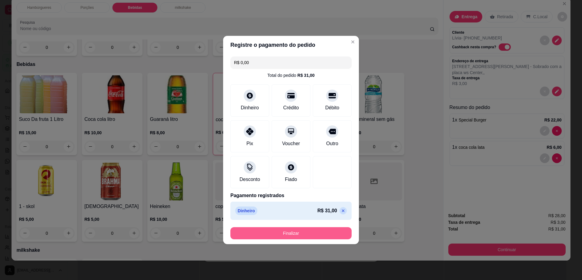
click at [320, 237] on button "Finalizar" at bounding box center [291, 233] width 121 height 12
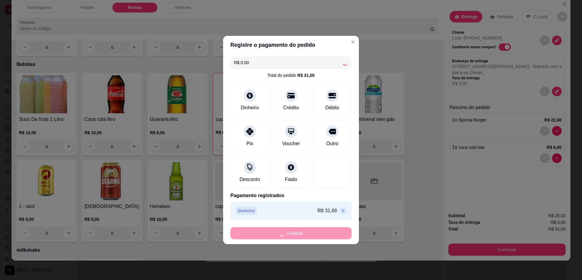
type input "0"
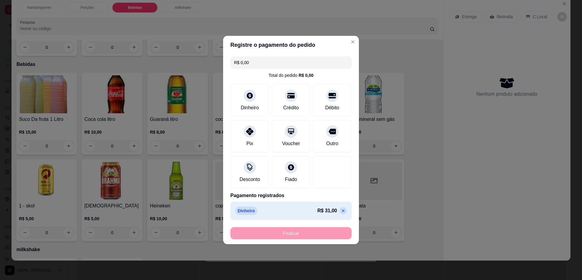
type input "-R$ 31,00"
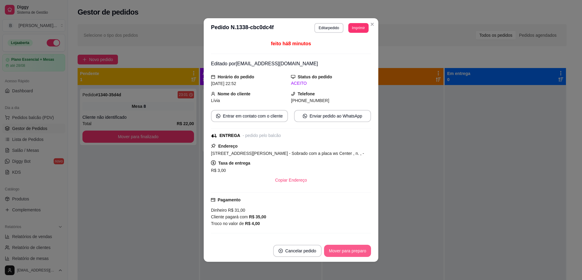
click at [349, 252] on button "Mover para preparo" at bounding box center [347, 251] width 47 height 12
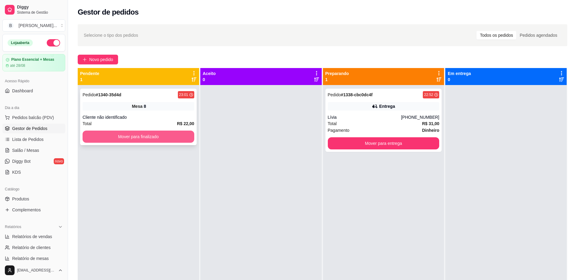
click at [166, 133] on button "Mover para finalizado" at bounding box center [139, 136] width 112 height 12
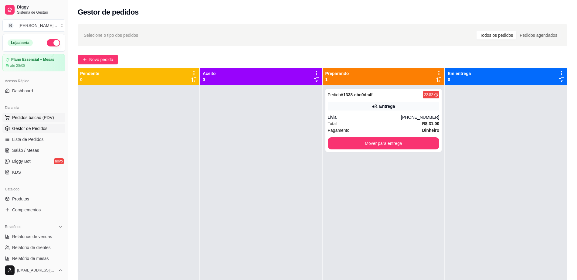
click at [40, 114] on button "Pedidos balcão (PDV)" at bounding box center [33, 118] width 63 height 10
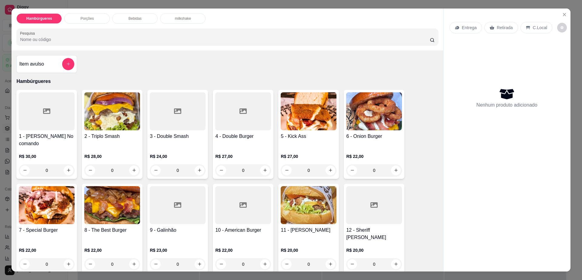
drag, startPoint x: 266, startPoint y: 147, endPoint x: 235, endPoint y: 178, distance: 44.0
drag, startPoint x: 235, startPoint y: 178, endPoint x: 484, endPoint y: 157, distance: 250.0
click at [484, 157] on div "Nenhum produto adicionado" at bounding box center [507, 97] width 115 height 119
click at [124, 14] on div "Bebidas" at bounding box center [135, 18] width 46 height 10
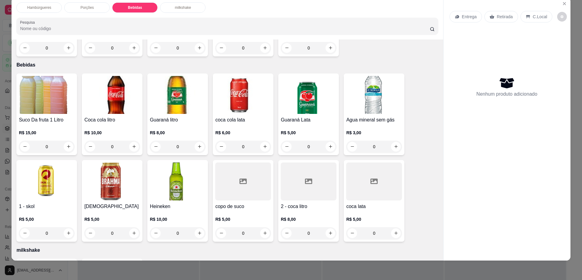
click at [94, 12] on div "Porções" at bounding box center [87, 7] width 46 height 10
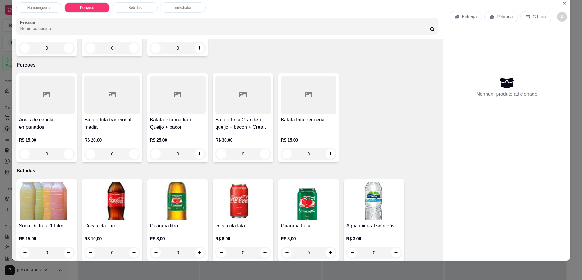
click at [249, 91] on div at bounding box center [243, 95] width 56 height 38
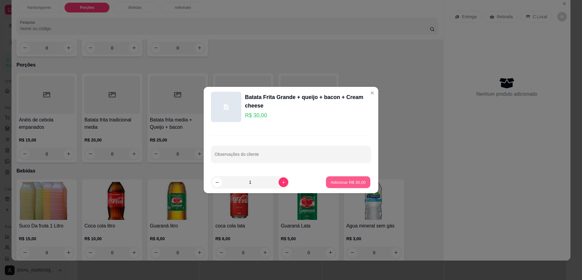
click at [363, 184] on button "Adicionar R$ 30,00" at bounding box center [348, 182] width 45 height 12
type input "1"
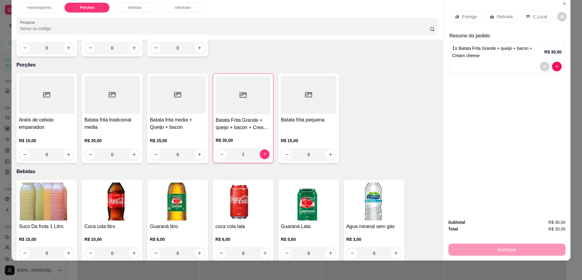
click at [460, 20] on div "Entrega" at bounding box center [466, 17] width 32 height 12
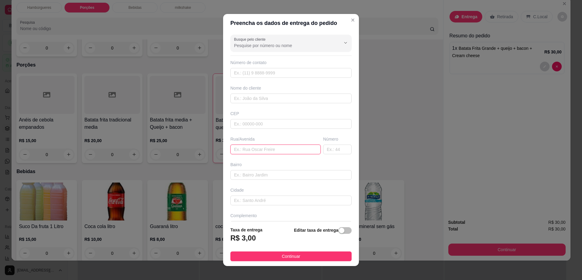
click at [277, 150] on input "text" at bounding box center [276, 149] width 90 height 10
type input "[GEOGRAPHIC_DATA][PERSON_NAME]"
click at [325, 149] on input "text" at bounding box center [337, 149] width 29 height 10
type input "132"
click at [285, 96] on input "text" at bounding box center [291, 98] width 121 height 10
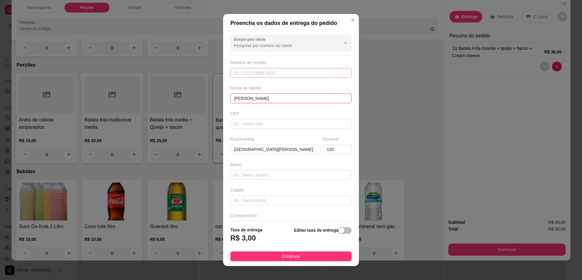
type input "[PERSON_NAME]"
click at [283, 70] on input "text" at bounding box center [291, 73] width 121 height 10
click at [238, 73] on input "779 99805-3891" at bounding box center [291, 73] width 121 height 10
type input "[PHONE_NUMBER]"
click at [292, 257] on span "Continuar" at bounding box center [291, 256] width 19 height 7
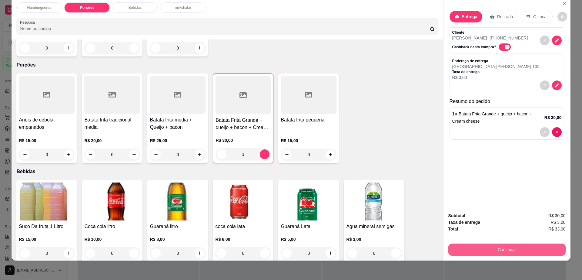
click at [515, 245] on button "Continuar" at bounding box center [507, 249] width 117 height 12
click at [555, 39] on icon "decrease-product-quantity" at bounding box center [557, 40] width 5 height 5
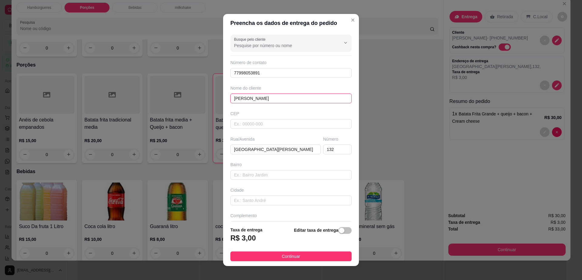
click at [238, 101] on input "[PERSON_NAME]" at bounding box center [291, 98] width 121 height 10
click at [251, 96] on input "walace" at bounding box center [291, 98] width 121 height 10
click at [239, 100] on input "walace" at bounding box center [291, 98] width 121 height 10
click at [238, 98] on input "walace" at bounding box center [291, 98] width 121 height 10
type input "[PERSON_NAME]"
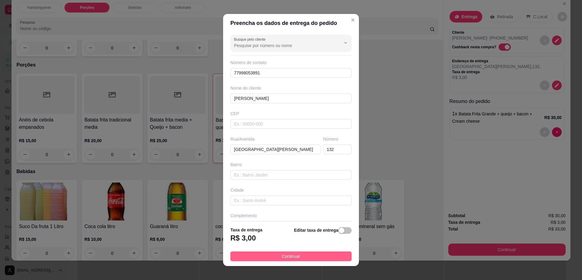
click at [266, 254] on button "Continuar" at bounding box center [291, 256] width 121 height 10
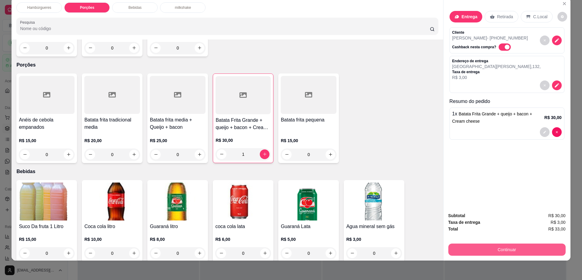
click at [465, 247] on button "Continuar" at bounding box center [507, 249] width 117 height 12
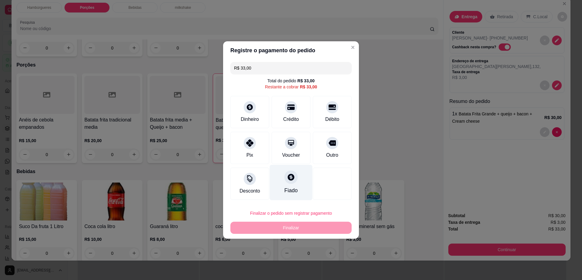
drag, startPoint x: 243, startPoint y: 143, endPoint x: 273, endPoint y: 182, distance: 48.8
click at [244, 143] on div at bounding box center [250, 143] width 12 height 12
type input "R$ 0,00"
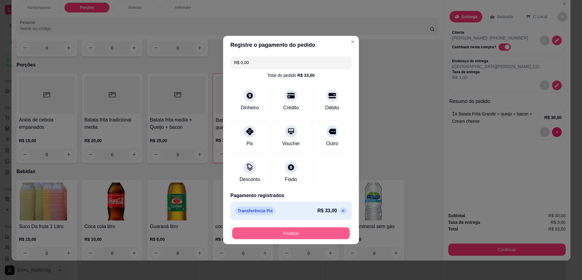
click at [322, 237] on button "Finalizar" at bounding box center [291, 233] width 118 height 12
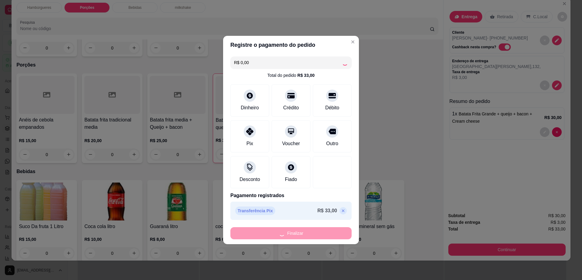
type input "0"
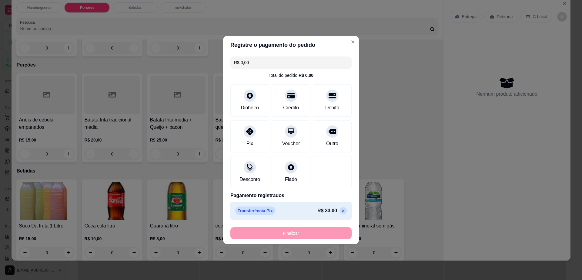
type input "-R$ 33,00"
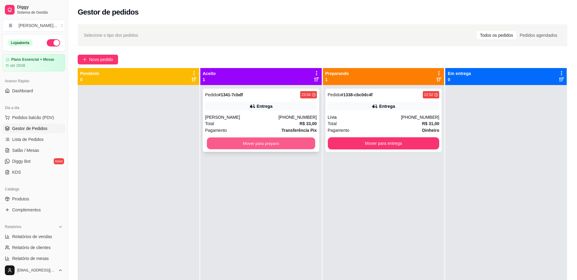
click at [263, 143] on button "Mover para preparo" at bounding box center [261, 143] width 108 height 12
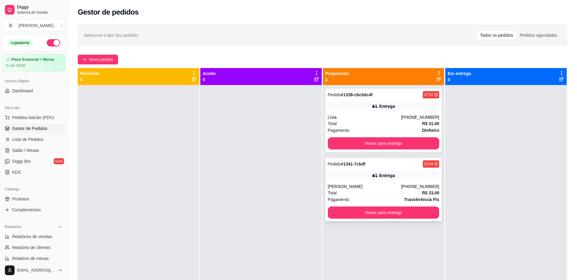
click at [424, 162] on div "23:04" at bounding box center [428, 163] width 9 height 5
click at [392, 117] on div "Lívia" at bounding box center [364, 117] width 73 height 6
click at [419, 142] on button "Mover para entrega" at bounding box center [384, 143] width 112 height 12
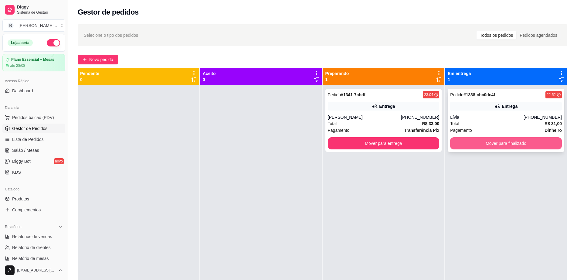
click at [505, 144] on button "Mover para finalizado" at bounding box center [506, 143] width 112 height 12
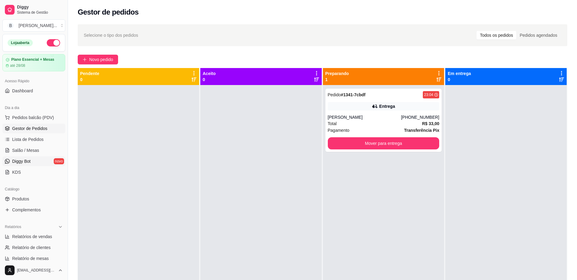
click at [45, 157] on link "Diggy Bot novo" at bounding box center [33, 161] width 63 height 10
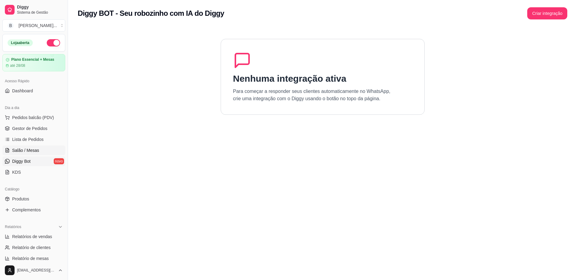
click at [47, 152] on link "Salão / Mesas" at bounding box center [33, 150] width 63 height 10
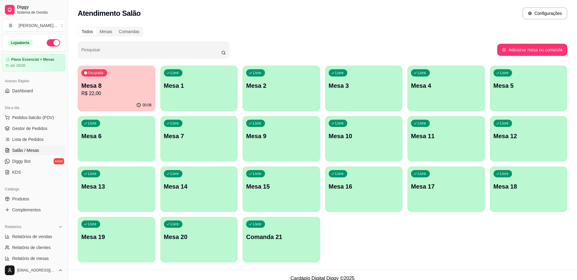
click at [99, 98] on div "Ocupada Mesa 8 R$ 22,00" at bounding box center [117, 83] width 78 height 34
click at [47, 131] on link "Gestor de Pedidos" at bounding box center [33, 128] width 63 height 10
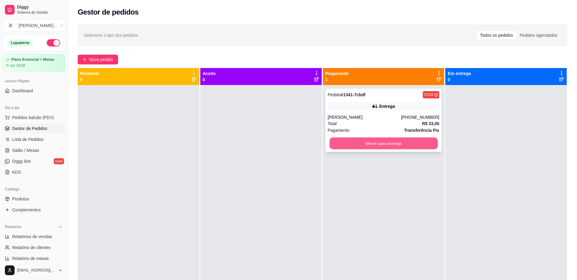
click at [396, 144] on button "Mover para entrega" at bounding box center [383, 143] width 108 height 12
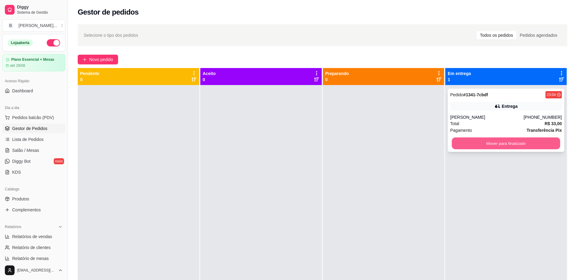
click at [465, 143] on button "Mover para finalizado" at bounding box center [506, 143] width 108 height 12
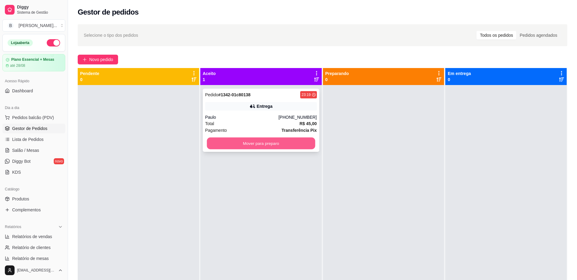
click at [285, 149] on button "Mover para preparo" at bounding box center [261, 143] width 108 height 12
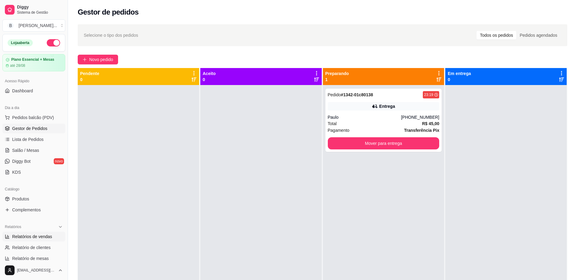
click at [33, 234] on span "Relatórios de vendas" at bounding box center [32, 236] width 40 height 6
select select "ALL"
select select "0"
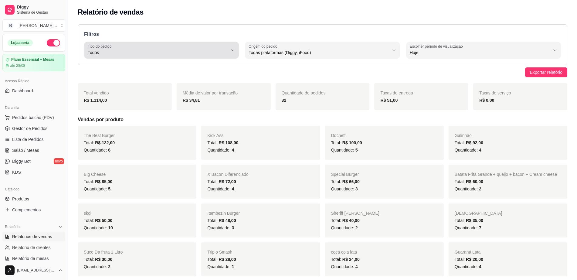
click at [135, 52] on span "Todos" at bounding box center [158, 52] width 140 height 6
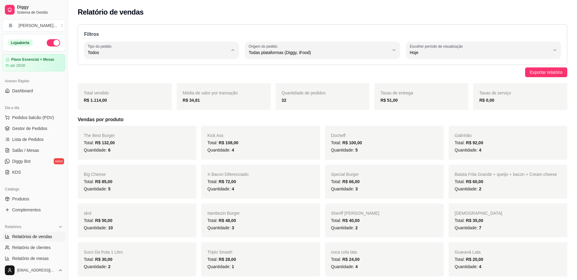
click at [127, 78] on span "Entrega" at bounding box center [158, 77] width 133 height 6
type input "DELIVERY"
select select "DELIVERY"
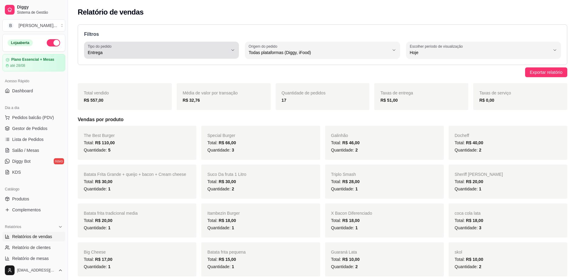
click at [126, 52] on span "Entrega" at bounding box center [158, 52] width 140 height 6
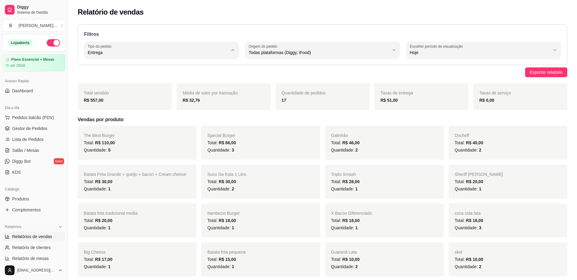
click at [127, 64] on span "Todos" at bounding box center [158, 67] width 133 height 6
type input "ALL"
select select "ALL"
click at [35, 129] on span "Gestor de Pedidos" at bounding box center [29, 128] width 35 height 6
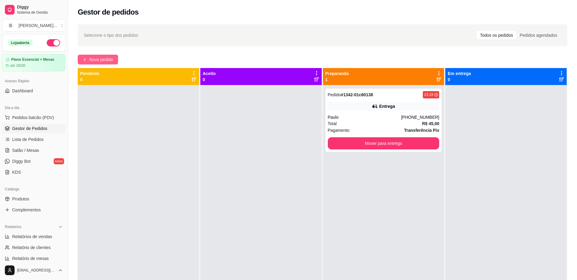
click at [88, 59] on button "Novo pedido" at bounding box center [98, 60] width 40 height 10
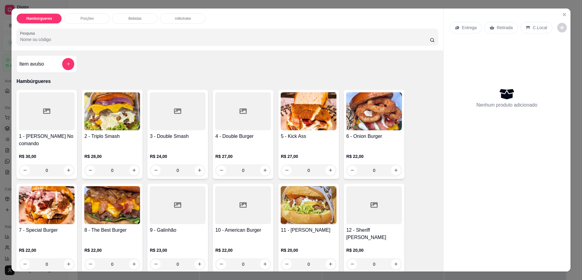
click at [51, 207] on img at bounding box center [47, 205] width 56 height 38
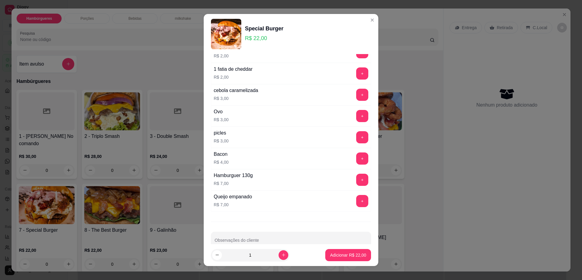
scroll to position [48, 0]
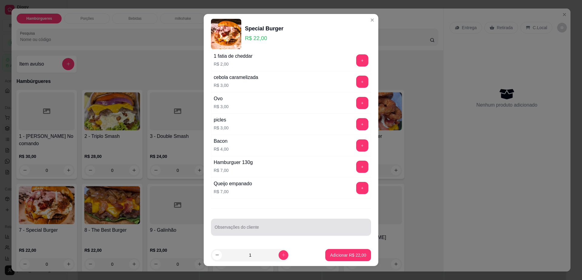
click at [256, 234] on div "Observações do cliente" at bounding box center [291, 226] width 160 height 17
type input "trocar bacon por [PERSON_NAME]"
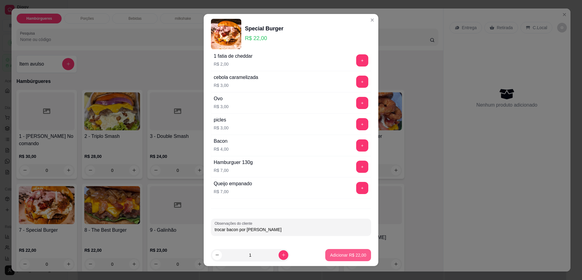
click at [333, 257] on p "Adicionar R$ 22,00" at bounding box center [348, 255] width 36 height 6
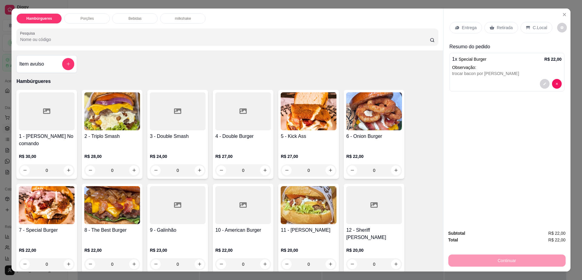
click at [497, 27] on p "Retirada" at bounding box center [505, 28] width 16 height 6
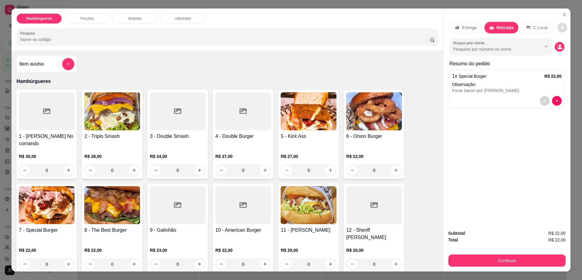
click at [561, 30] on div "Entrega Retirada C.Local" at bounding box center [507, 27] width 115 height 21
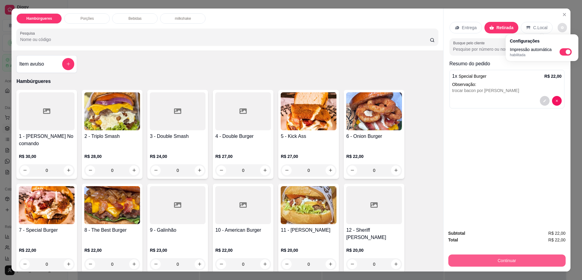
click at [494, 262] on button "Continuar" at bounding box center [507, 260] width 117 height 12
click at [494, 262] on button "Continuar" at bounding box center [507, 261] width 114 height 12
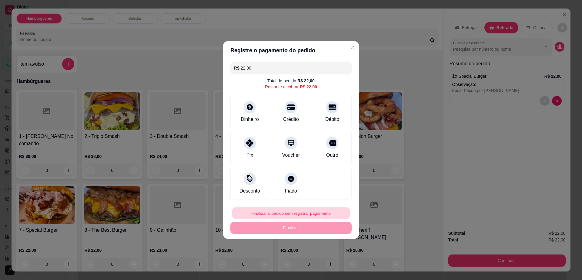
click at [266, 212] on button "Finalizar o pedido sem registrar pagamento" at bounding box center [291, 213] width 118 height 12
click at [340, 265] on div "Cancelar Confirmar" at bounding box center [303, 262] width 75 height 9
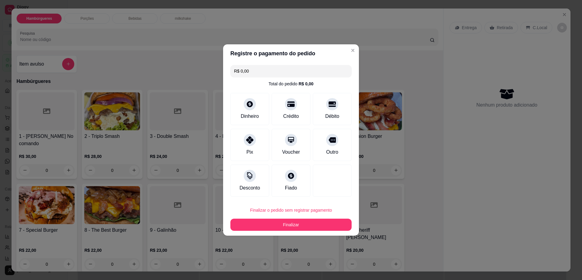
type input "R$ 0,00"
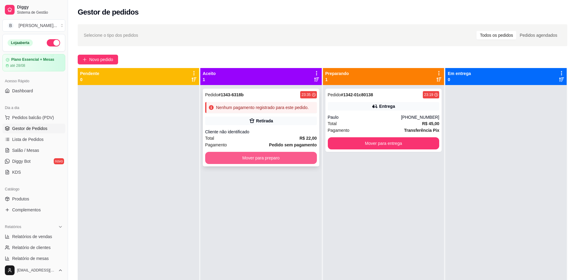
click at [247, 161] on button "Mover para preparo" at bounding box center [261, 158] width 112 height 12
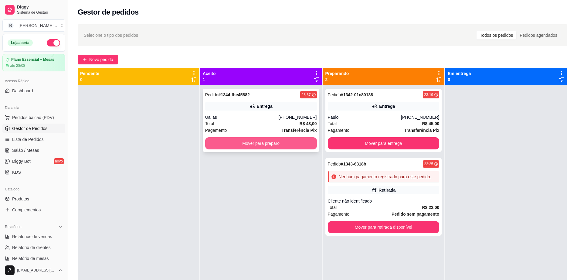
click at [294, 146] on button "Mover para preparo" at bounding box center [261, 143] width 112 height 12
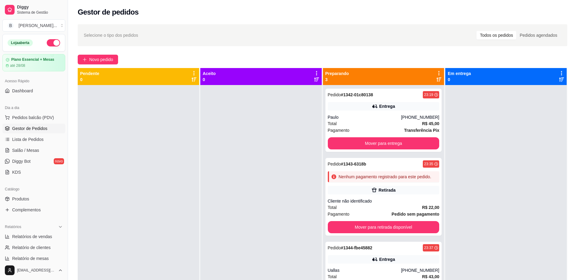
click at [40, 128] on span "Gestor de Pedidos" at bounding box center [29, 128] width 35 height 6
click at [102, 66] on div "Selecione o tipo dos pedidos Todos os pedidos Pedidos agendados Novo pedido Pen…" at bounding box center [322, 188] width 509 height 334
click at [103, 54] on div "Selecione o tipo dos pedidos Todos os pedidos Pedidos agendados Novo pedido Pen…" at bounding box center [322, 188] width 509 height 334
click at [106, 59] on span "Novo pedido" at bounding box center [101, 59] width 24 height 7
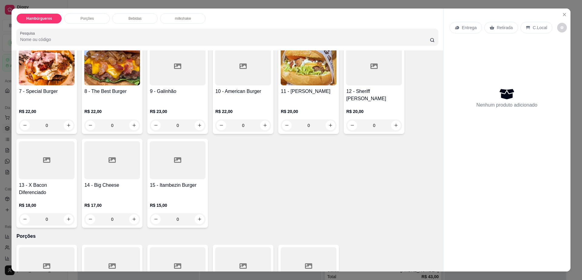
scroll to position [152, 0]
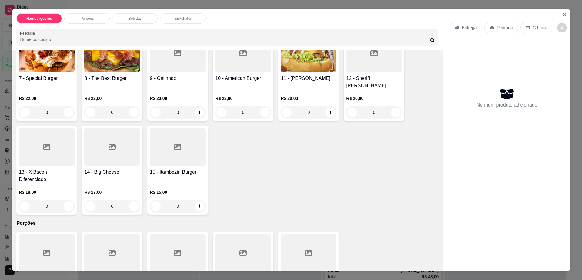
click at [195, 200] on div "0" at bounding box center [178, 206] width 56 height 12
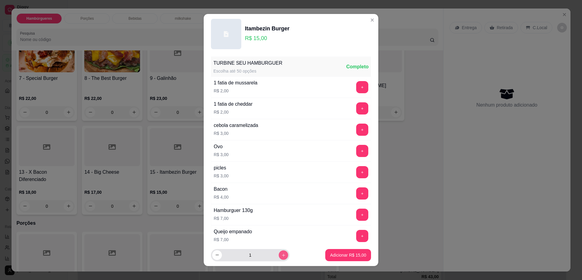
click at [282, 254] on icon "increase-product-quantity" at bounding box center [284, 255] width 5 height 5
type input "2"
click at [340, 252] on p "Adicionar R$ 30,00" at bounding box center [348, 255] width 36 height 6
type input "2"
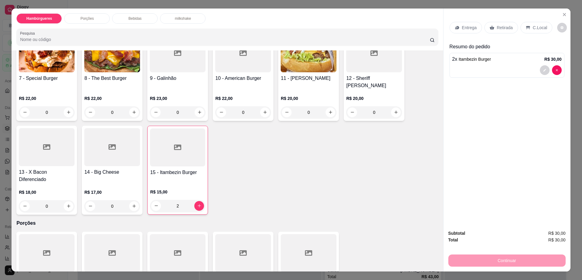
click at [136, 22] on div "Bebidas" at bounding box center [135, 18] width 46 height 10
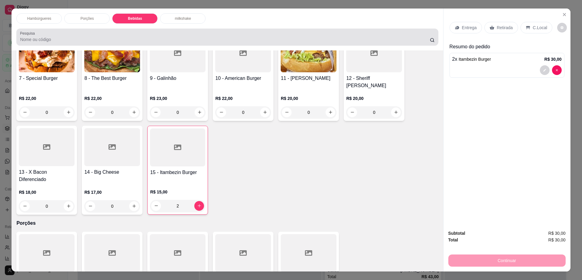
scroll to position [11, 0]
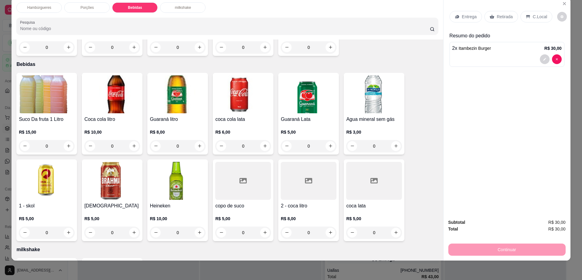
click at [101, 75] on img at bounding box center [112, 94] width 56 height 38
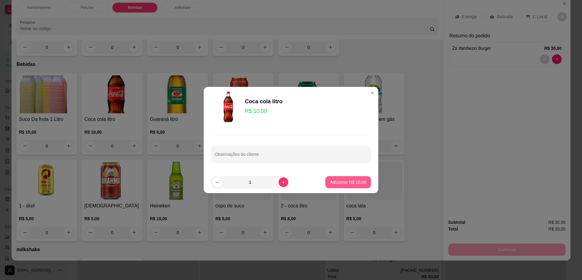
click at [341, 183] on p "Adicionar R$ 10,00" at bounding box center [348, 182] width 36 height 6
type input "1"
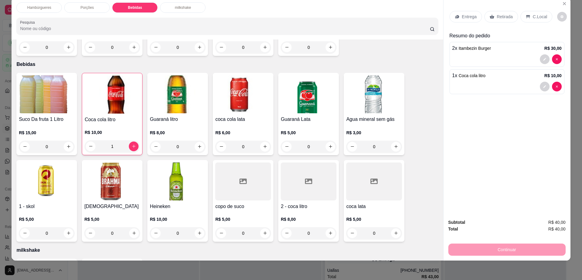
click at [508, 15] on p "Retirada" at bounding box center [505, 17] width 16 height 6
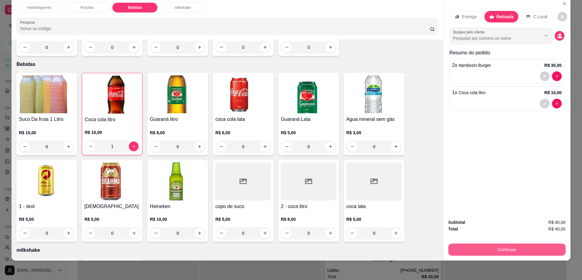
click at [508, 249] on button "Continuar" at bounding box center [507, 249] width 117 height 12
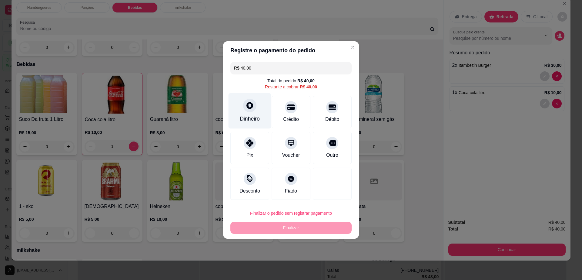
click at [254, 109] on div at bounding box center [249, 105] width 13 height 13
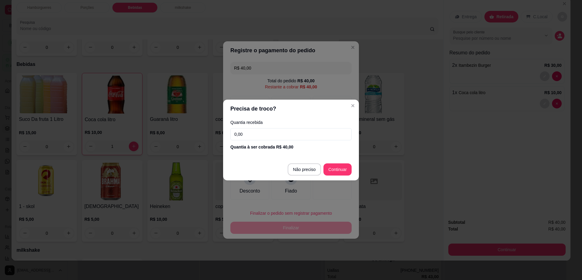
click at [309, 179] on footer "Não preciso Continuar" at bounding box center [291, 169] width 136 height 22
type input "R$ 0,00"
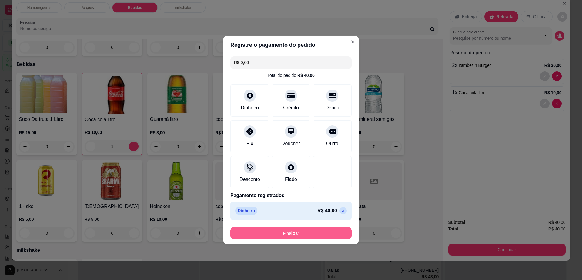
click at [316, 230] on button "Finalizar" at bounding box center [291, 233] width 121 height 12
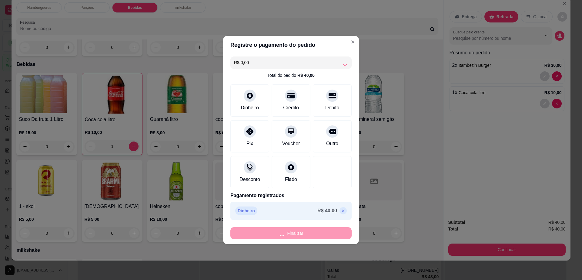
type input "0"
type input "-R$ 40,00"
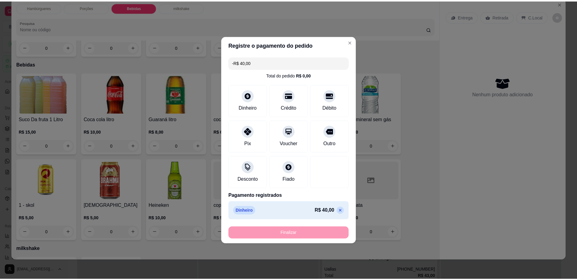
scroll to position [405, 0]
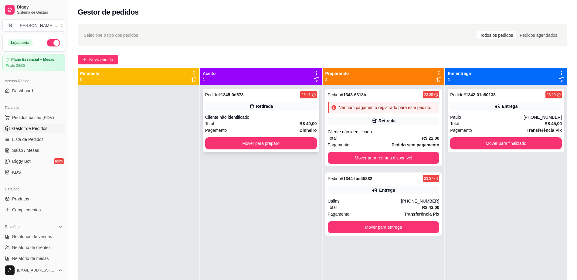
click at [295, 107] on div "Retirada" at bounding box center [261, 106] width 112 height 8
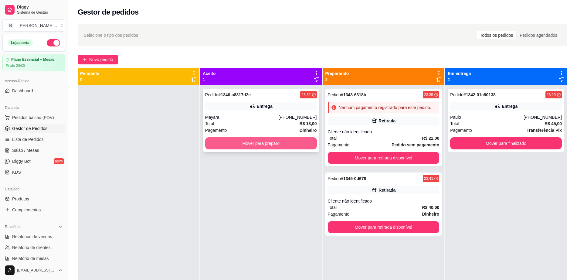
click at [219, 143] on button "Mover para preparo" at bounding box center [261, 143] width 112 height 12
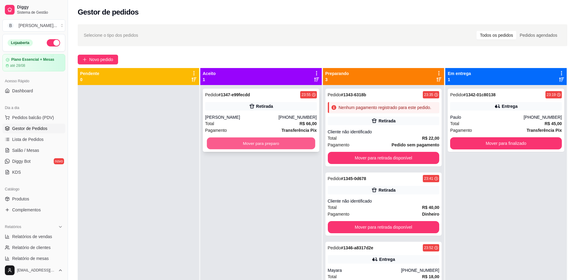
click at [221, 140] on button "Mover para preparo" at bounding box center [261, 143] width 108 height 12
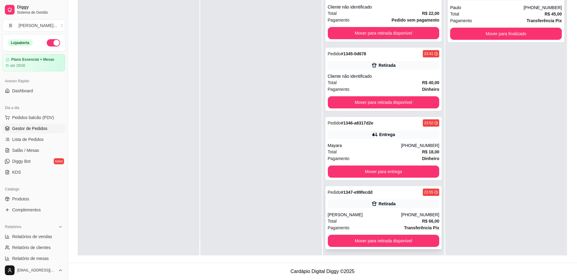
scroll to position [24, 0]
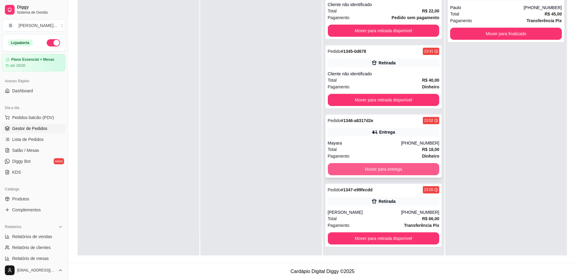
click at [340, 170] on button "Mover para entrega" at bounding box center [384, 169] width 112 height 12
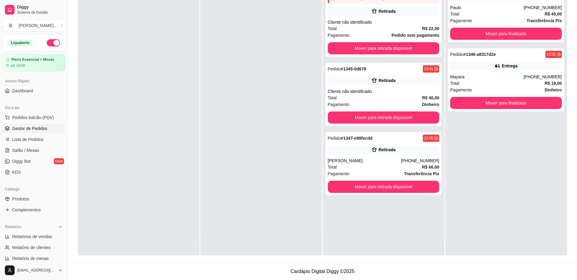
scroll to position [0, 0]
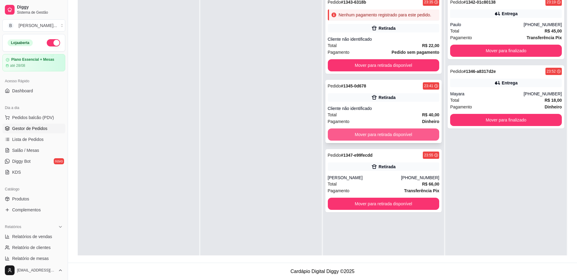
click at [331, 130] on button "Mover para retirada disponível" at bounding box center [384, 134] width 112 height 12
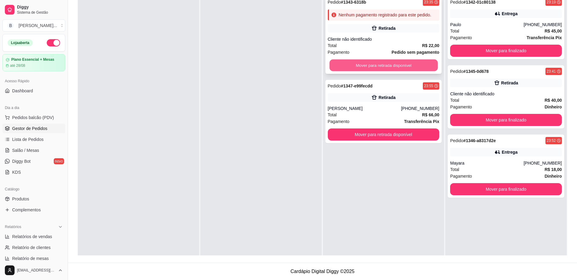
click at [342, 64] on button "Mover para retirada disponível" at bounding box center [383, 65] width 108 height 12
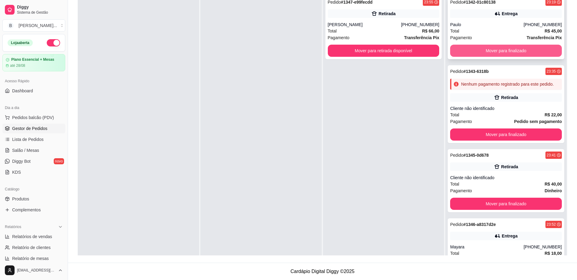
click at [456, 48] on button "Mover para finalizado" at bounding box center [506, 51] width 112 height 12
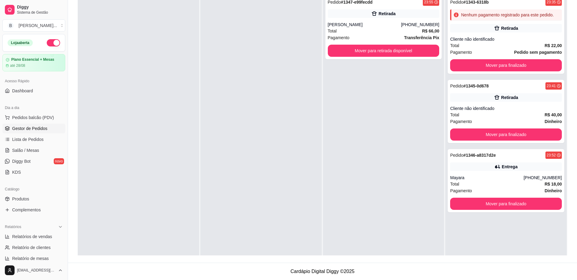
click at [456, 48] on div "Total R$ 22,00" at bounding box center [506, 45] width 112 height 7
click at [463, 62] on button "Mover para finalizado" at bounding box center [506, 65] width 112 height 12
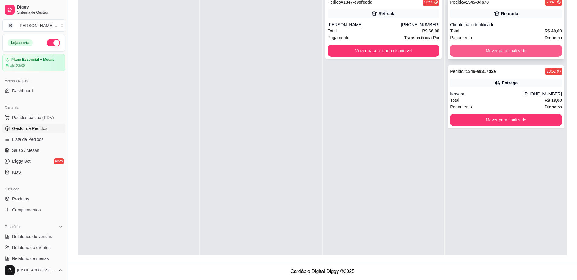
click at [466, 52] on button "Mover para finalizado" at bounding box center [506, 51] width 112 height 12
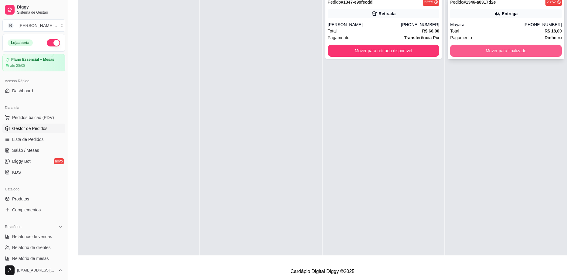
click at [467, 50] on button "Mover para finalizado" at bounding box center [506, 51] width 112 height 12
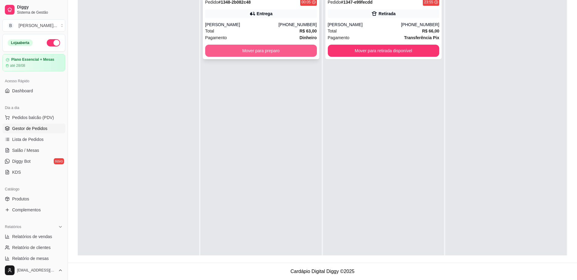
click at [256, 48] on button "Mover para preparo" at bounding box center [261, 51] width 112 height 12
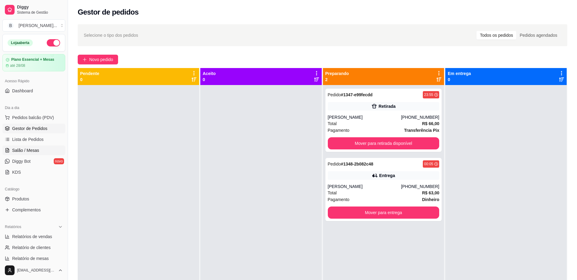
click at [48, 151] on link "Salão / Mesas" at bounding box center [33, 150] width 63 height 10
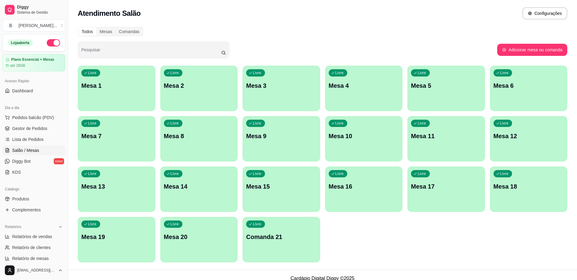
click at [194, 133] on p "Mesa 8" at bounding box center [199, 136] width 70 height 8
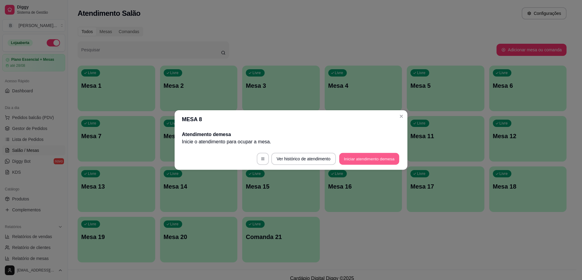
click at [365, 159] on button "Iniciar atendimento de mesa" at bounding box center [369, 159] width 60 height 12
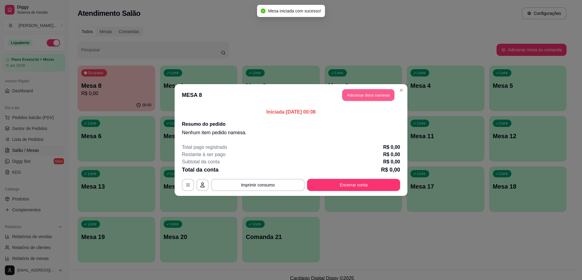
click at [375, 91] on button "Adicionar itens na mesa" at bounding box center [368, 95] width 52 height 12
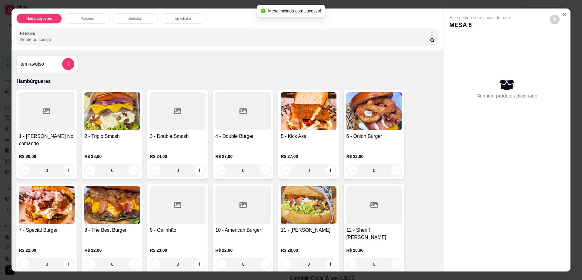
click at [101, 212] on img at bounding box center [112, 205] width 56 height 38
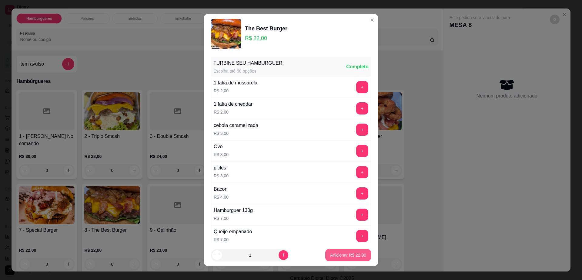
click at [336, 255] on p "Adicionar R$ 22,00" at bounding box center [348, 255] width 36 height 6
type input "1"
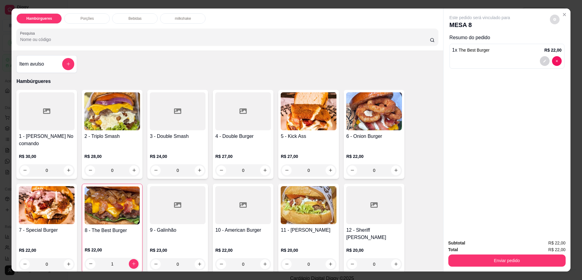
click at [553, 21] on icon "decrease-product-quantity" at bounding box center [555, 20] width 4 height 4
click at [567, 42] on span "Automatic updates" at bounding box center [566, 43] width 12 height 7
click at [564, 44] on input "Automatic updates" at bounding box center [562, 46] width 4 height 4
checkbox input "true"
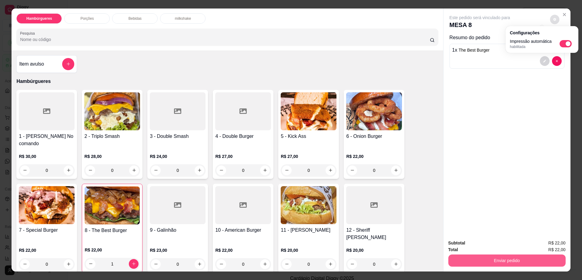
click at [504, 262] on button "Enviar pedido" at bounding box center [507, 260] width 117 height 12
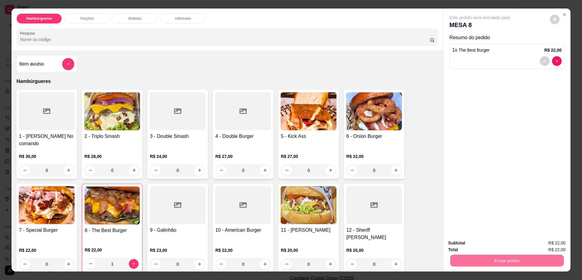
click at [492, 246] on button "Não registrar e enviar pedido" at bounding box center [486, 246] width 63 height 12
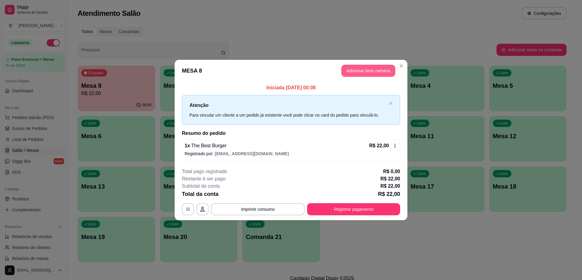
click at [357, 72] on button "Adicionar itens na mesa" at bounding box center [369, 71] width 54 height 12
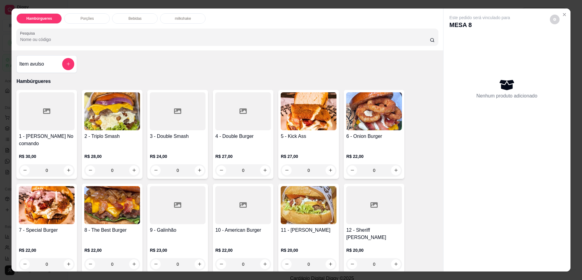
click at [120, 197] on img at bounding box center [112, 205] width 56 height 38
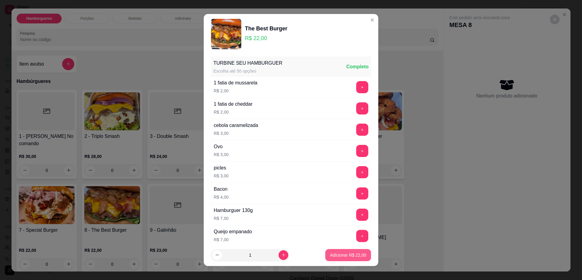
click at [344, 257] on p "Adicionar R$ 22,00" at bounding box center [348, 255] width 36 height 6
type input "1"
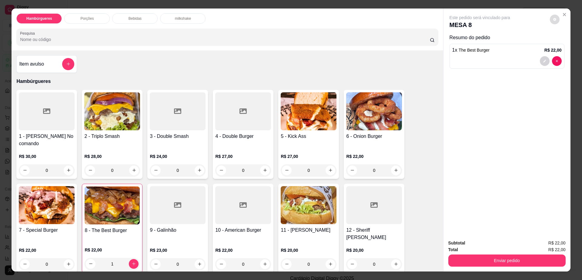
click at [550, 17] on button "decrease-product-quantity" at bounding box center [555, 20] width 10 height 10
click at [569, 40] on span "Automatic updates" at bounding box center [566, 43] width 12 height 7
click at [564, 44] on input "Automatic updates" at bounding box center [562, 46] width 4 height 4
checkbox input "false"
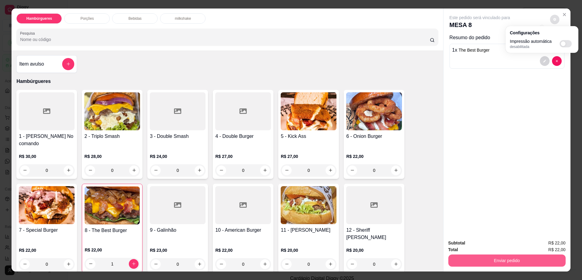
click at [492, 266] on button "Enviar pedido" at bounding box center [507, 260] width 117 height 12
click at [492, 265] on button "Enviar pedido" at bounding box center [507, 261] width 114 height 12
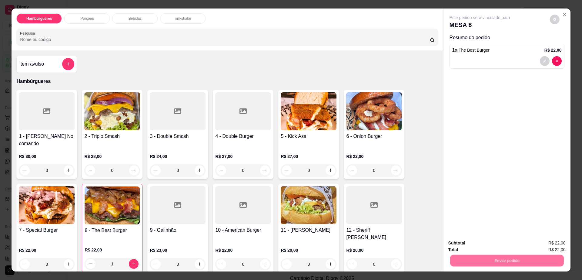
click at [486, 247] on button "Não registrar e enviar pedido" at bounding box center [486, 245] width 61 height 11
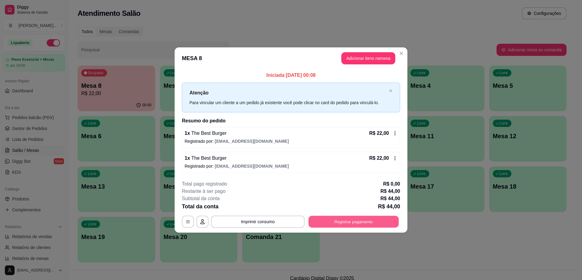
click at [361, 223] on button "Registrar pagamento" at bounding box center [354, 221] width 90 height 12
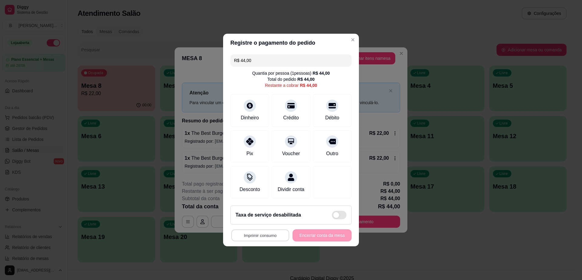
click at [263, 240] on button "Imprimir consumo" at bounding box center [260, 235] width 58 height 12
click at [271, 222] on button "Impressora cell" at bounding box center [261, 224] width 42 height 9
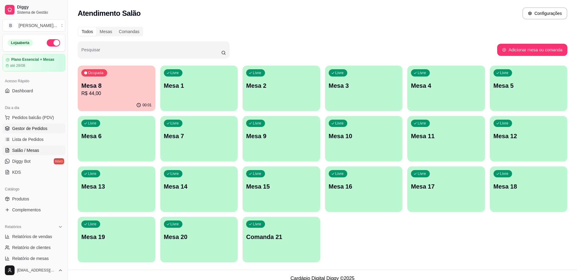
click at [48, 126] on link "Gestor de Pedidos" at bounding box center [33, 128] width 63 height 10
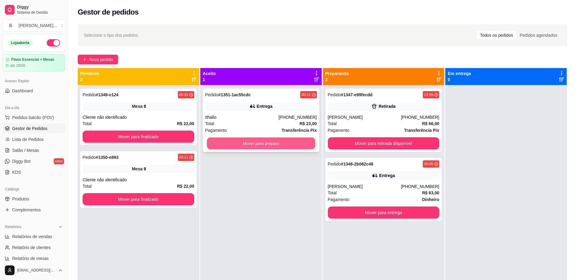
click at [280, 140] on button "Mover para preparo" at bounding box center [261, 143] width 108 height 12
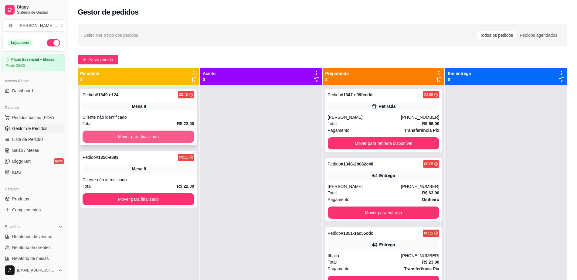
click at [130, 131] on button "Mover para finalizado" at bounding box center [139, 136] width 112 height 12
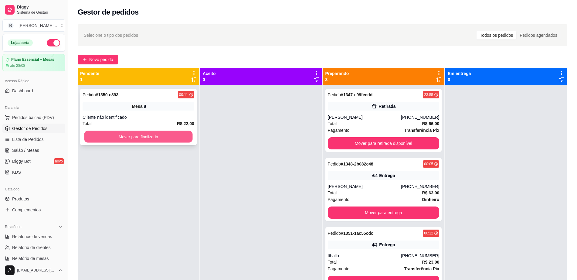
click at [130, 132] on button "Mover para finalizado" at bounding box center [138, 137] width 108 height 12
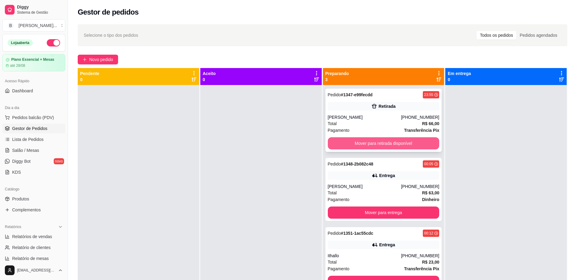
click at [375, 143] on button "Mover para retirada disponível" at bounding box center [384, 143] width 112 height 12
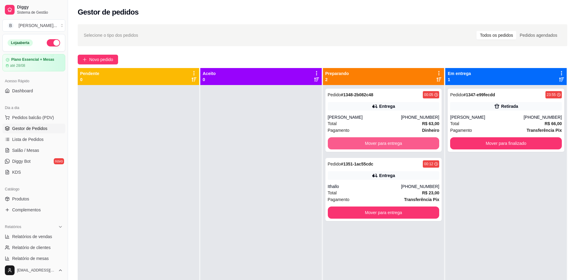
click at [375, 143] on button "Mover para entrega" at bounding box center [384, 143] width 112 height 12
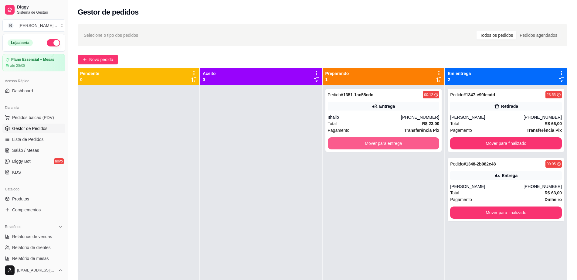
click at [375, 143] on button "Mover para entrega" at bounding box center [384, 143] width 112 height 12
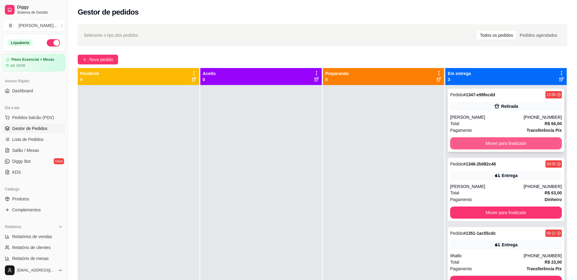
click at [478, 140] on button "Mover para finalizado" at bounding box center [506, 143] width 112 height 12
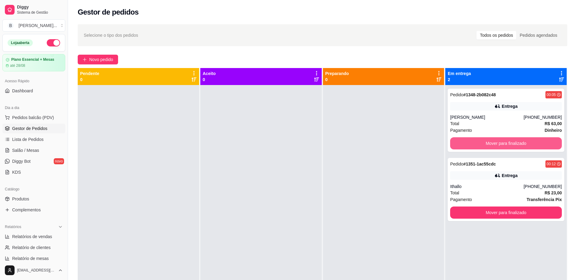
click at [478, 140] on button "Mover para finalizado" at bounding box center [506, 143] width 112 height 12
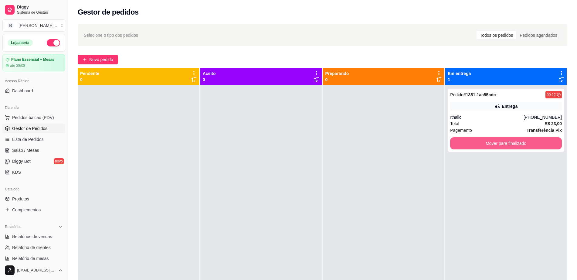
click at [478, 140] on button "Mover para finalizado" at bounding box center [506, 143] width 112 height 12
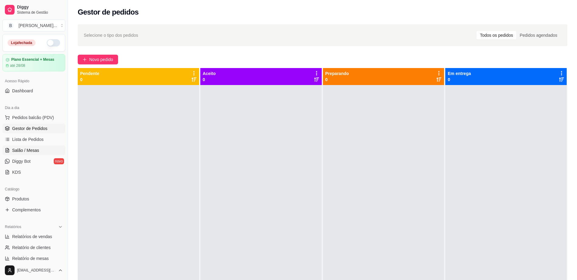
click at [29, 152] on span "Salão / Mesas" at bounding box center [25, 150] width 27 height 6
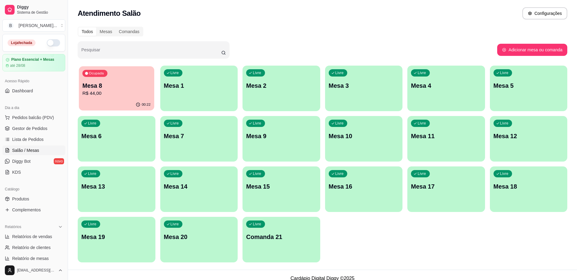
click at [107, 89] on p "Mesa 8" at bounding box center [116, 86] width 68 height 8
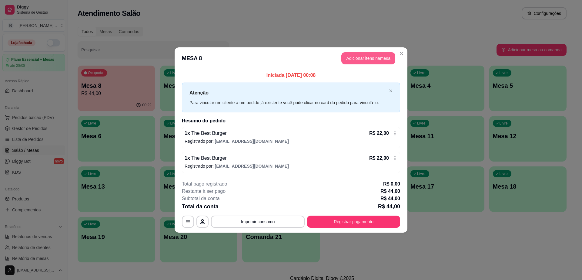
click at [349, 55] on button "Adicionar itens na mesa" at bounding box center [369, 58] width 54 height 12
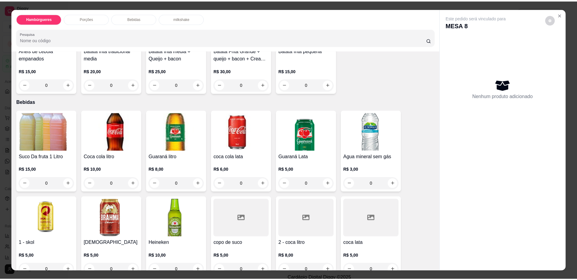
scroll to position [379, 0]
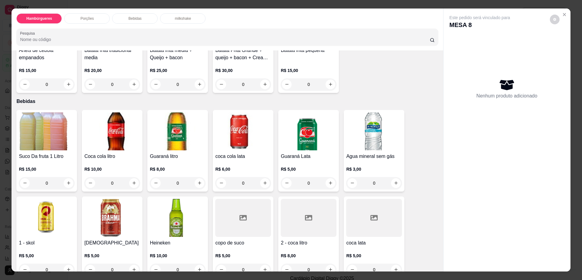
click at [297, 200] on div at bounding box center [309, 218] width 56 height 38
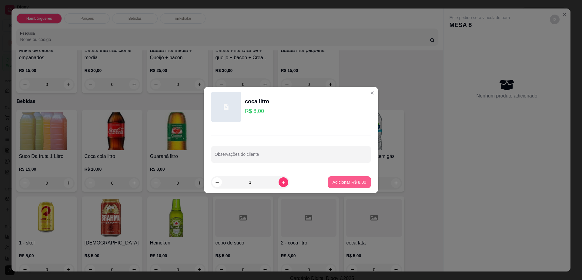
click at [341, 180] on p "Adicionar R$ 8,00" at bounding box center [350, 182] width 34 height 6
type input "1"
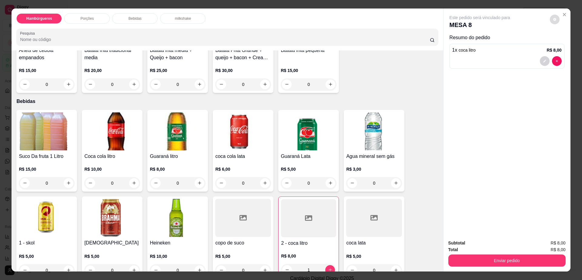
click at [555, 18] on button "decrease-product-quantity" at bounding box center [555, 20] width 10 height 10
click at [491, 259] on button "Enviar pedido" at bounding box center [507, 260] width 117 height 12
click at [491, 259] on button "Enviar pedido" at bounding box center [507, 261] width 114 height 12
click at [488, 248] on button "Não registrar e enviar pedido" at bounding box center [486, 246] width 63 height 12
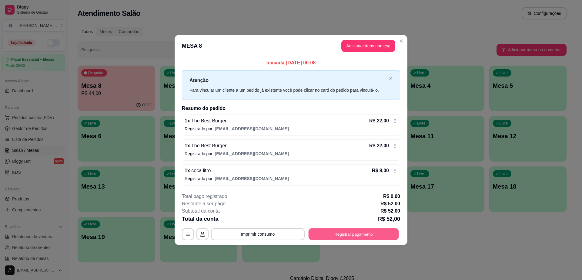
click at [369, 234] on button "Registrar pagamento" at bounding box center [354, 234] width 90 height 12
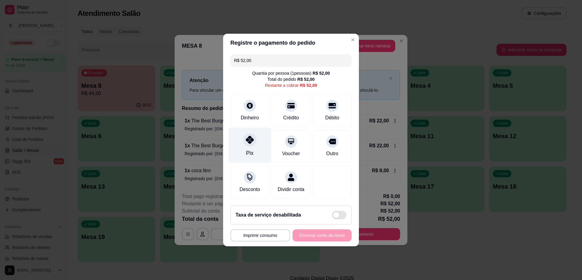
click at [251, 133] on div at bounding box center [249, 139] width 13 height 13
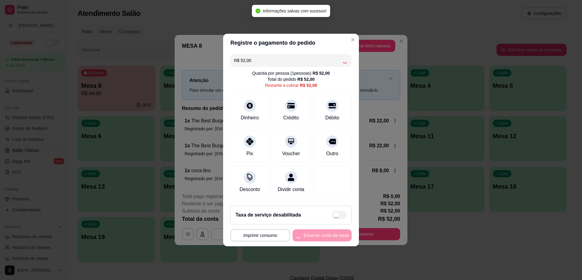
type input "R$ 0,00"
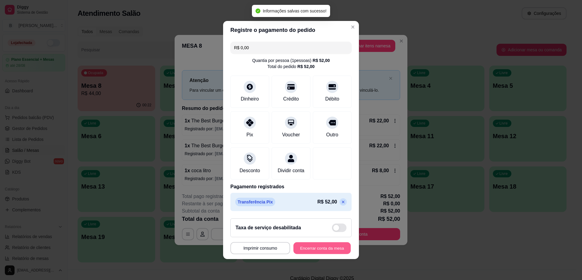
click at [314, 249] on button "Encerrar conta da mesa" at bounding box center [322, 248] width 57 height 12
